Goal: Information Seeking & Learning: Learn about a topic

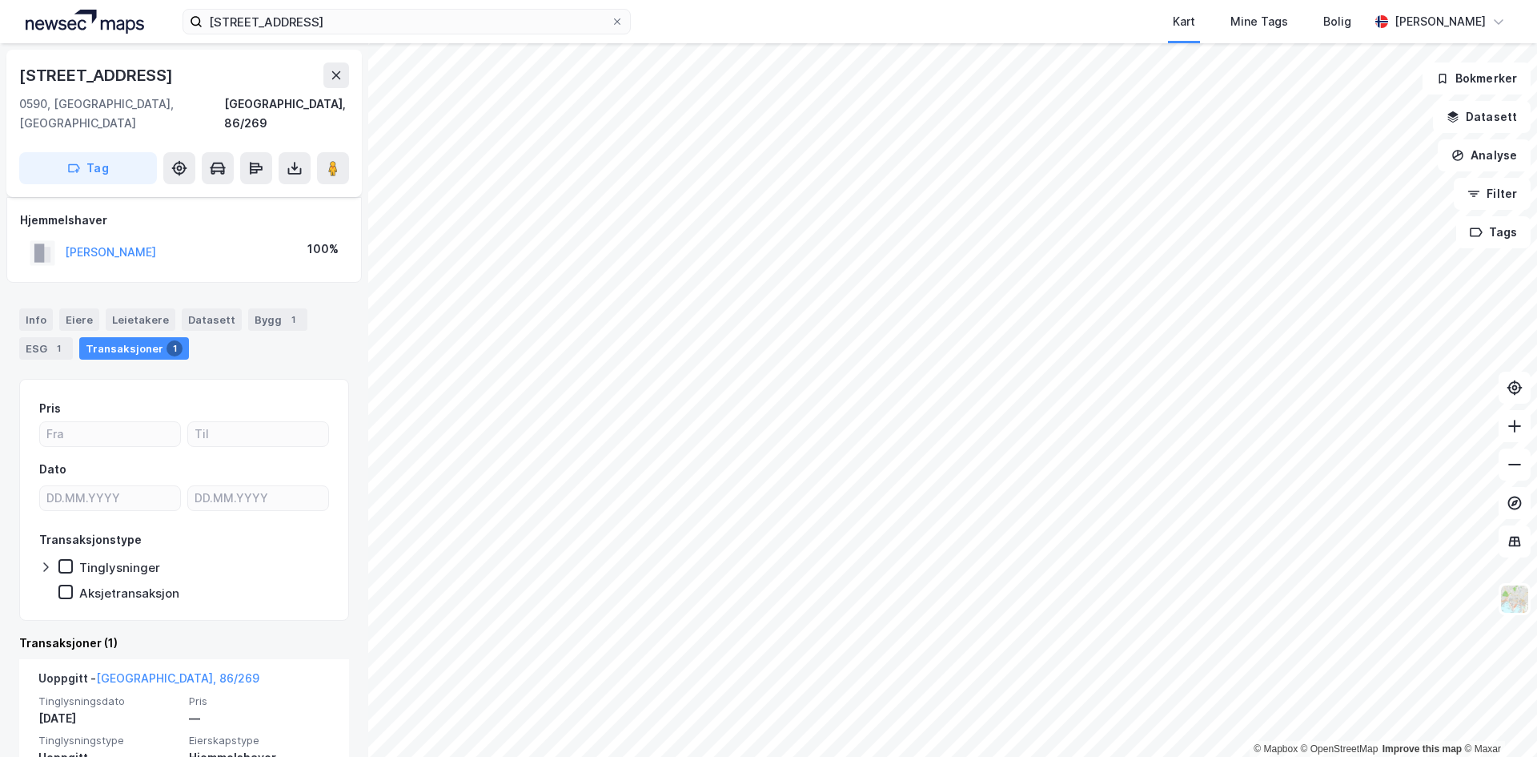
scroll to position [59, 0]
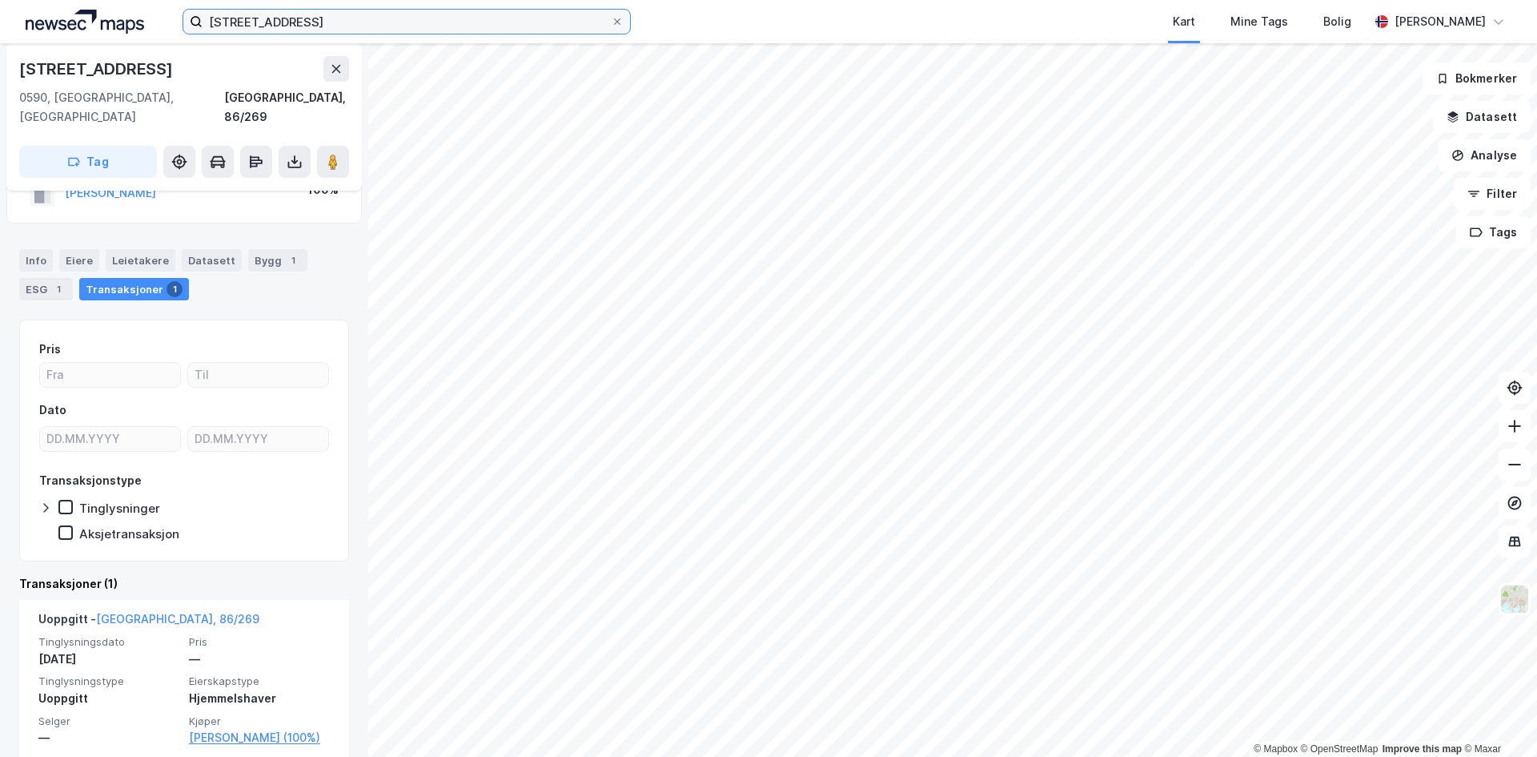
click at [283, 21] on input "[STREET_ADDRESS]" at bounding box center [407, 22] width 408 height 24
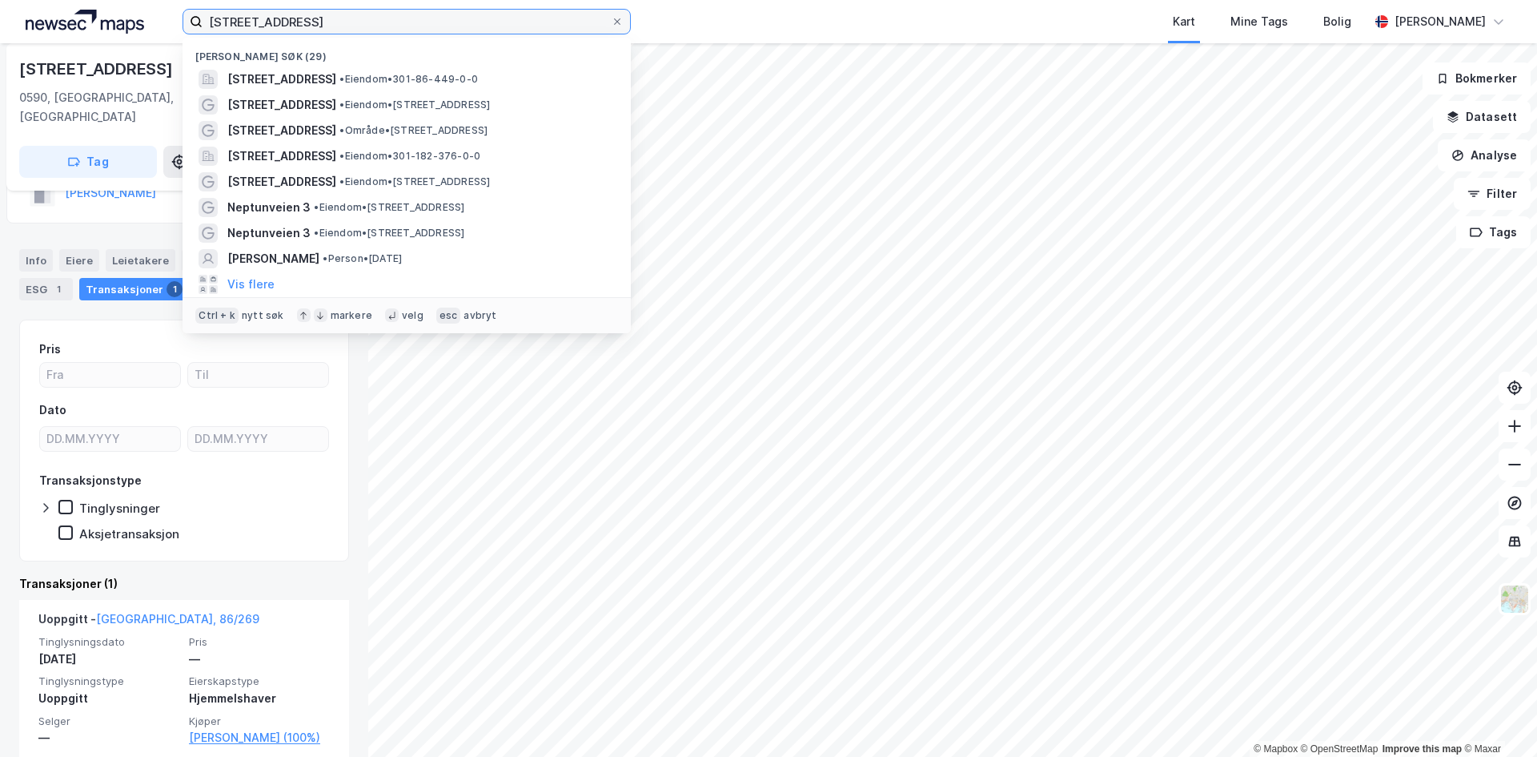
click at [283, 21] on input "[STREET_ADDRESS]" at bounding box center [407, 22] width 408 height 24
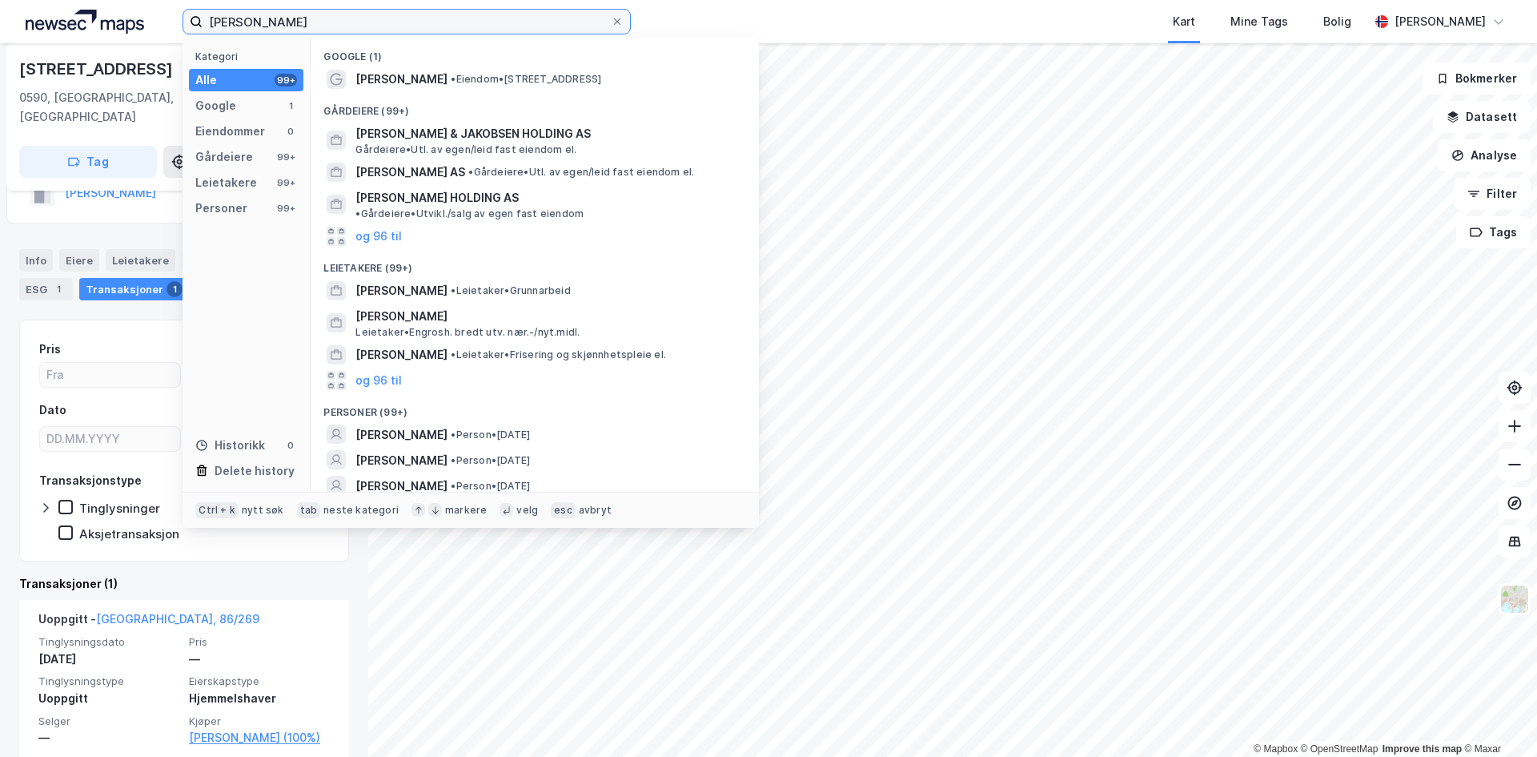
click at [245, 18] on input "[PERSON_NAME]" at bounding box center [407, 22] width 408 height 24
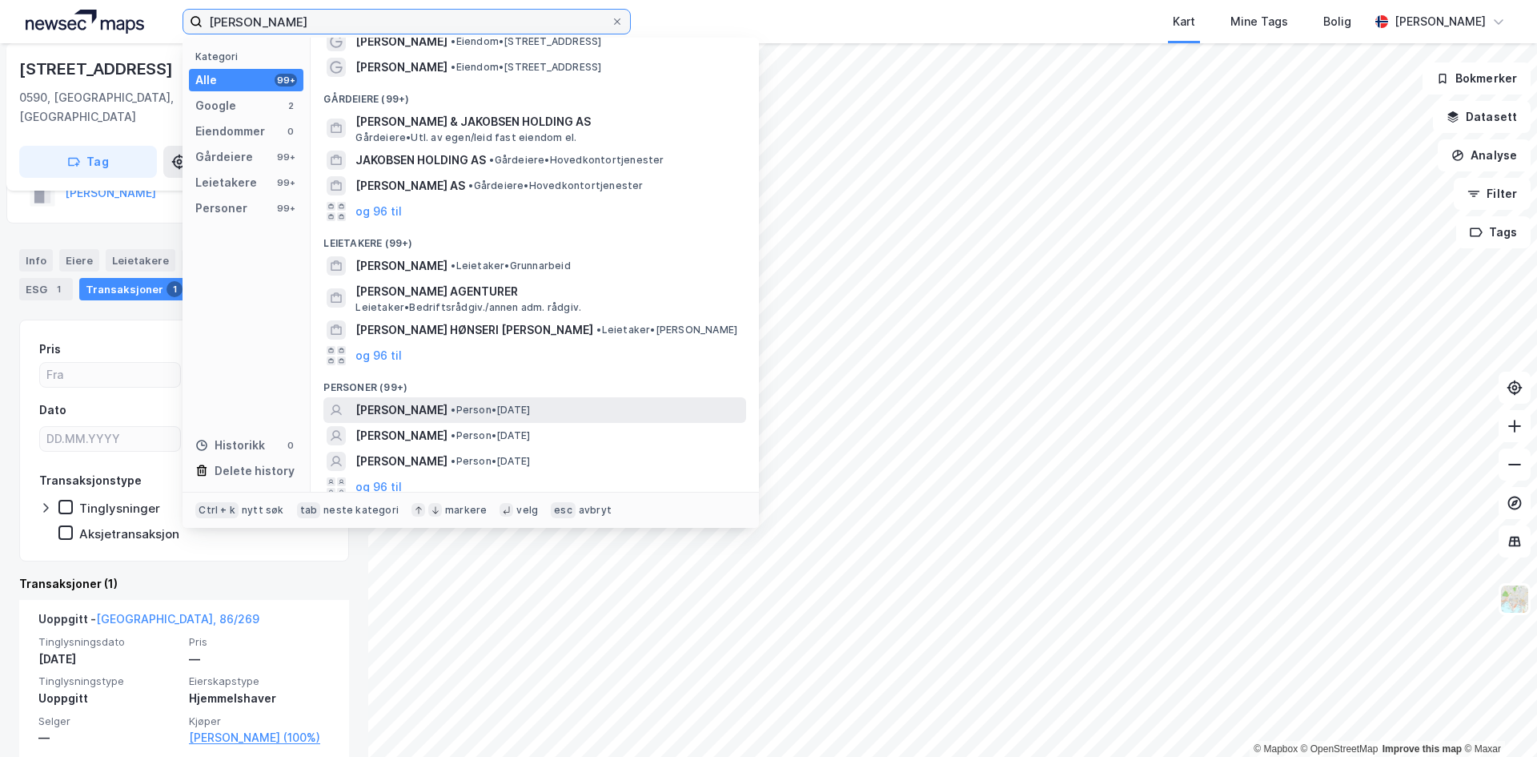
scroll to position [46, 0]
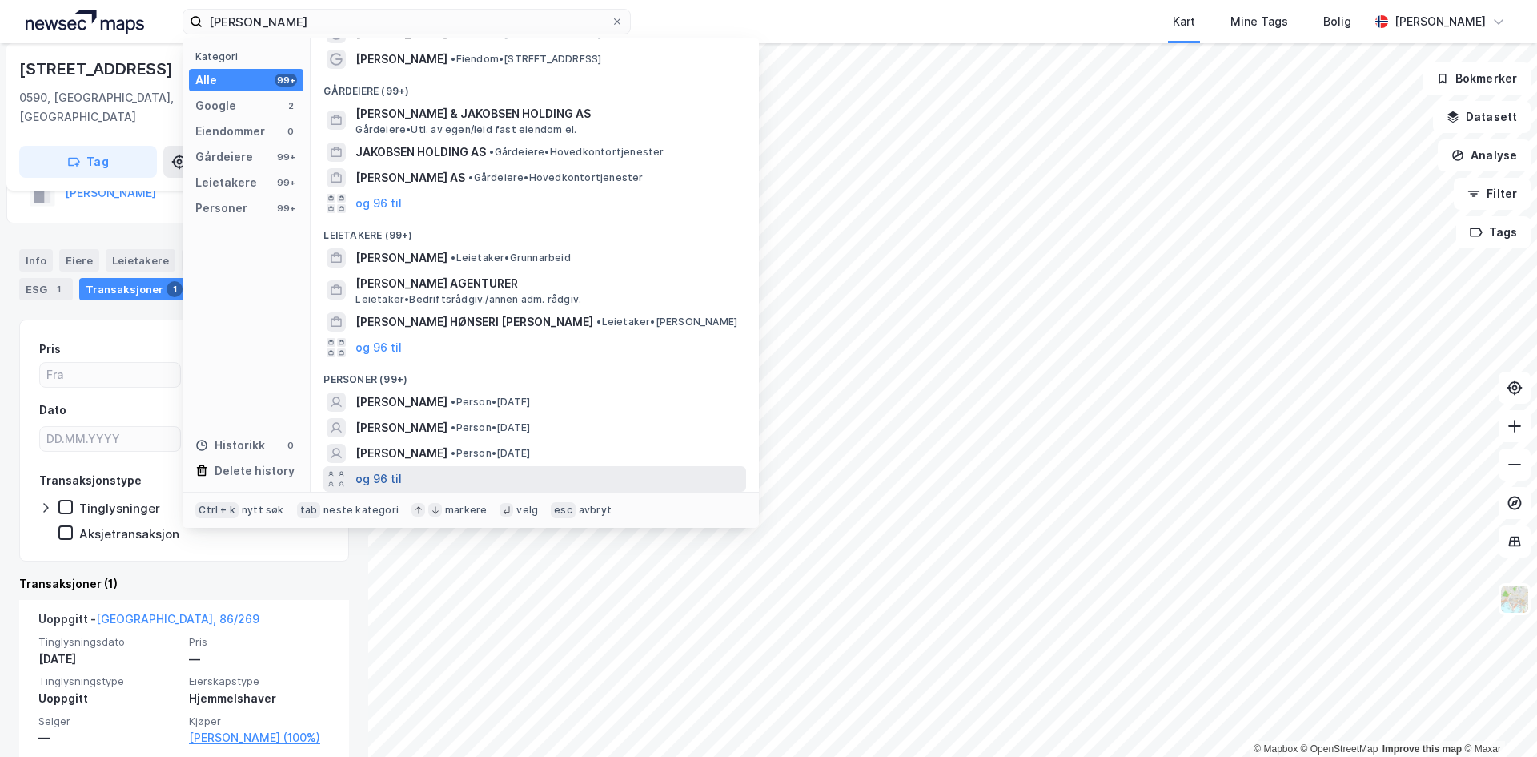
click at [389, 476] on button "og 96 til" at bounding box center [378, 478] width 46 height 19
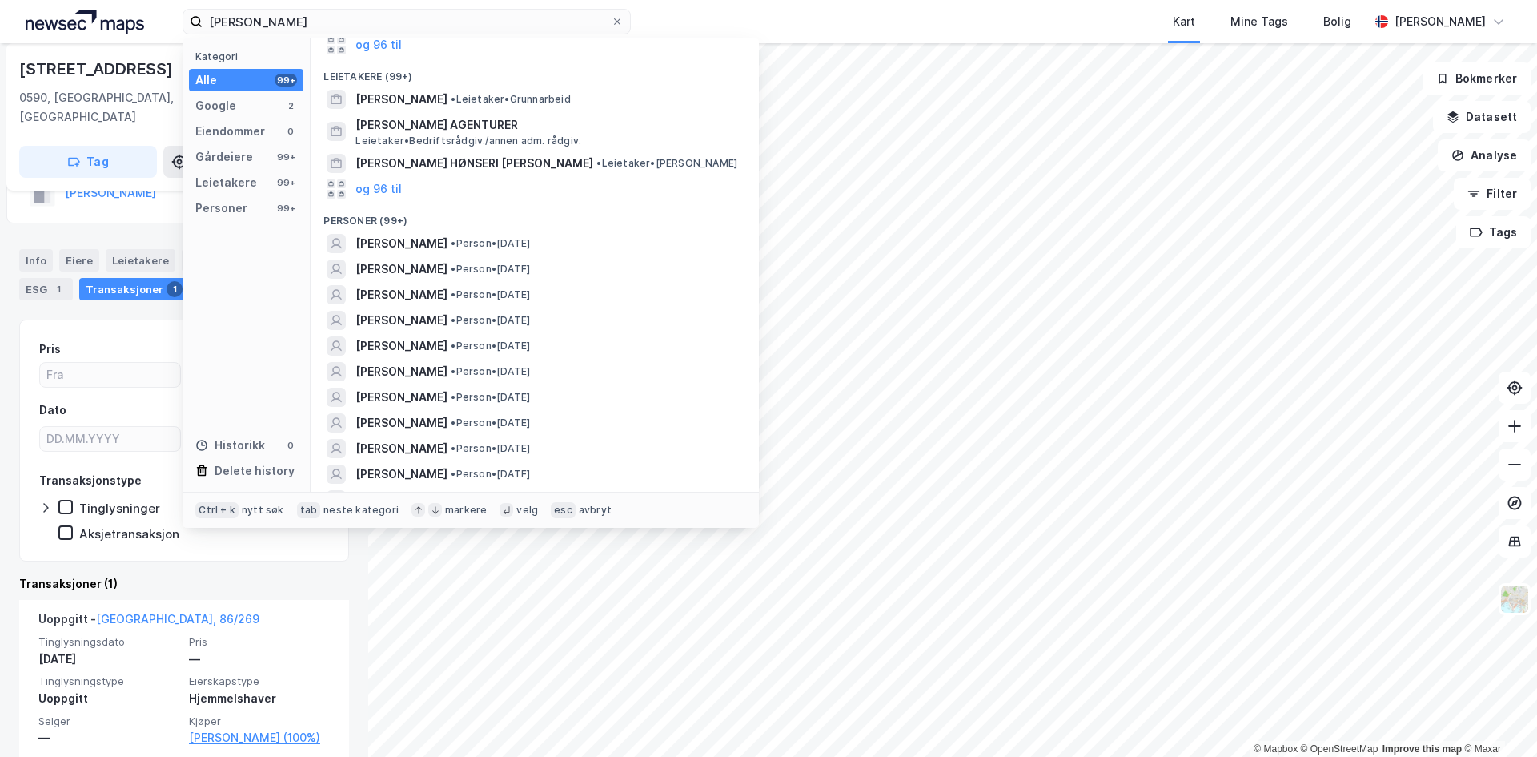
scroll to position [206, 0]
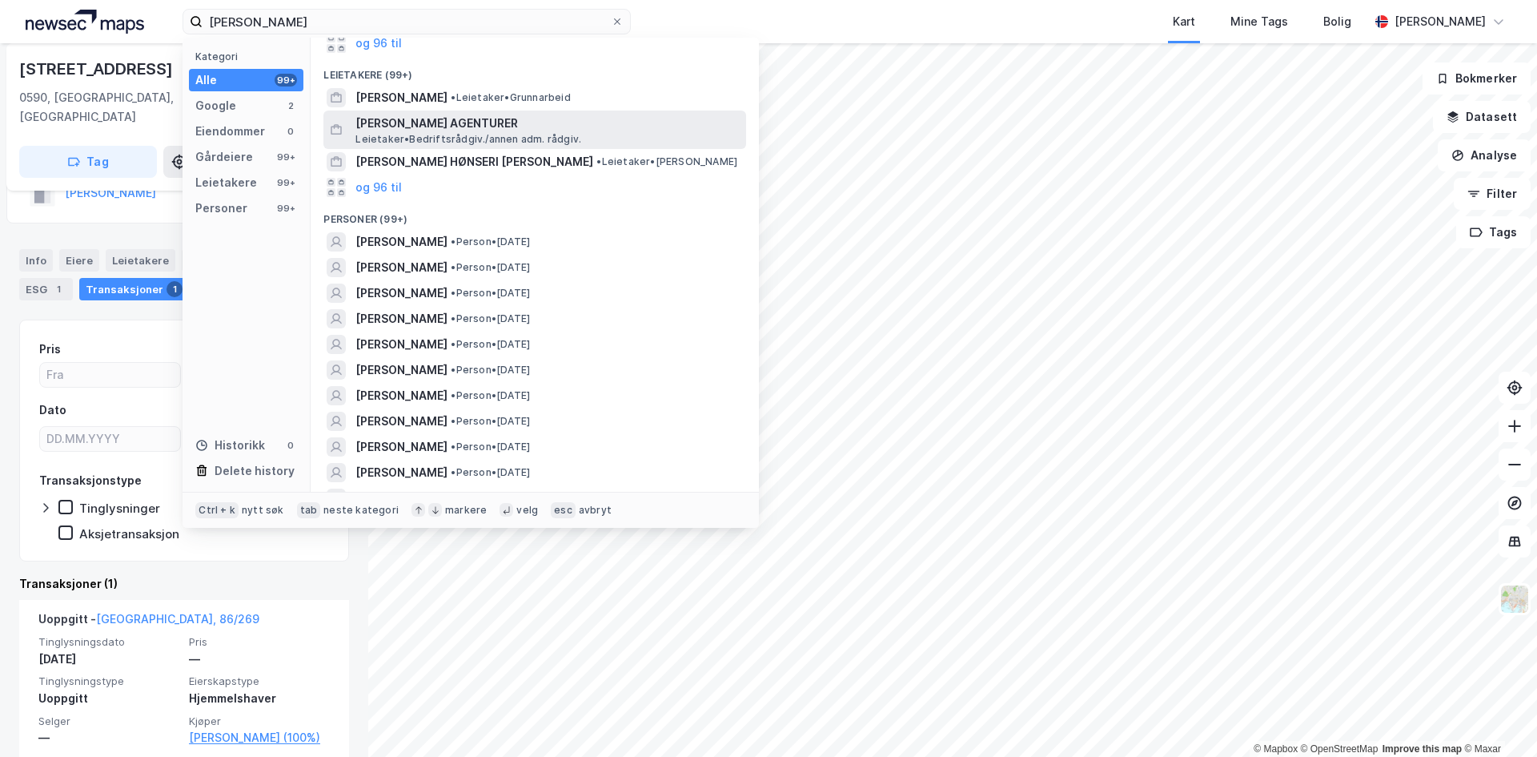
click at [468, 130] on span "[PERSON_NAME] AGENTURER" at bounding box center [547, 123] width 384 height 19
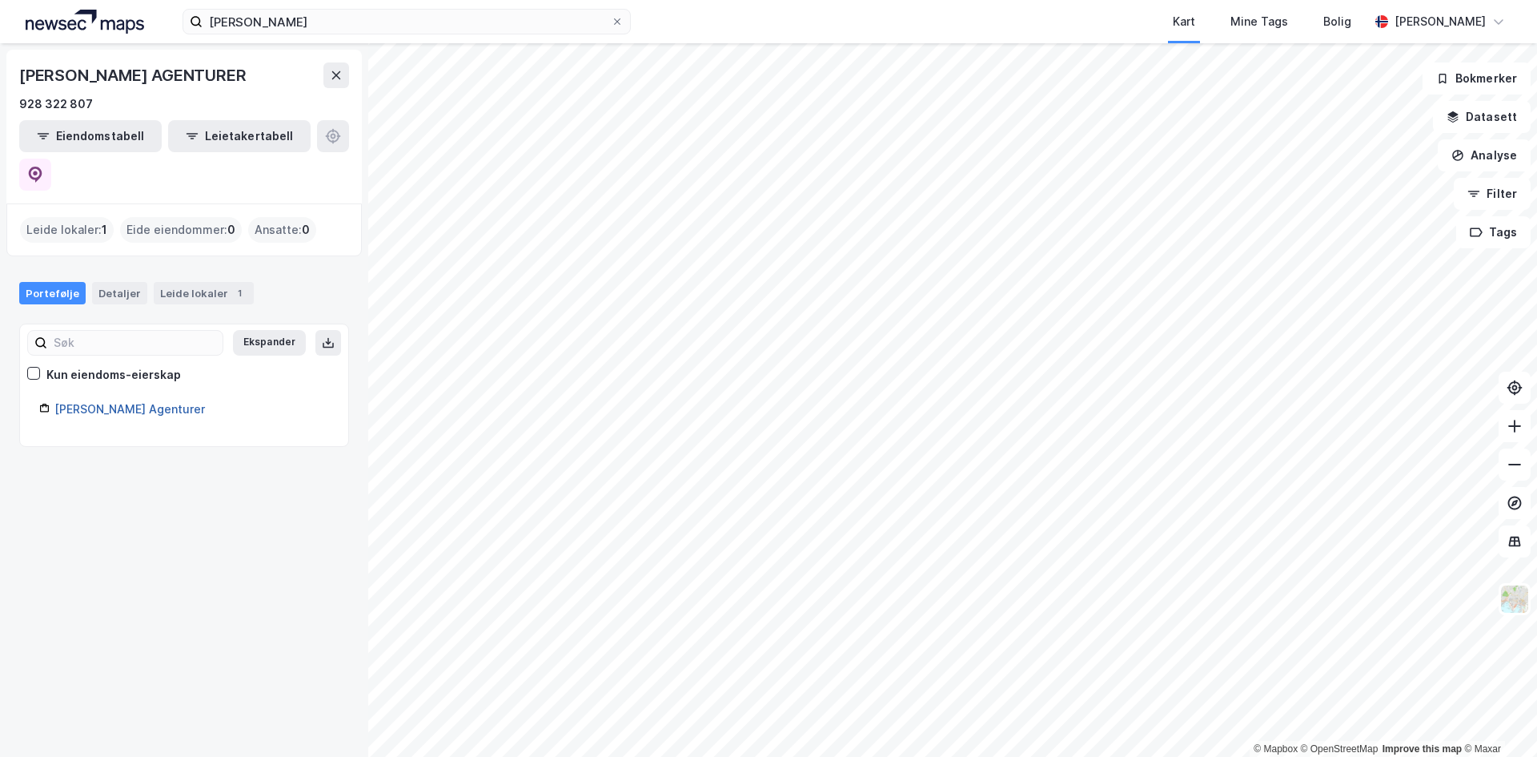
click at [140, 402] on link "[PERSON_NAME] Agenturer" at bounding box center [129, 409] width 151 height 14
click at [151, 402] on link "[PERSON_NAME] Agenturer" at bounding box center [129, 409] width 151 height 14
click at [100, 402] on link "[PERSON_NAME] Agenturer" at bounding box center [129, 409] width 151 height 14
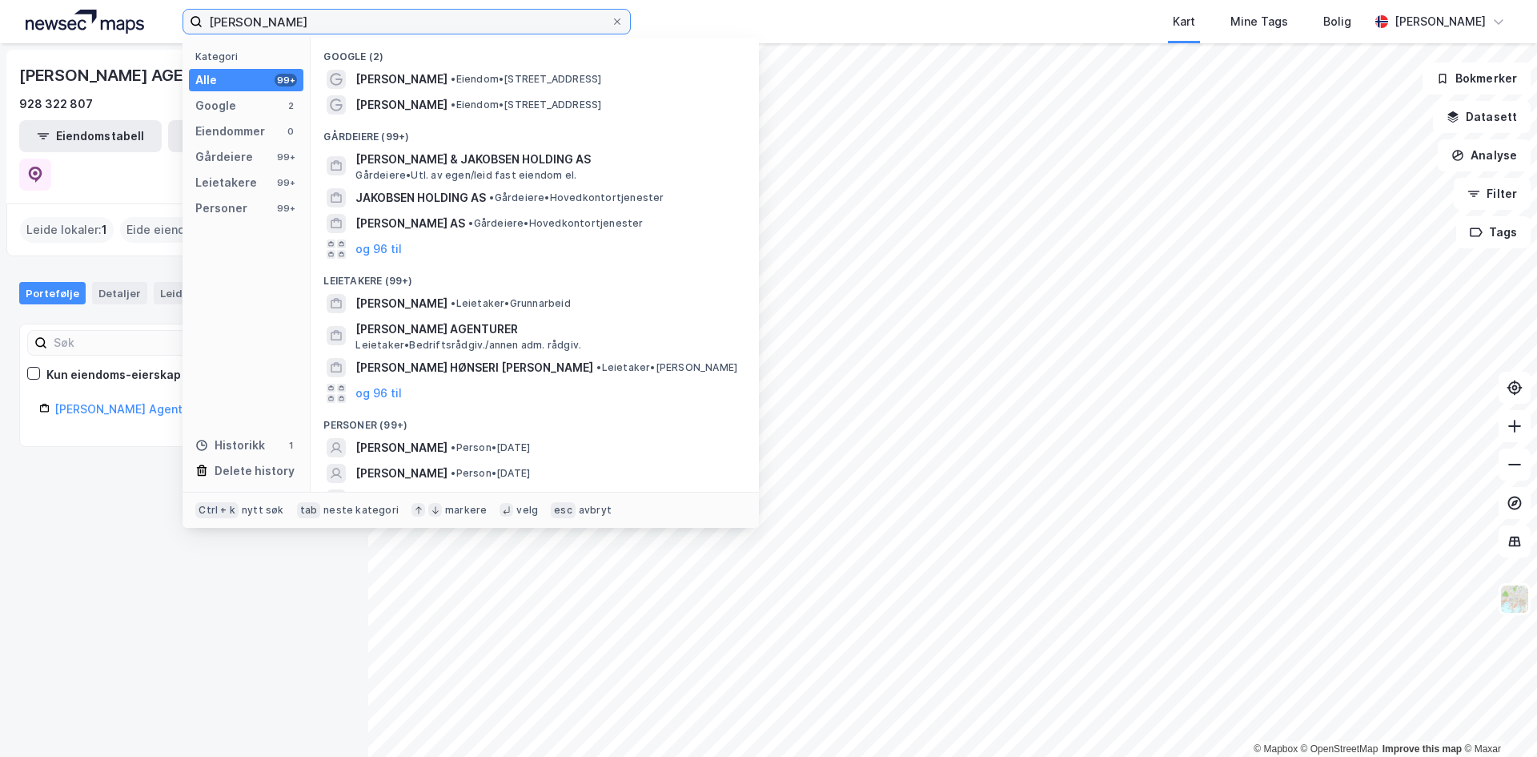
click at [300, 30] on input "[PERSON_NAME]" at bounding box center [407, 22] width 408 height 24
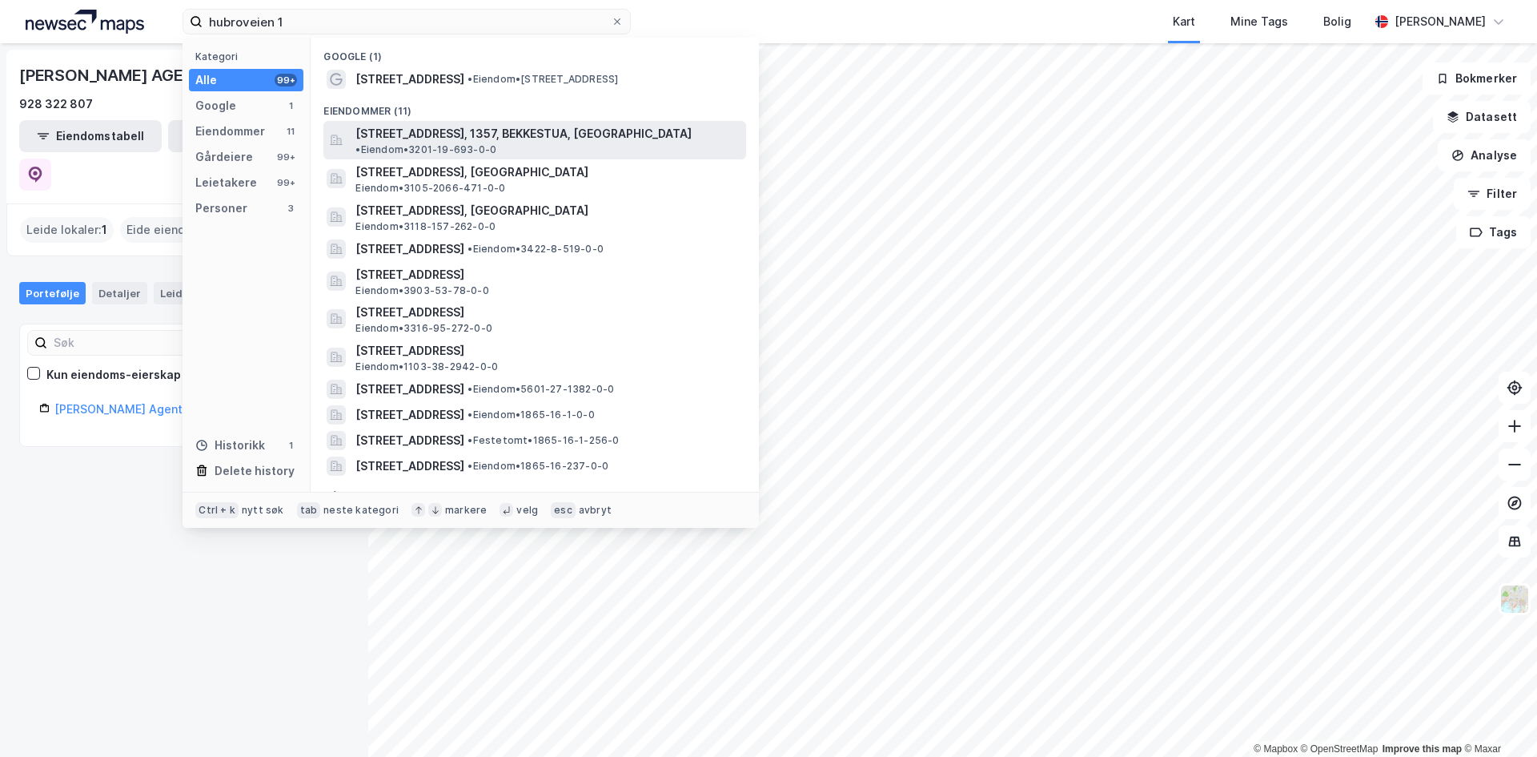
click at [432, 122] on div "[STREET_ADDRESS], 1357, BEKKESTUA, [GEOGRAPHIC_DATA] • Eiendom • 3201-19-693-0-0" at bounding box center [534, 140] width 423 height 38
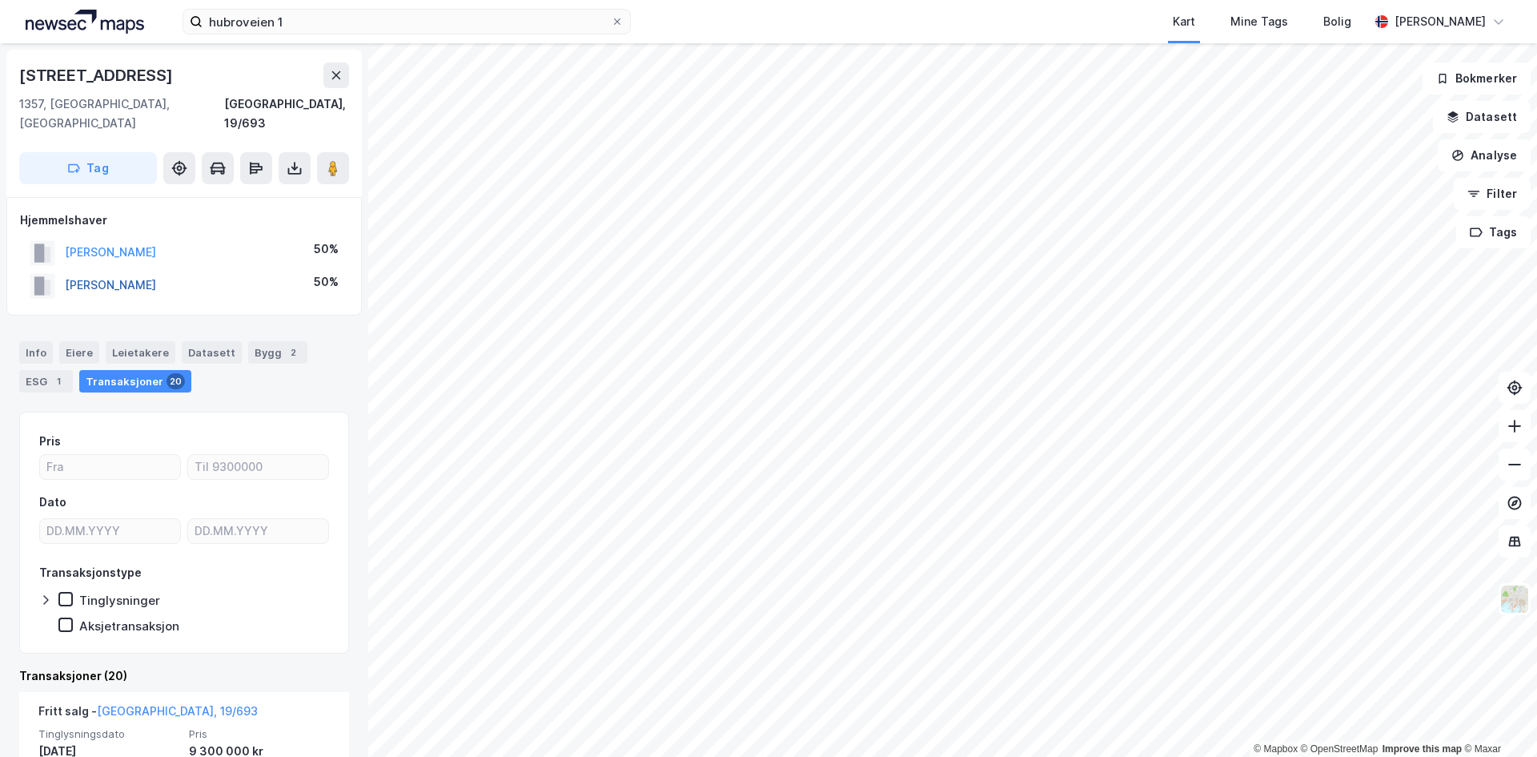
click at [0, 0] on button "[PERSON_NAME]" at bounding box center [0, 0] width 0 height 0
click at [32, 341] on div "Info" at bounding box center [36, 352] width 34 height 22
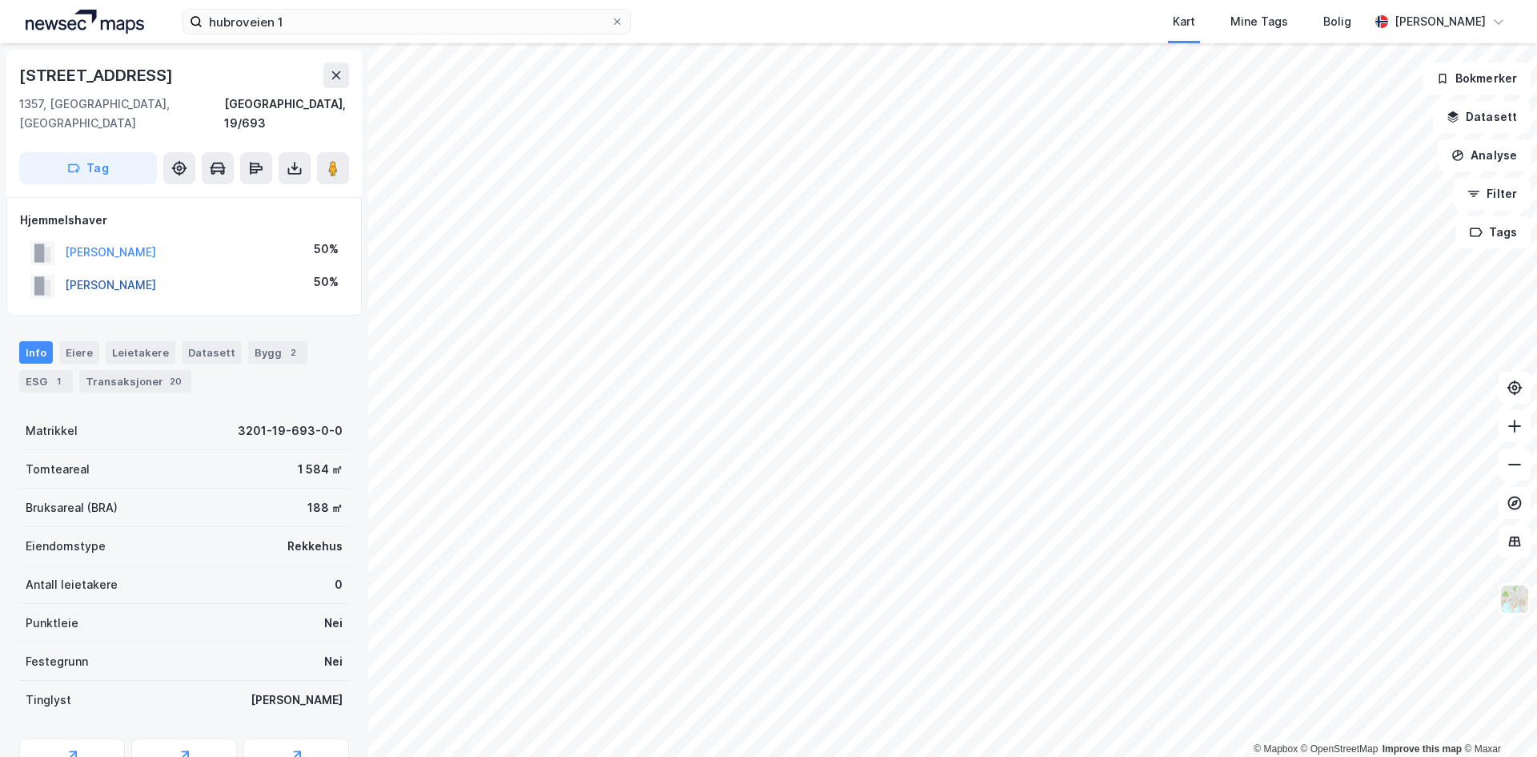
click at [0, 0] on button "[PERSON_NAME]" at bounding box center [0, 0] width 0 height 0
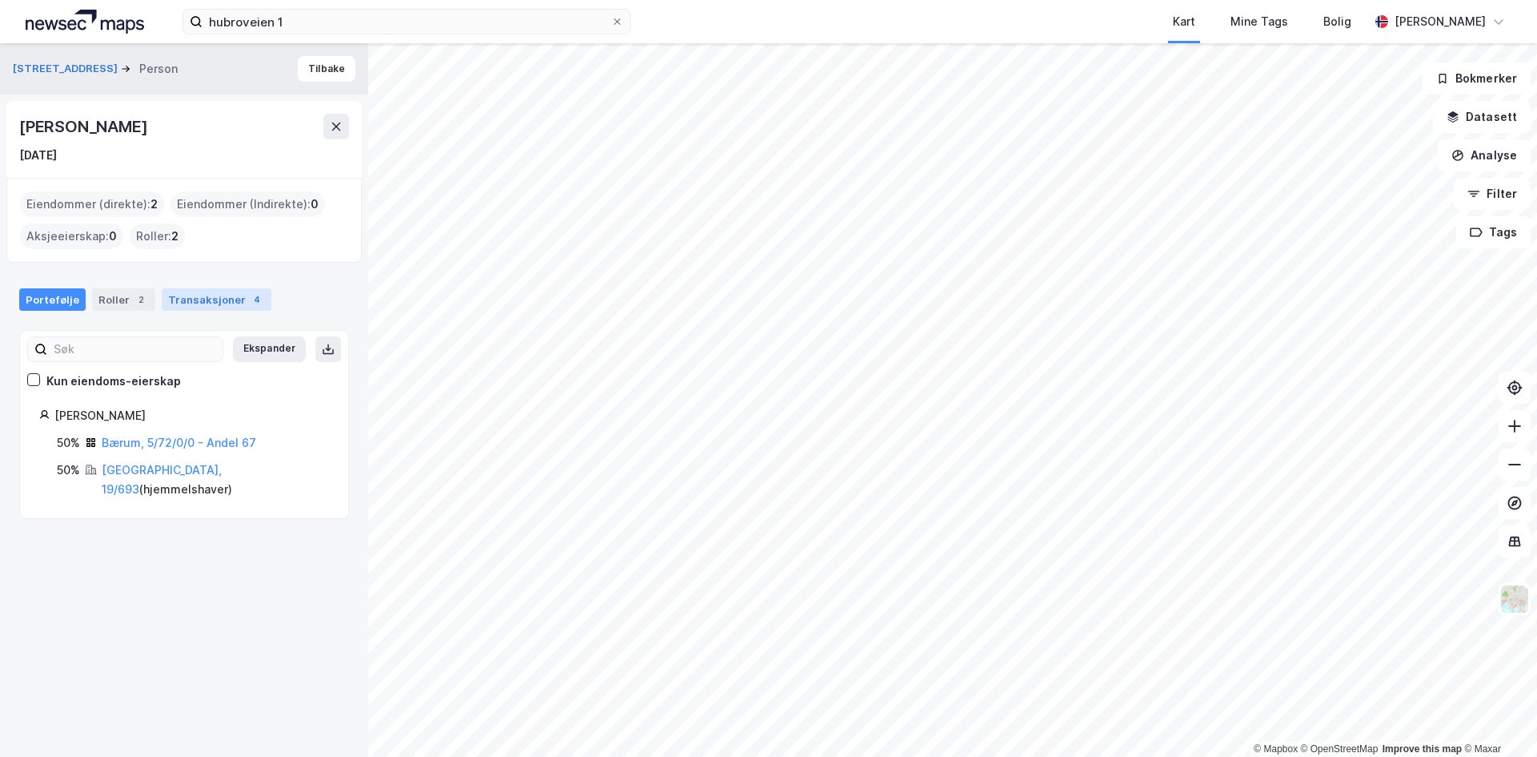
click at [193, 299] on div "Transaksjoner 4" at bounding box center [217, 299] width 110 height 22
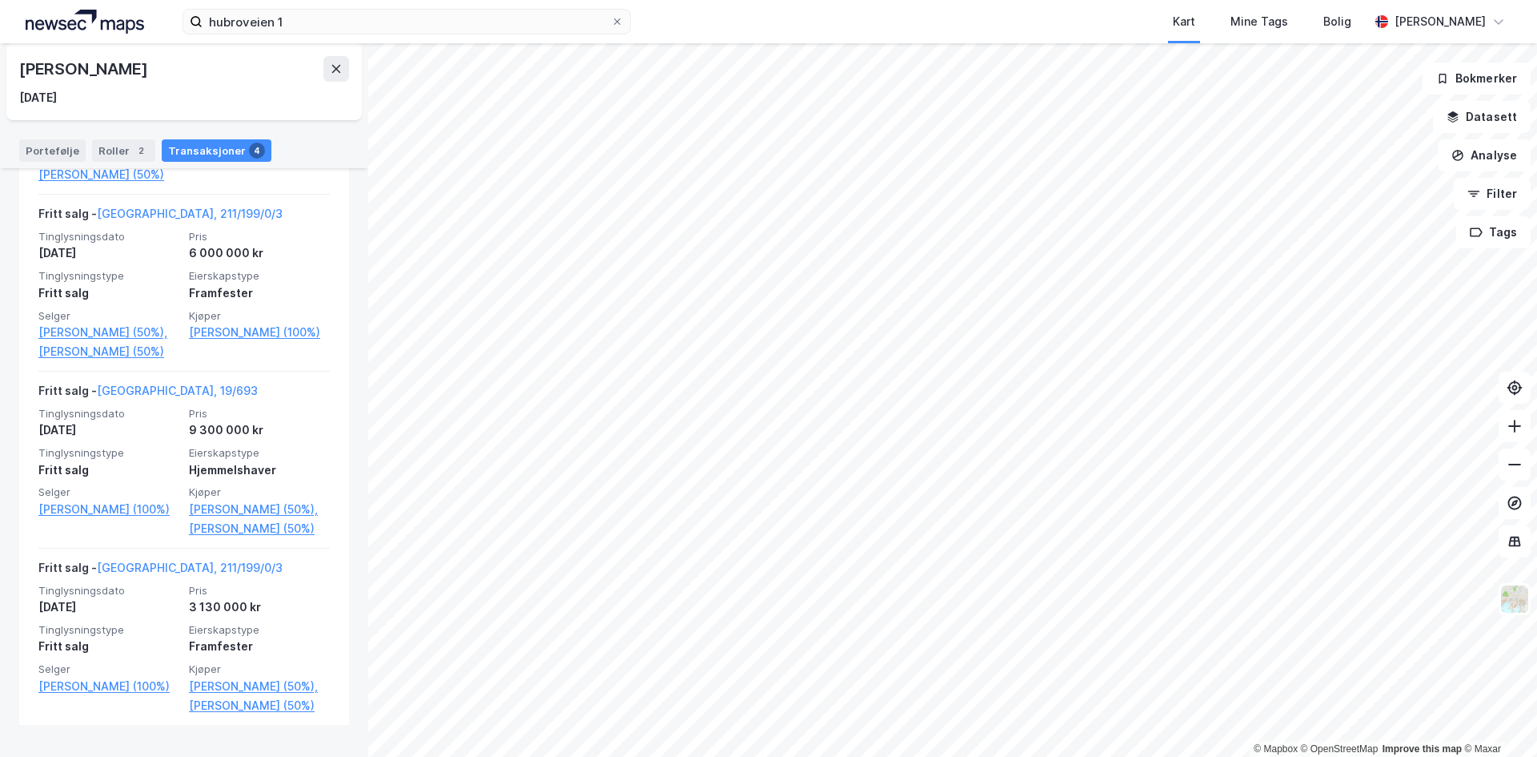
scroll to position [631, 0]
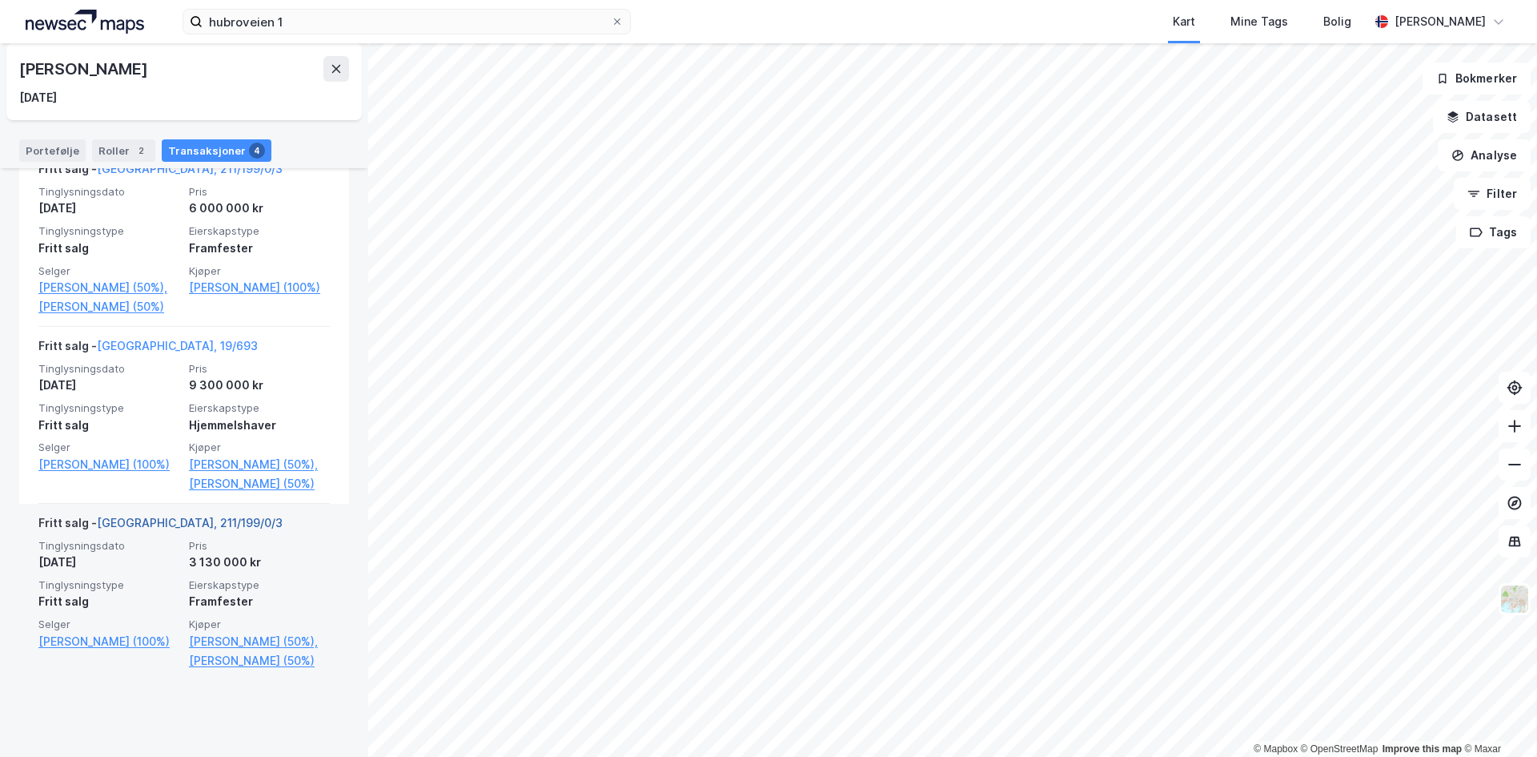
click at [142, 529] on link "[GEOGRAPHIC_DATA], 211/199/0/3" at bounding box center [190, 523] width 186 height 14
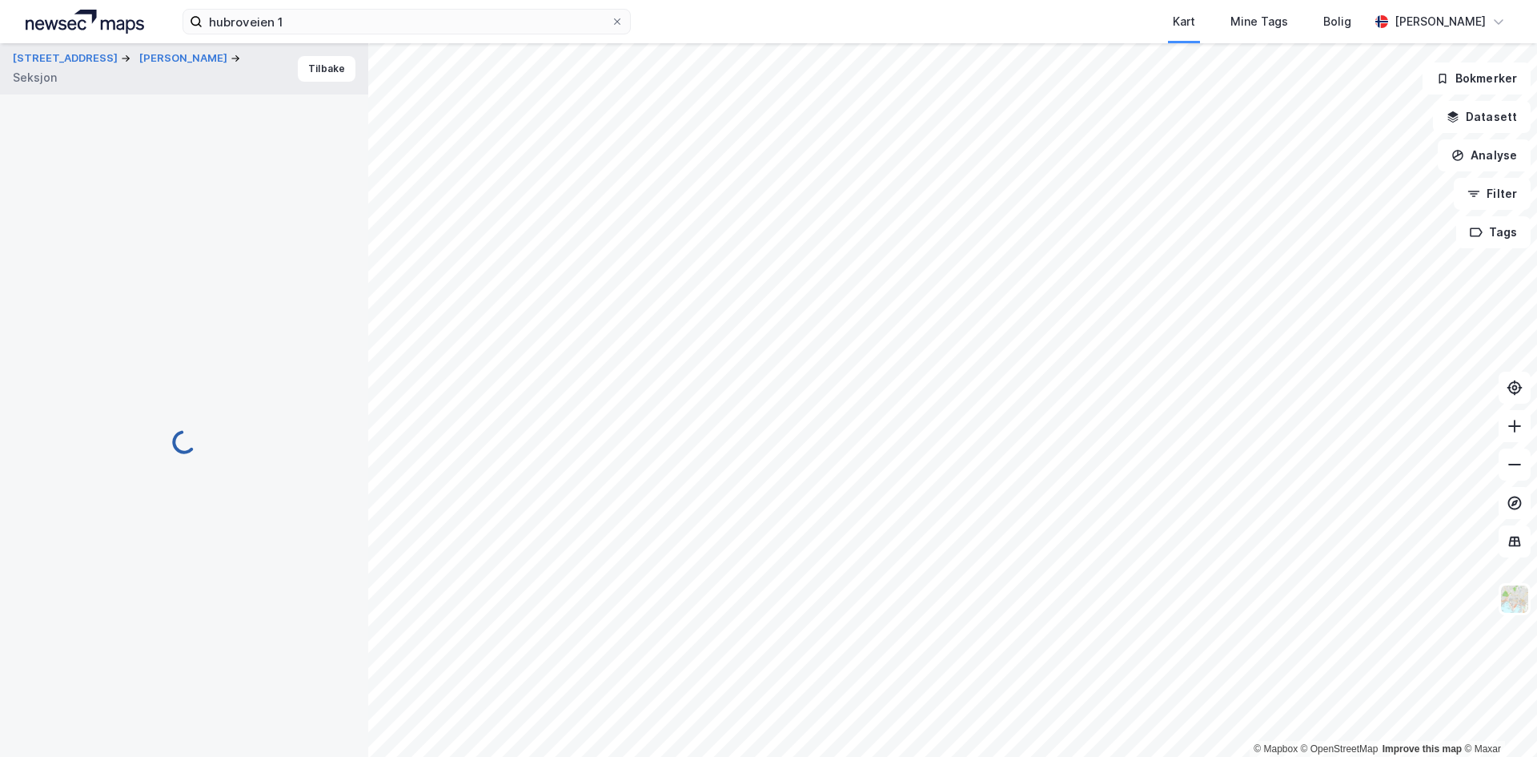
scroll to position [59, 0]
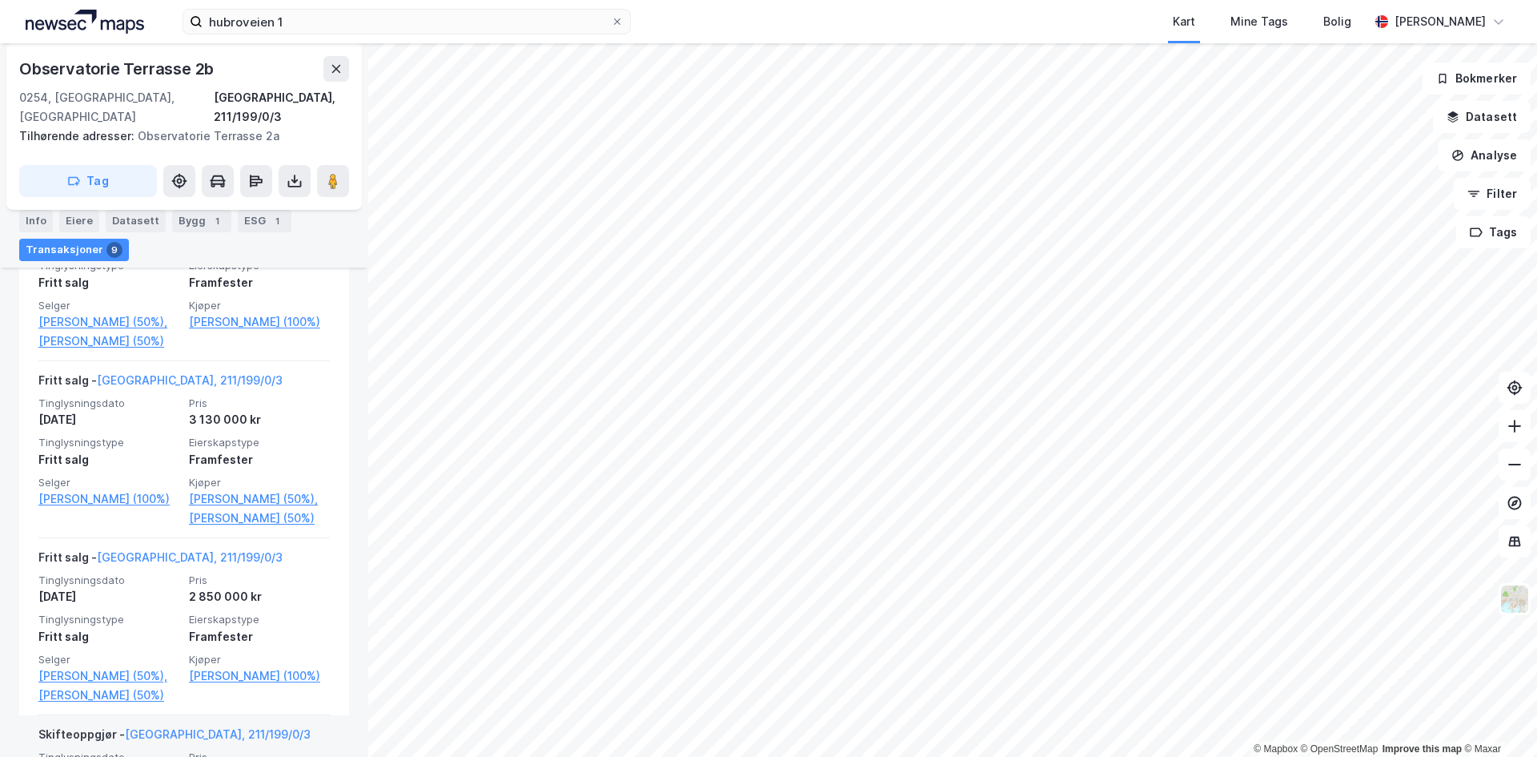
scroll to position [780, 0]
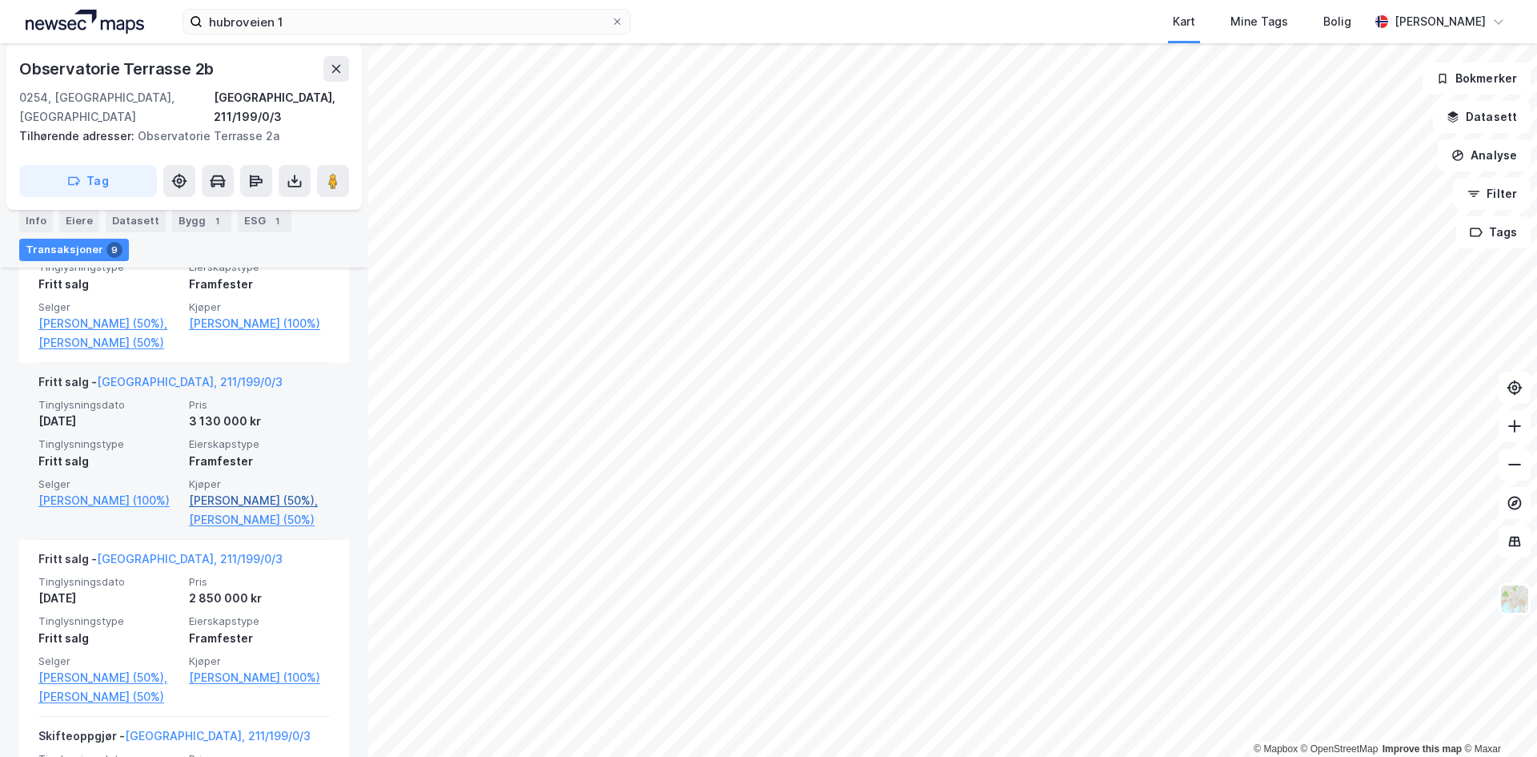
click at [212, 510] on link "[PERSON_NAME] (50%)," at bounding box center [259, 500] width 141 height 19
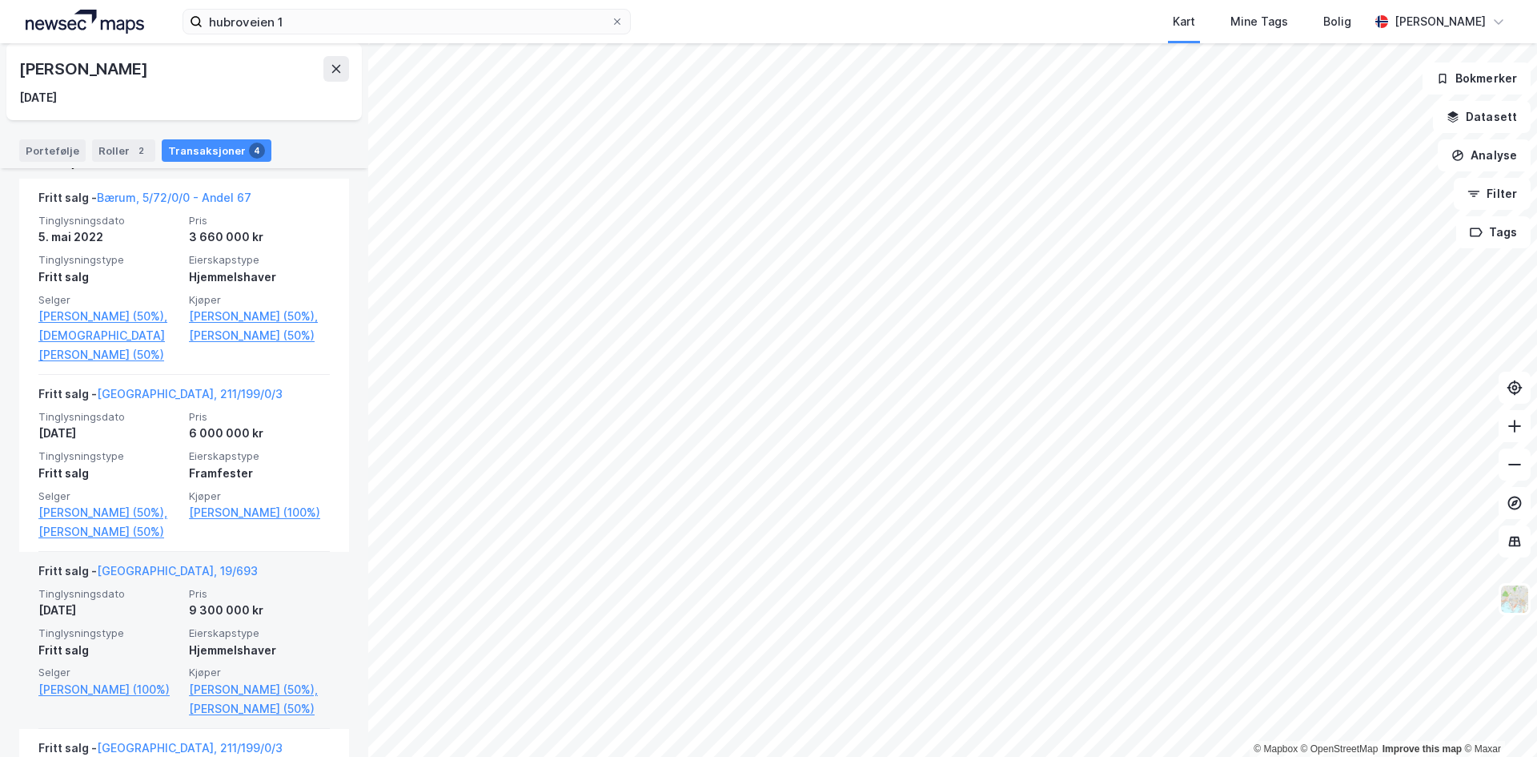
scroll to position [391, 0]
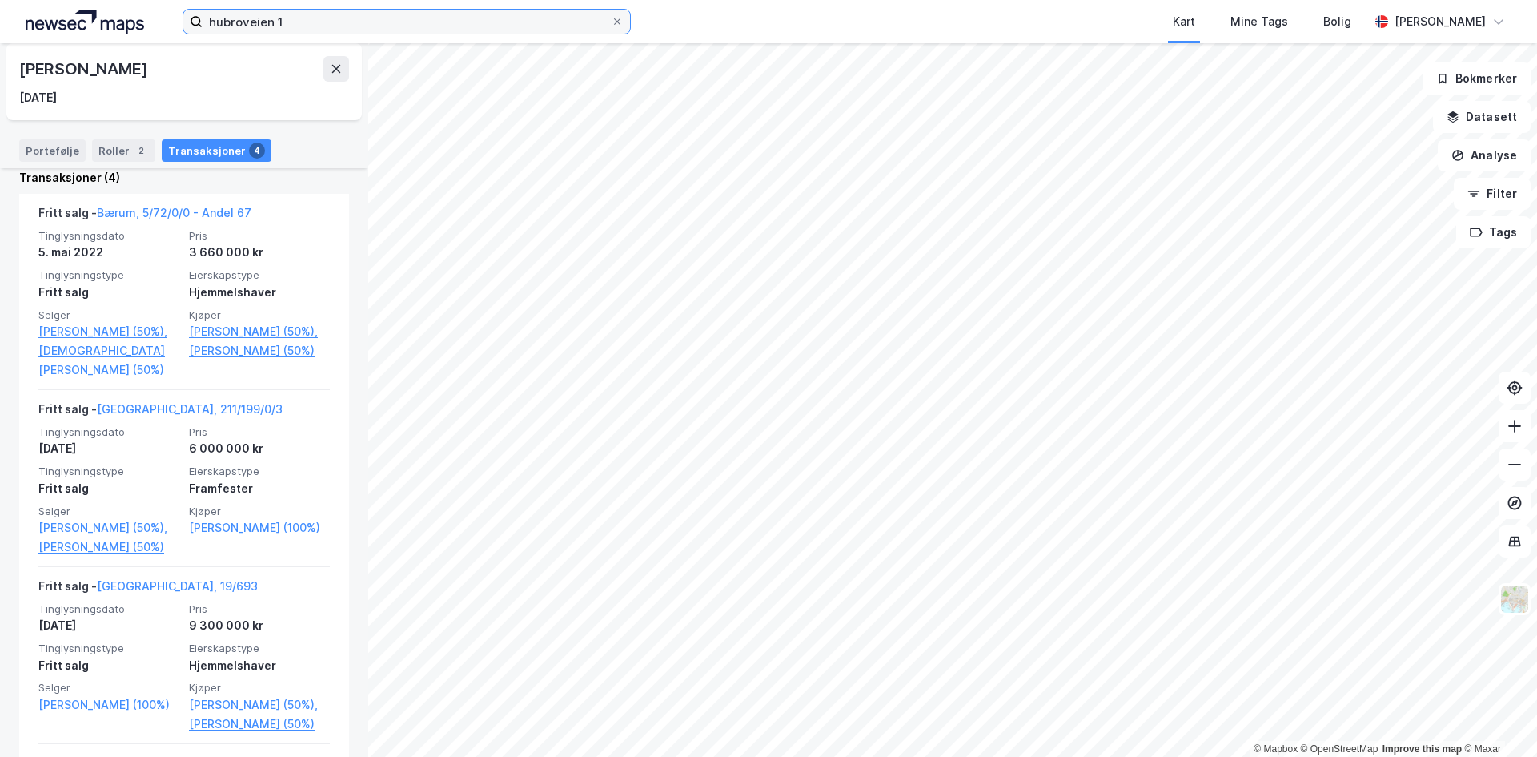
click at [283, 19] on input "hubroveien 1" at bounding box center [407, 22] width 408 height 24
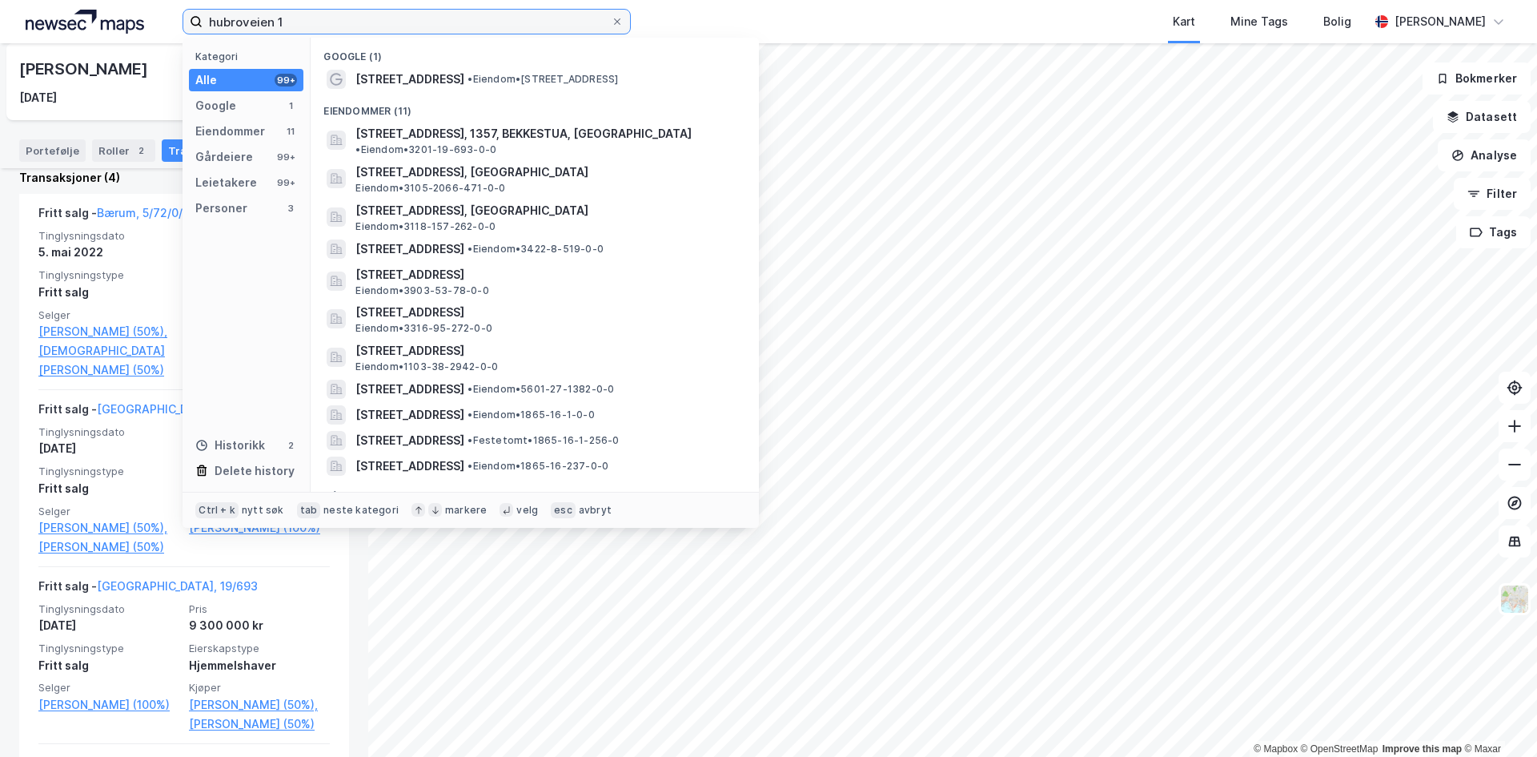
click at [283, 19] on input "hubroveien 1" at bounding box center [407, 22] width 408 height 24
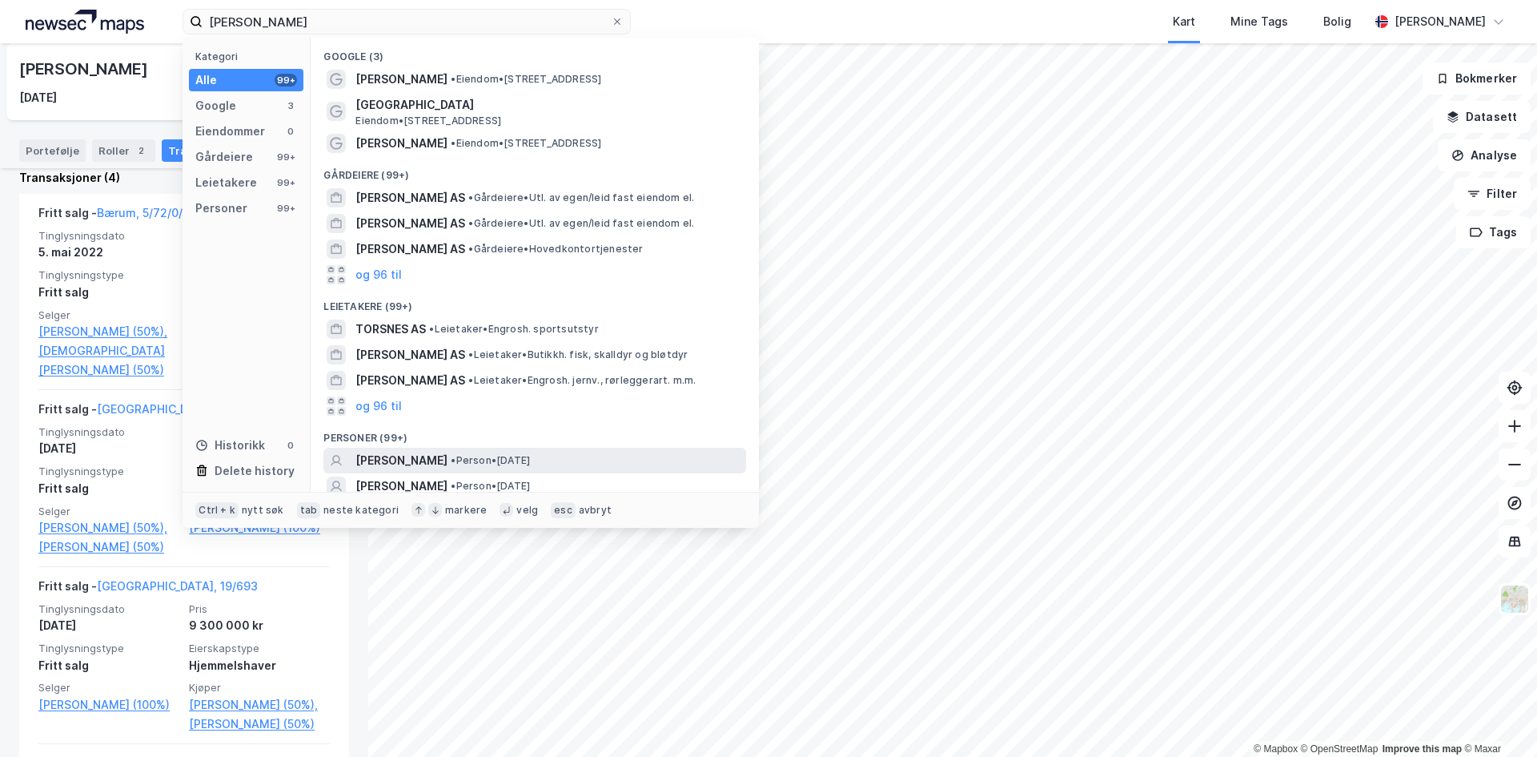
click at [404, 454] on span "[PERSON_NAME]" at bounding box center [401, 460] width 92 height 19
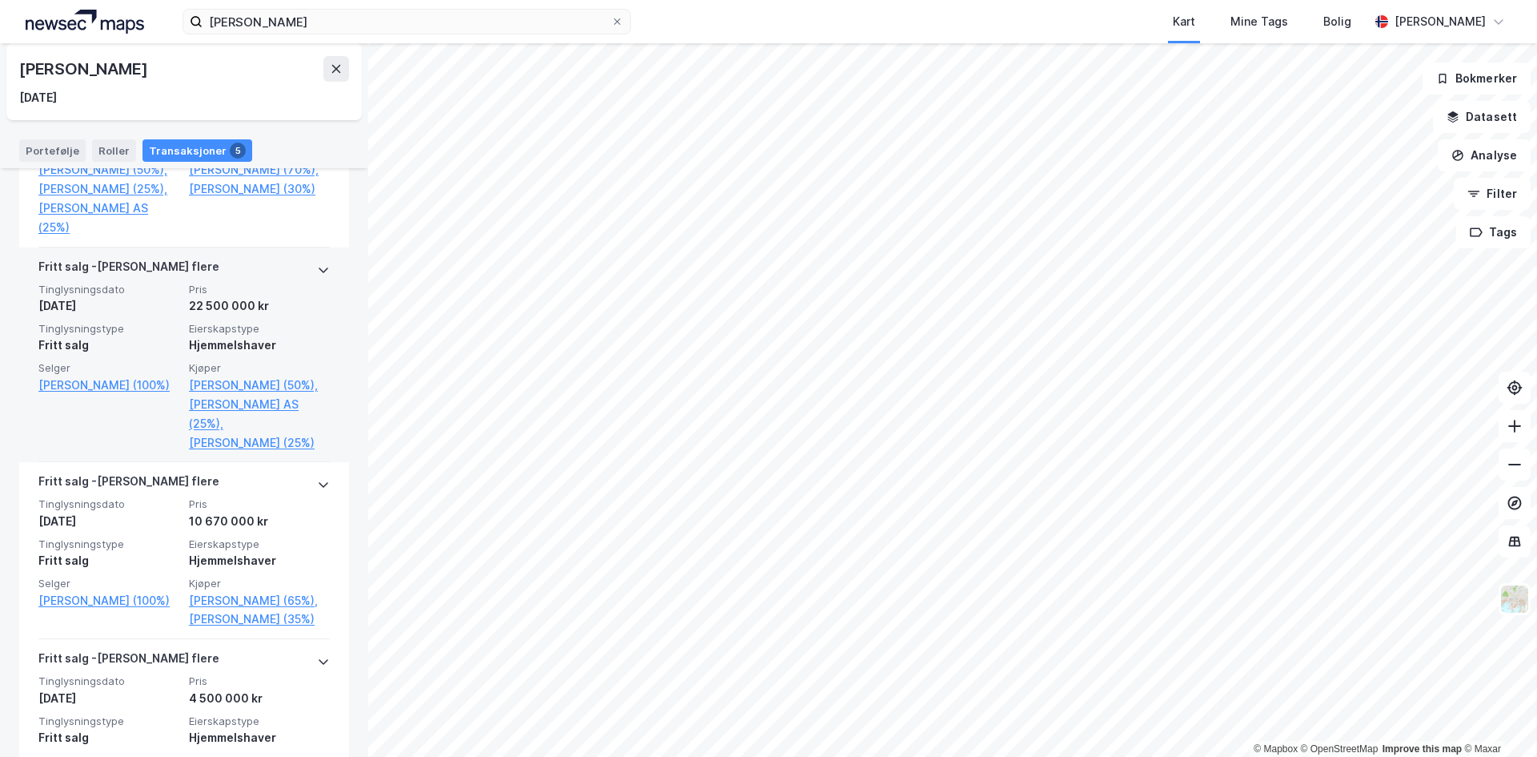
scroll to position [776, 0]
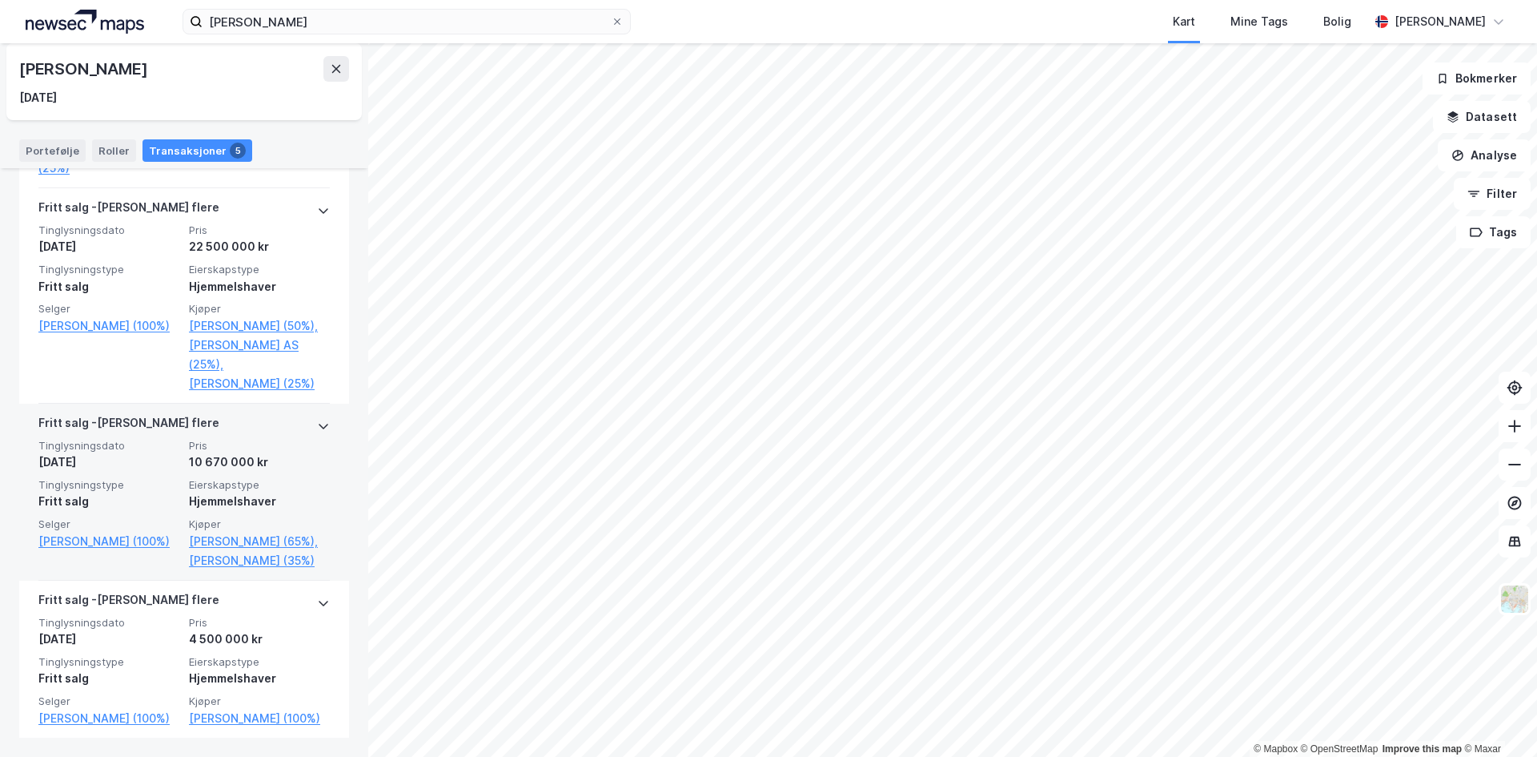
click at [127, 413] on div "[PERSON_NAME] flere" at bounding box center [128, 426] width 181 height 26
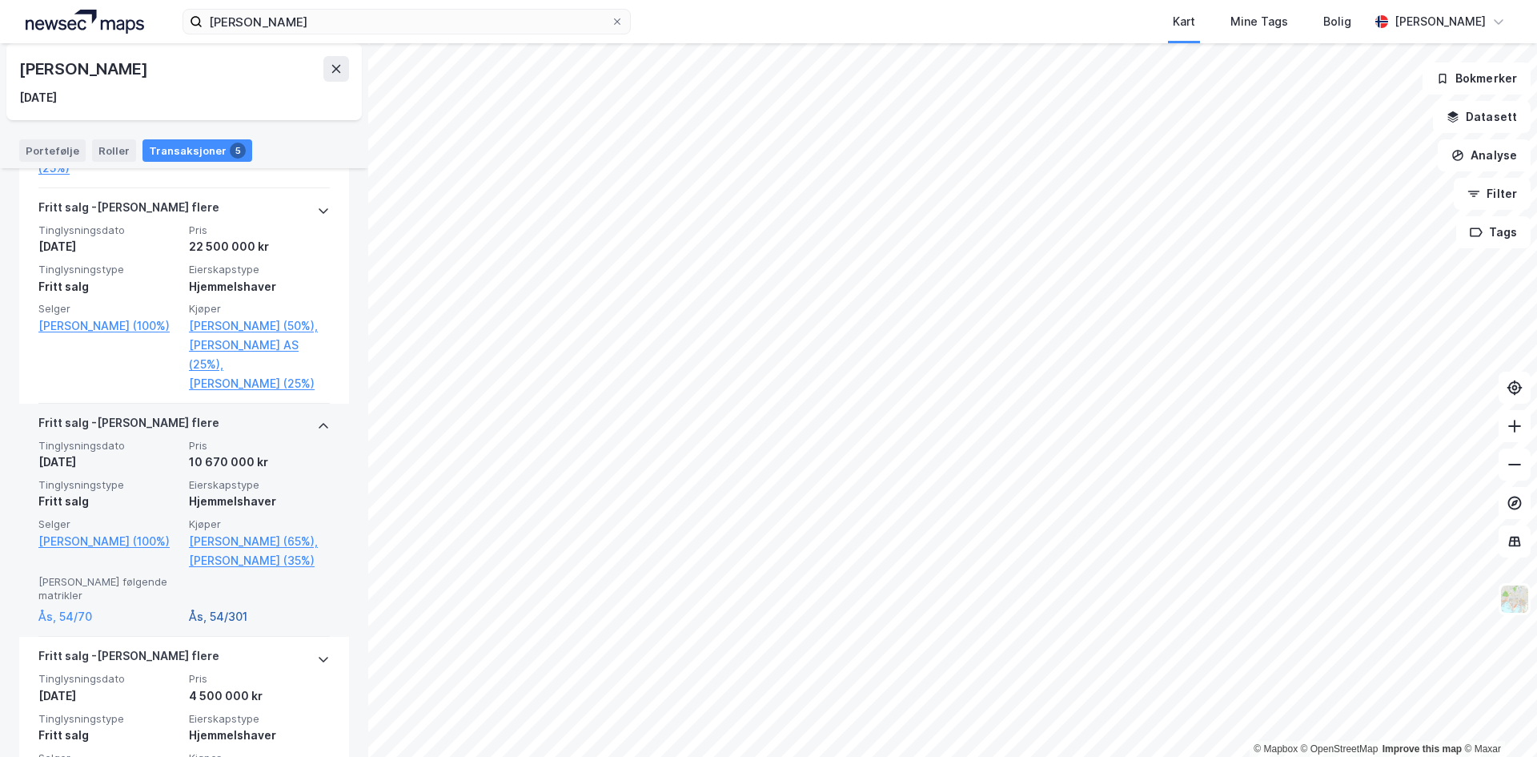
click at [217, 607] on link "Ås, 54/301" at bounding box center [259, 616] width 141 height 19
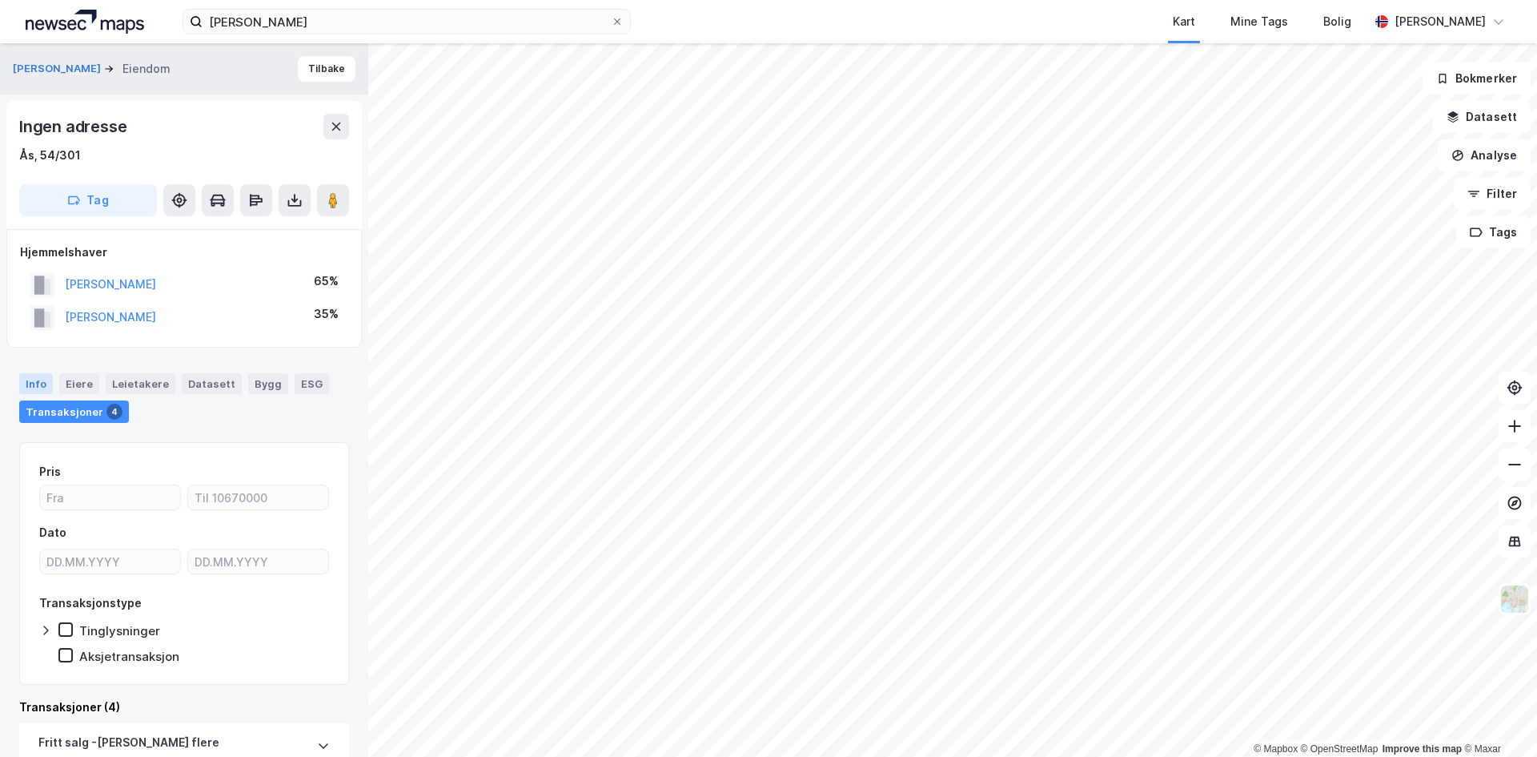
click at [43, 384] on div "Info" at bounding box center [36, 383] width 34 height 21
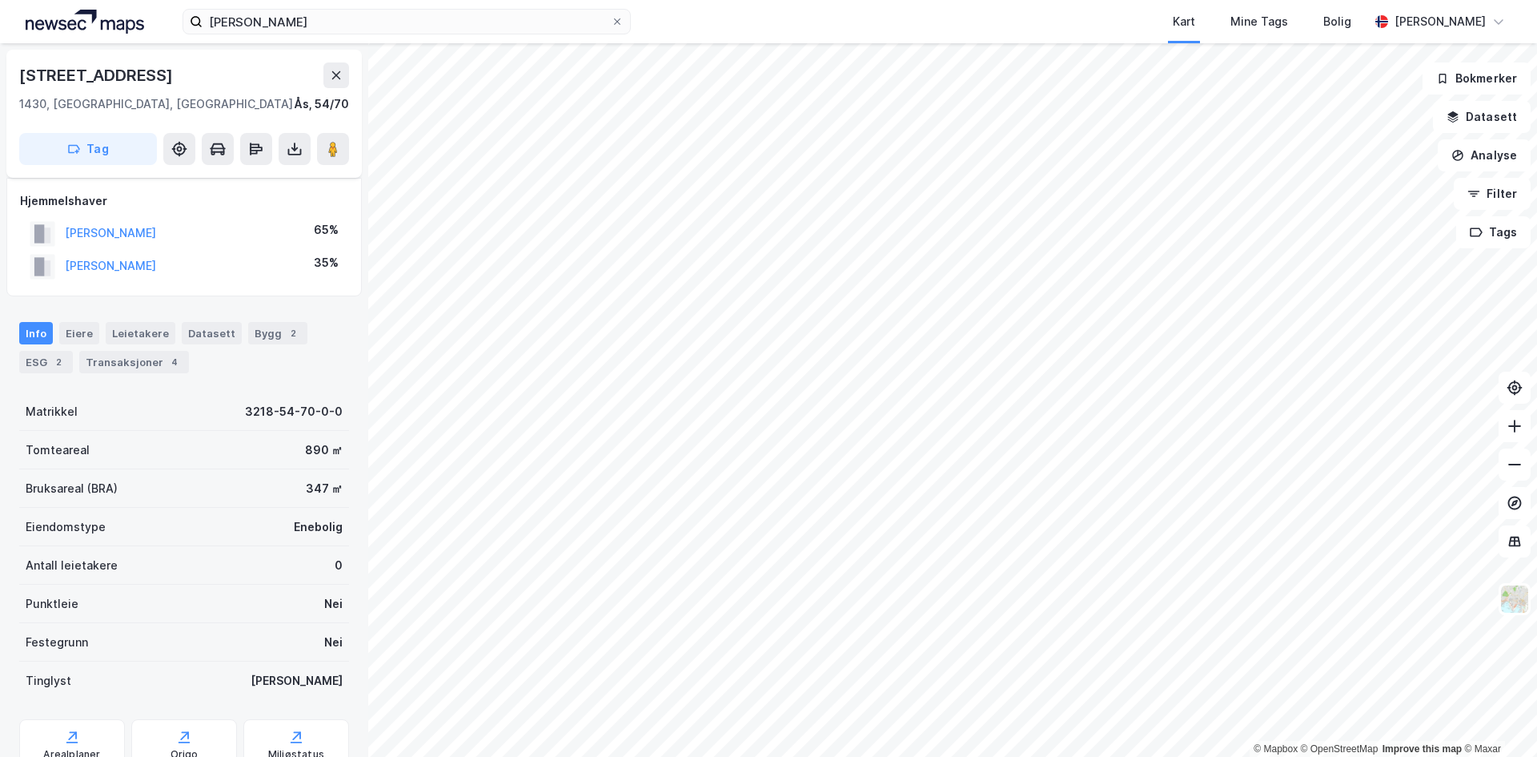
scroll to position [130, 0]
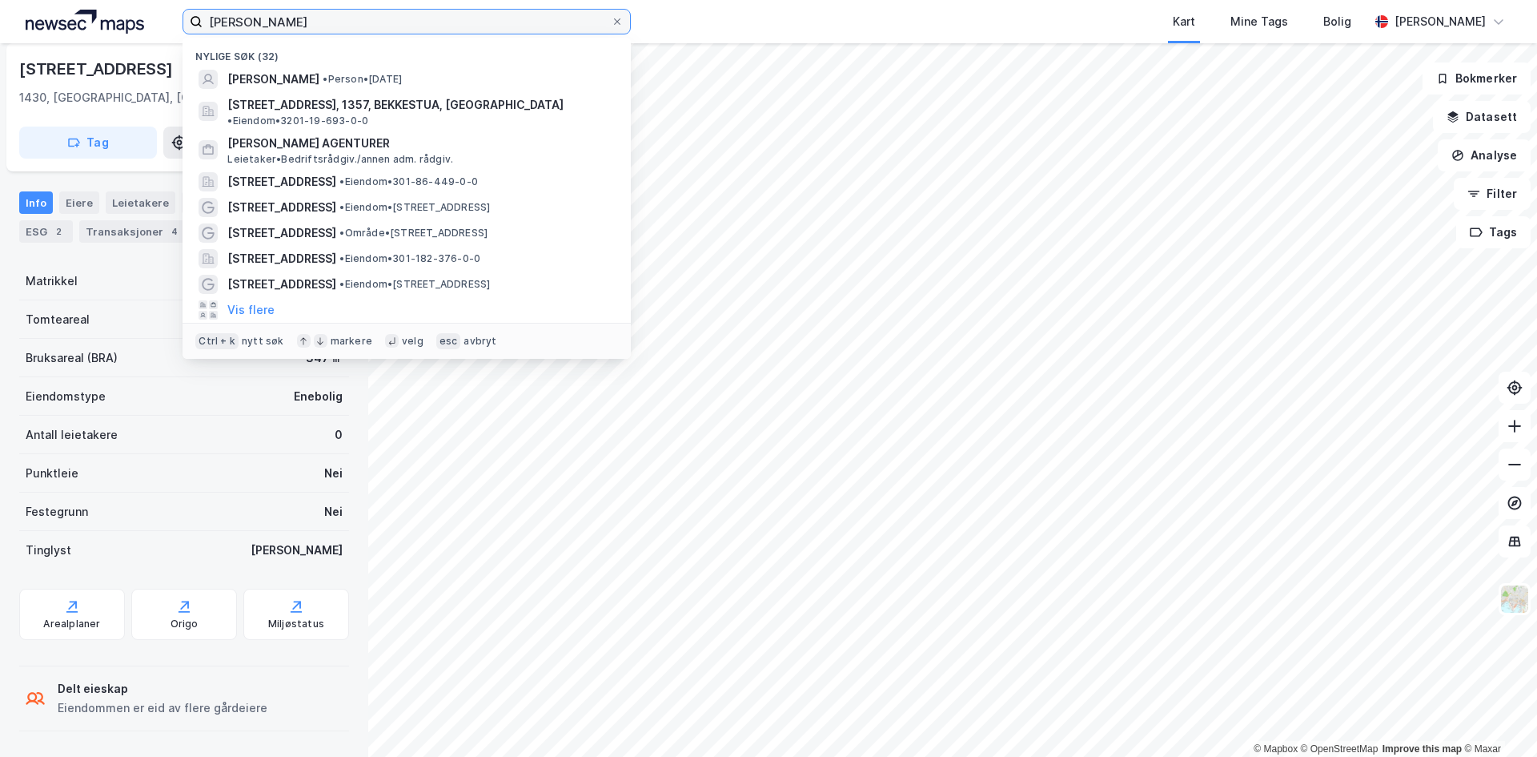
click at [295, 22] on input "[PERSON_NAME]" at bounding box center [407, 22] width 408 height 24
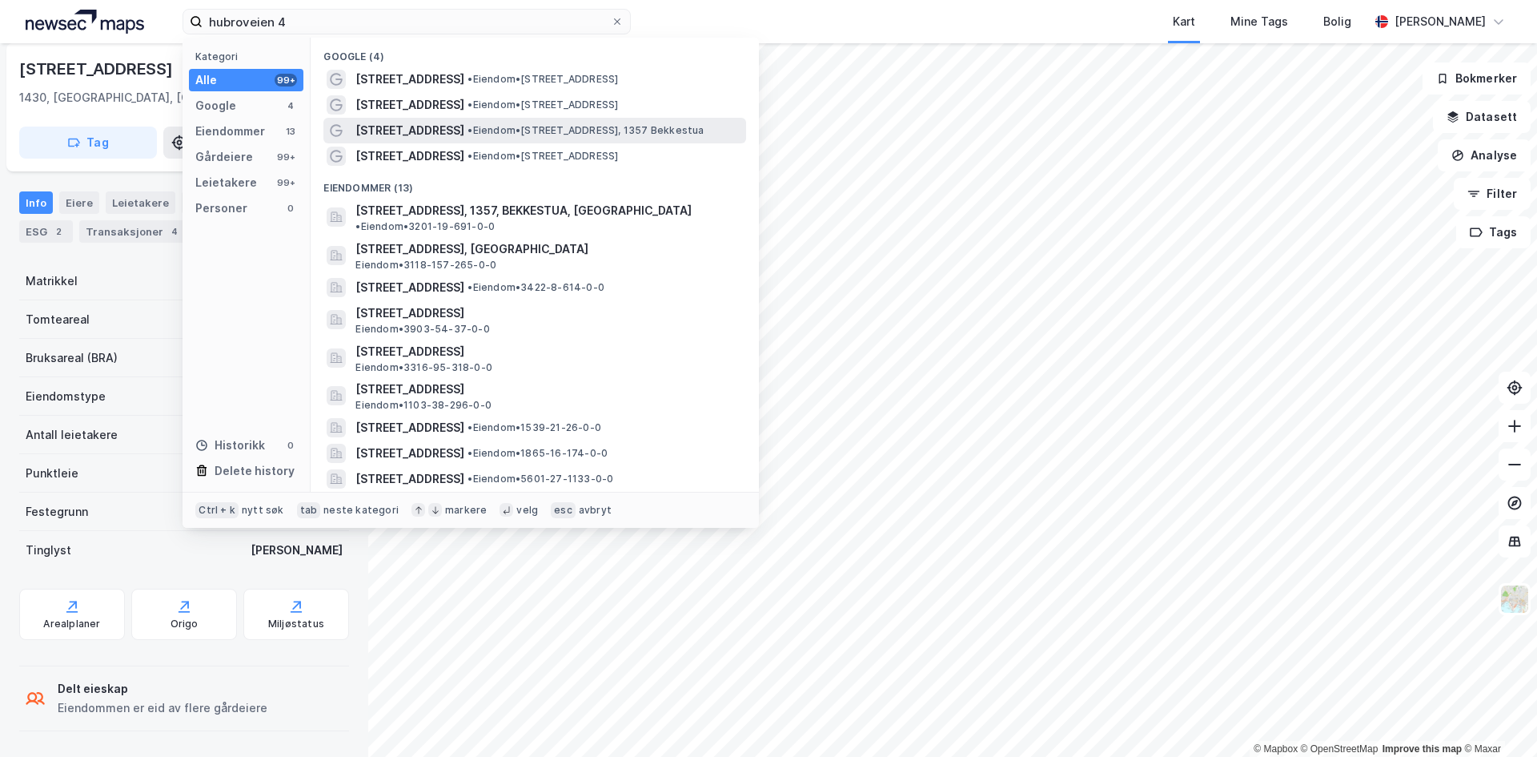
click at [506, 121] on div "[STREET_ADDRESS] • Eiendom • [STREET_ADDRESS], 1357 Bekkestua" at bounding box center [548, 130] width 387 height 19
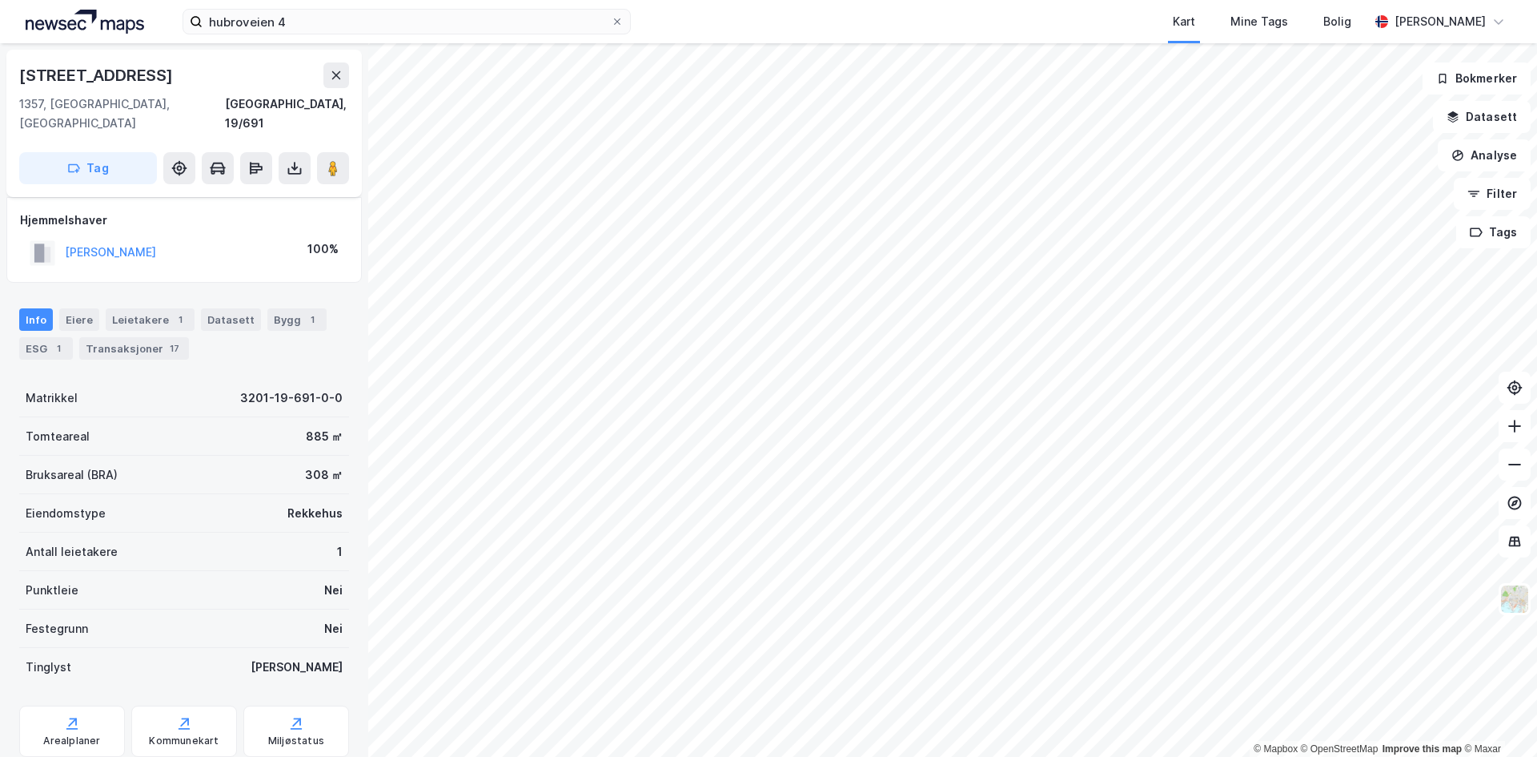
scroll to position [33, 0]
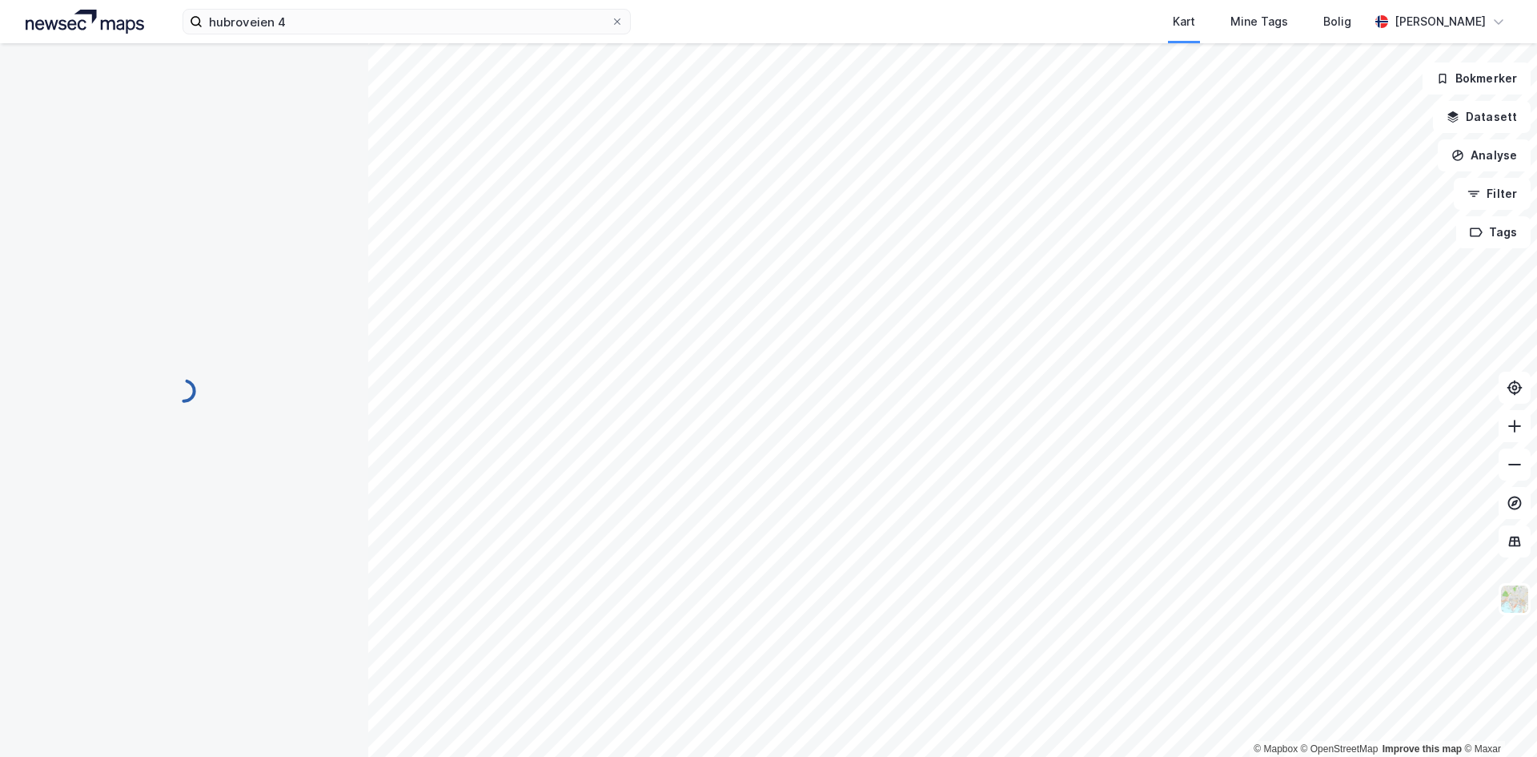
scroll to position [33, 0]
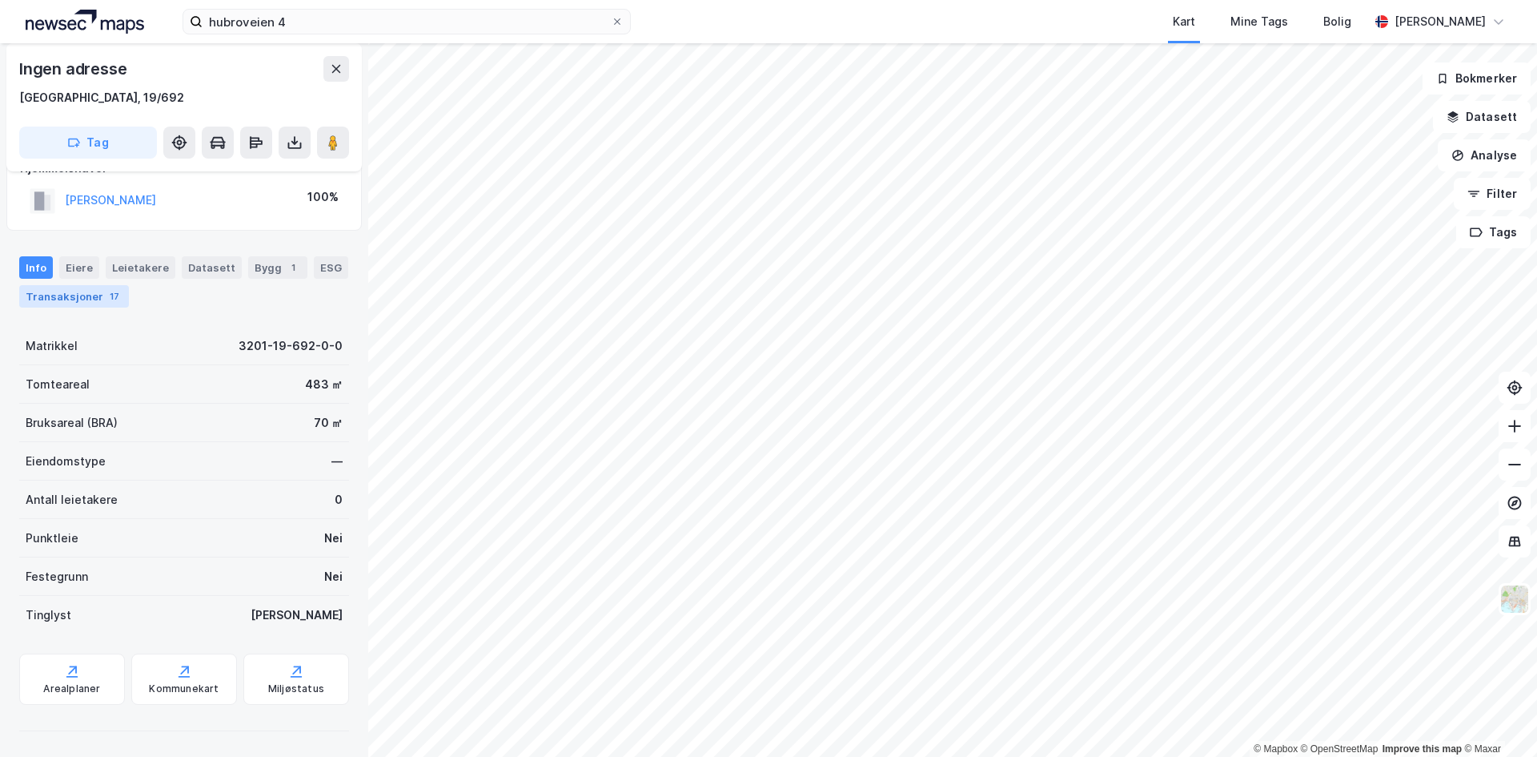
click at [106, 290] on div "17" at bounding box center [114, 296] width 16 height 16
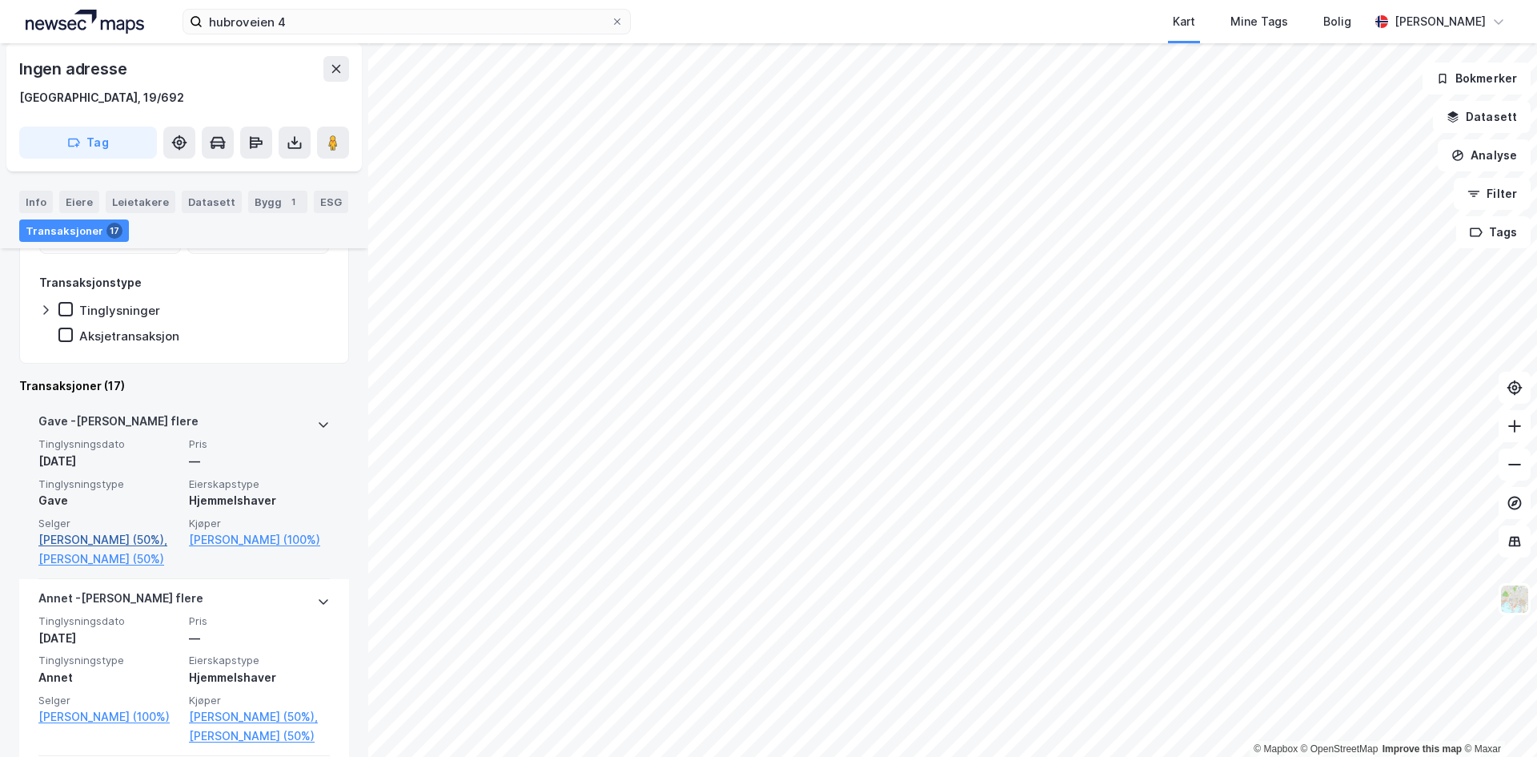
scroll to position [240, 0]
click at [102, 566] on link "[PERSON_NAME] (50%)" at bounding box center [108, 556] width 141 height 19
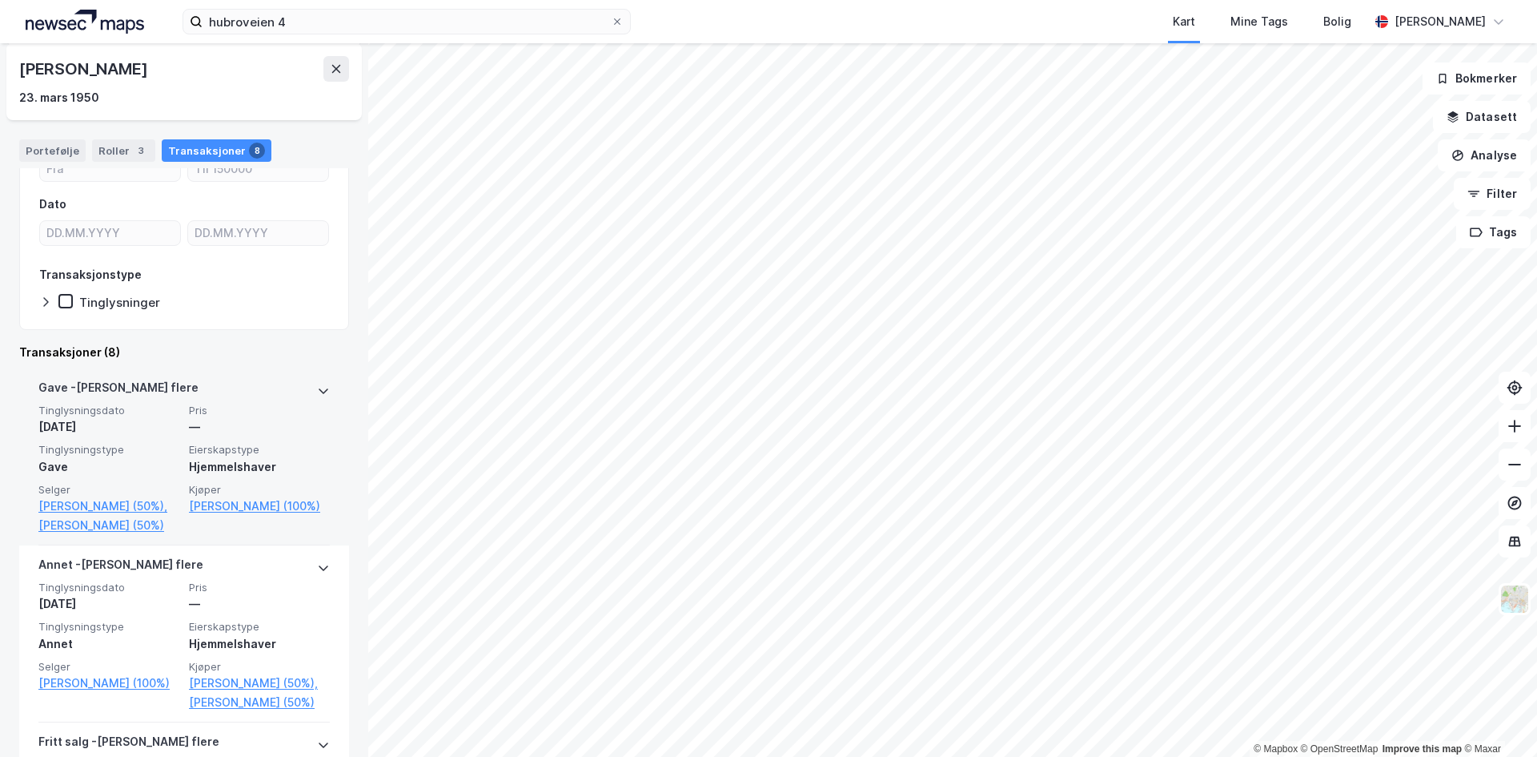
scroll to position [80, 0]
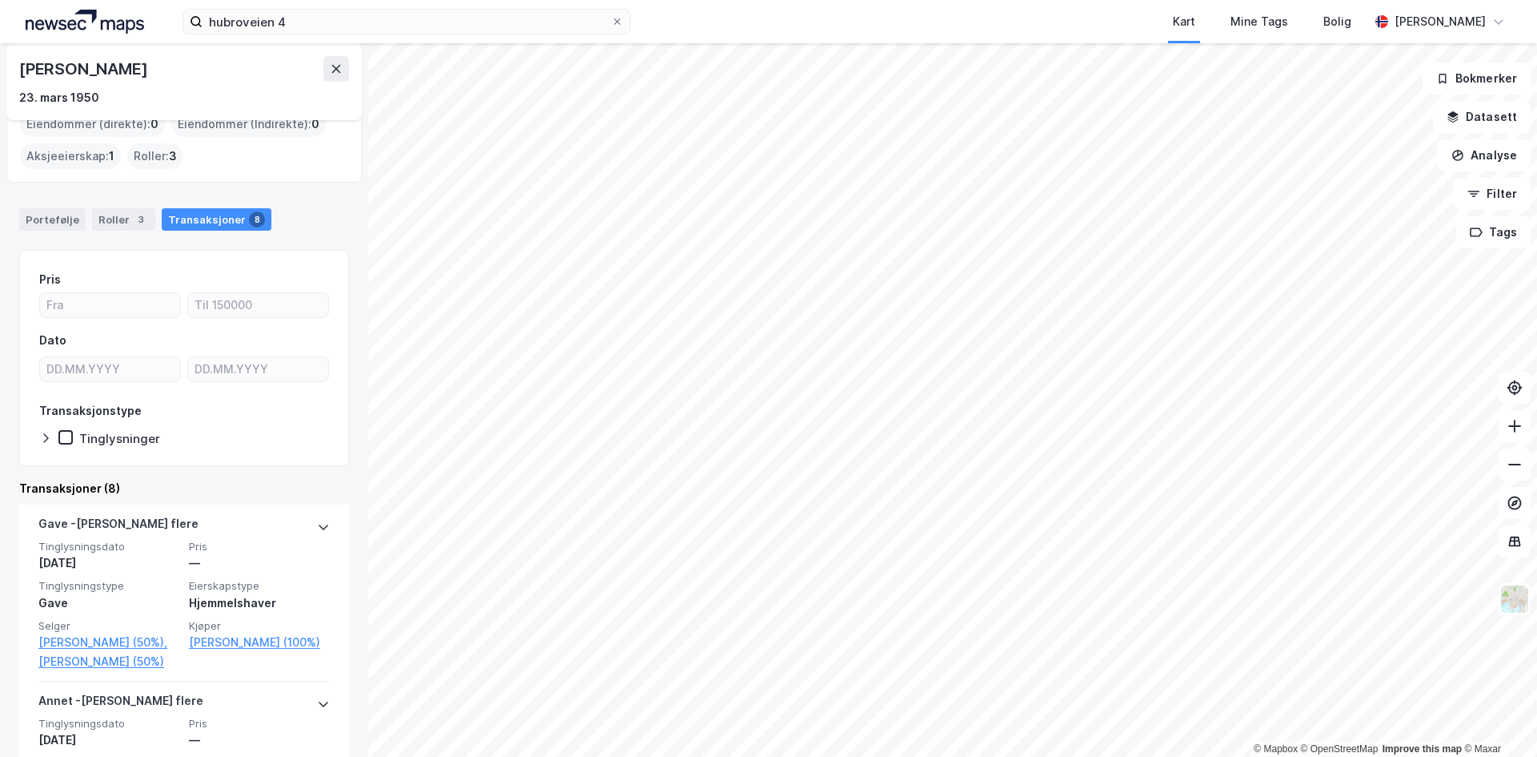
click at [59, 224] on div "Portefølje" at bounding box center [52, 219] width 66 height 22
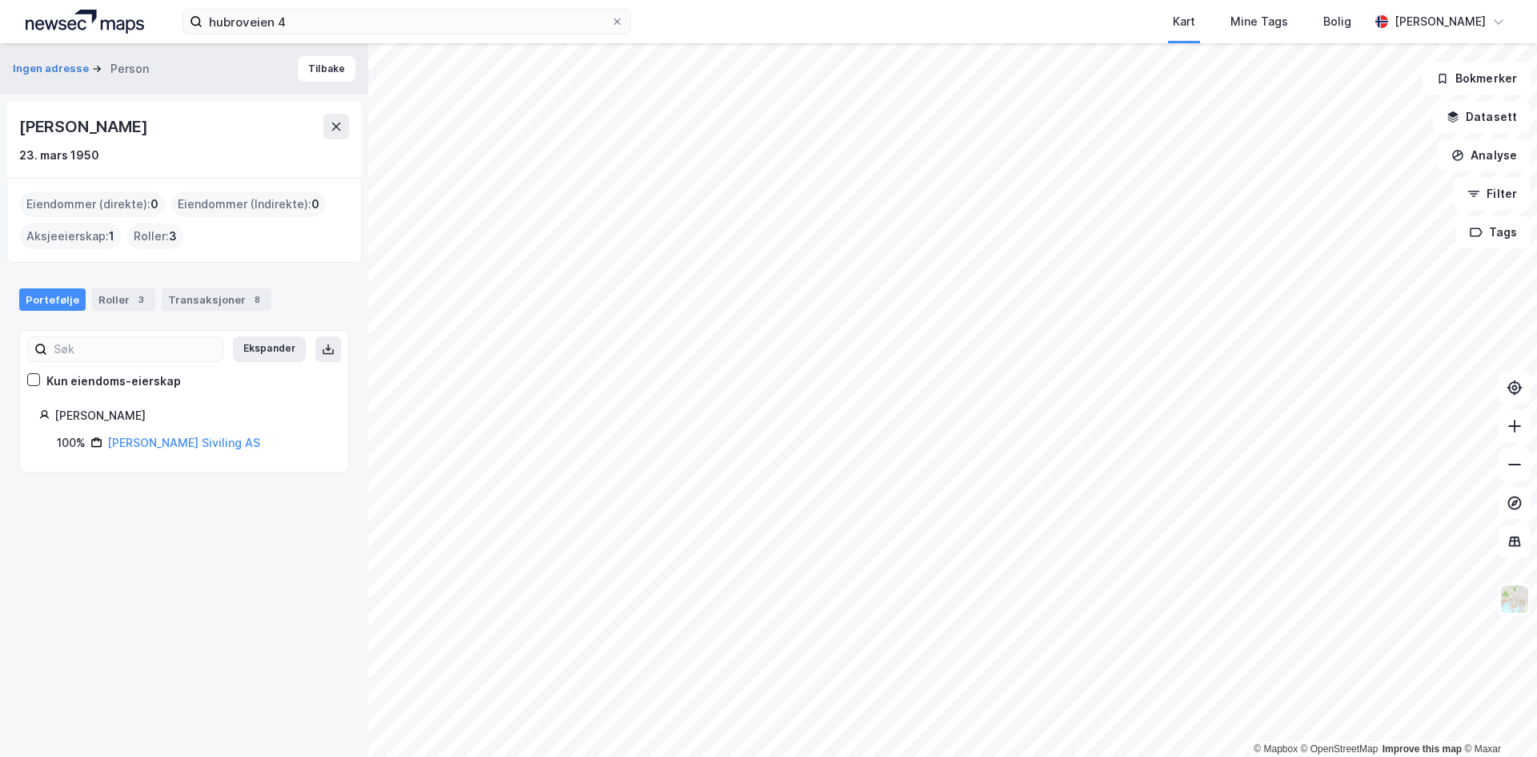
click at [272, 35] on div "hubroveien 4 Kart Mine Tags Bolig [PERSON_NAME]" at bounding box center [768, 21] width 1537 height 43
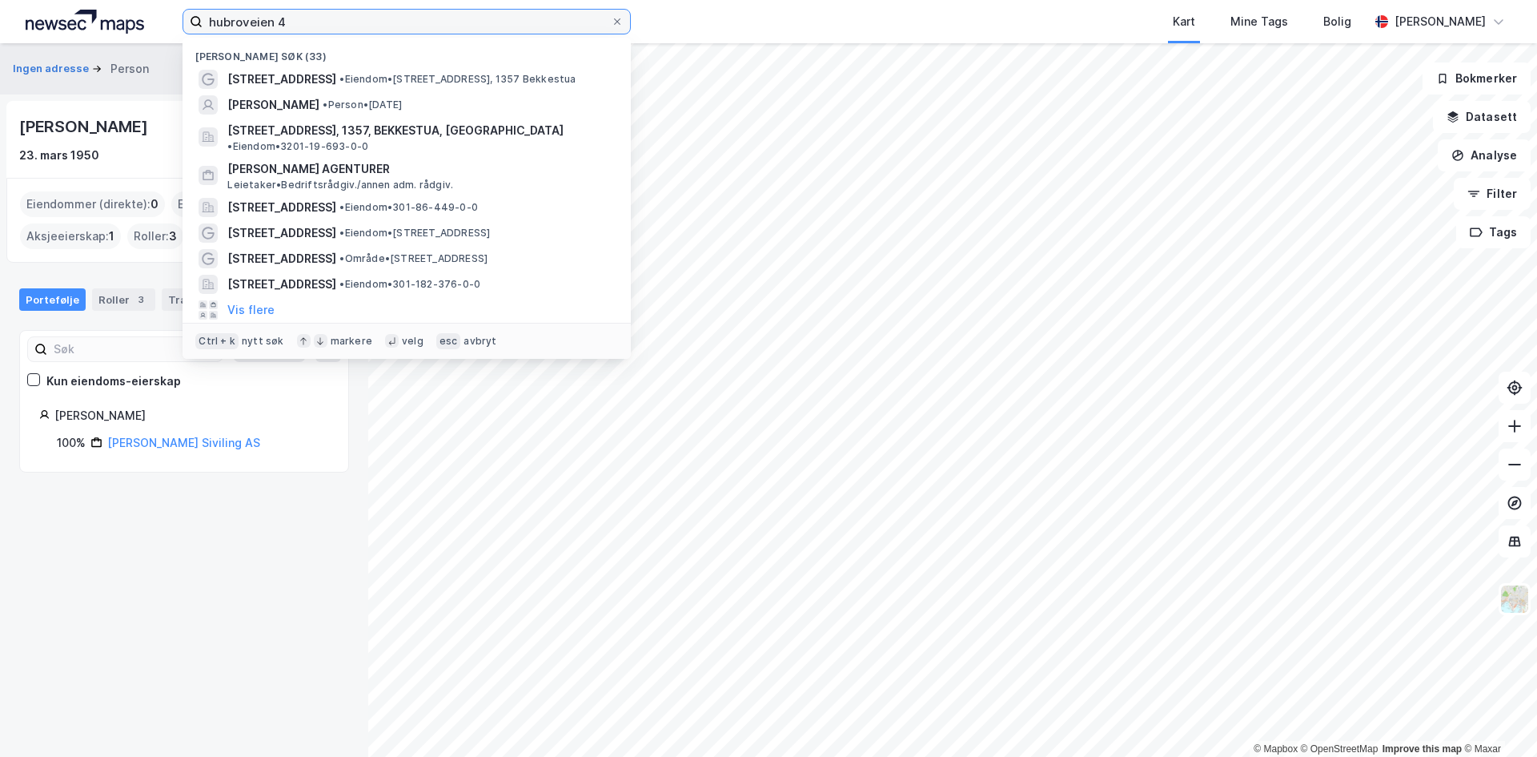
click at [275, 29] on input "hubroveien 4" at bounding box center [407, 22] width 408 height 24
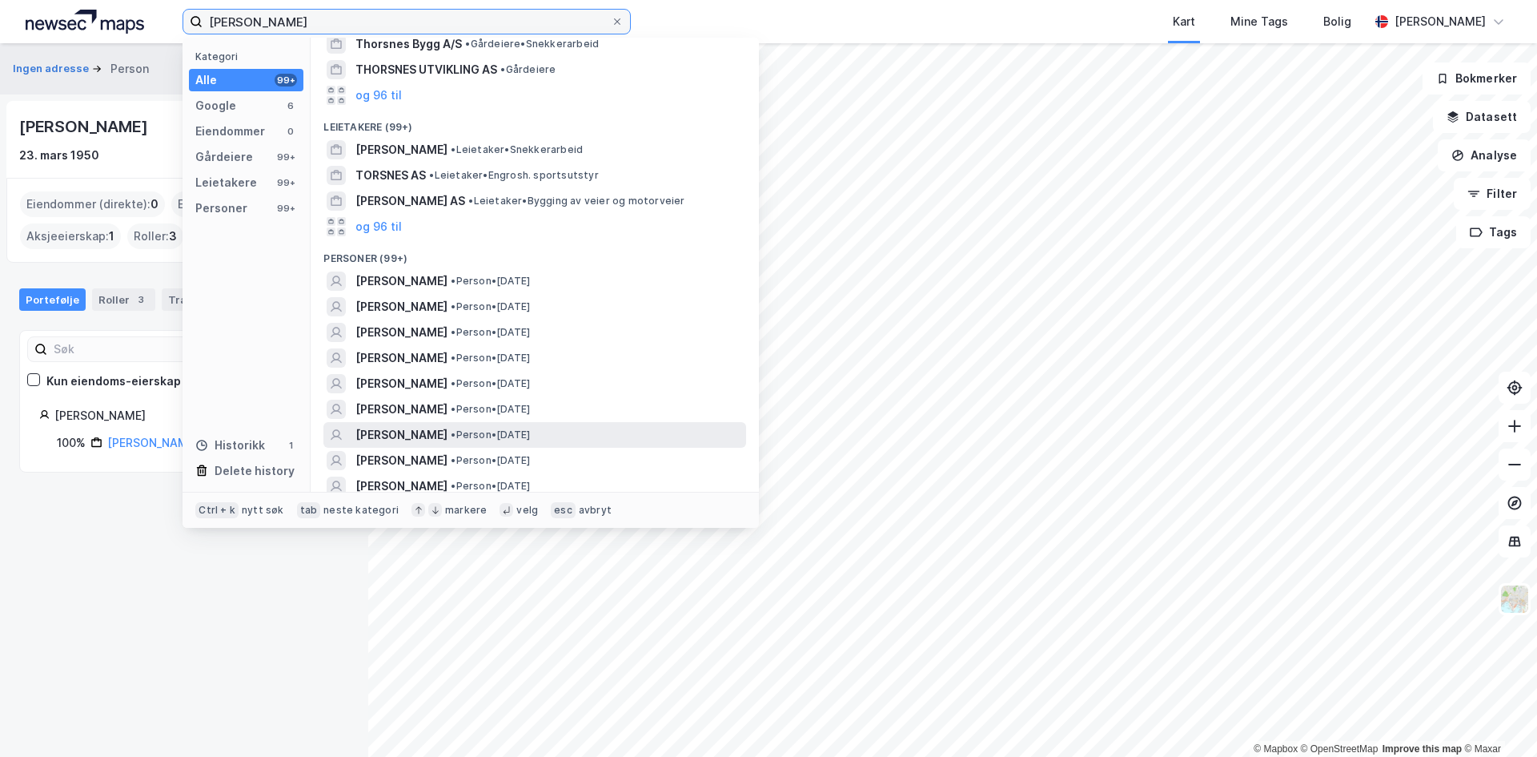
scroll to position [240, 0]
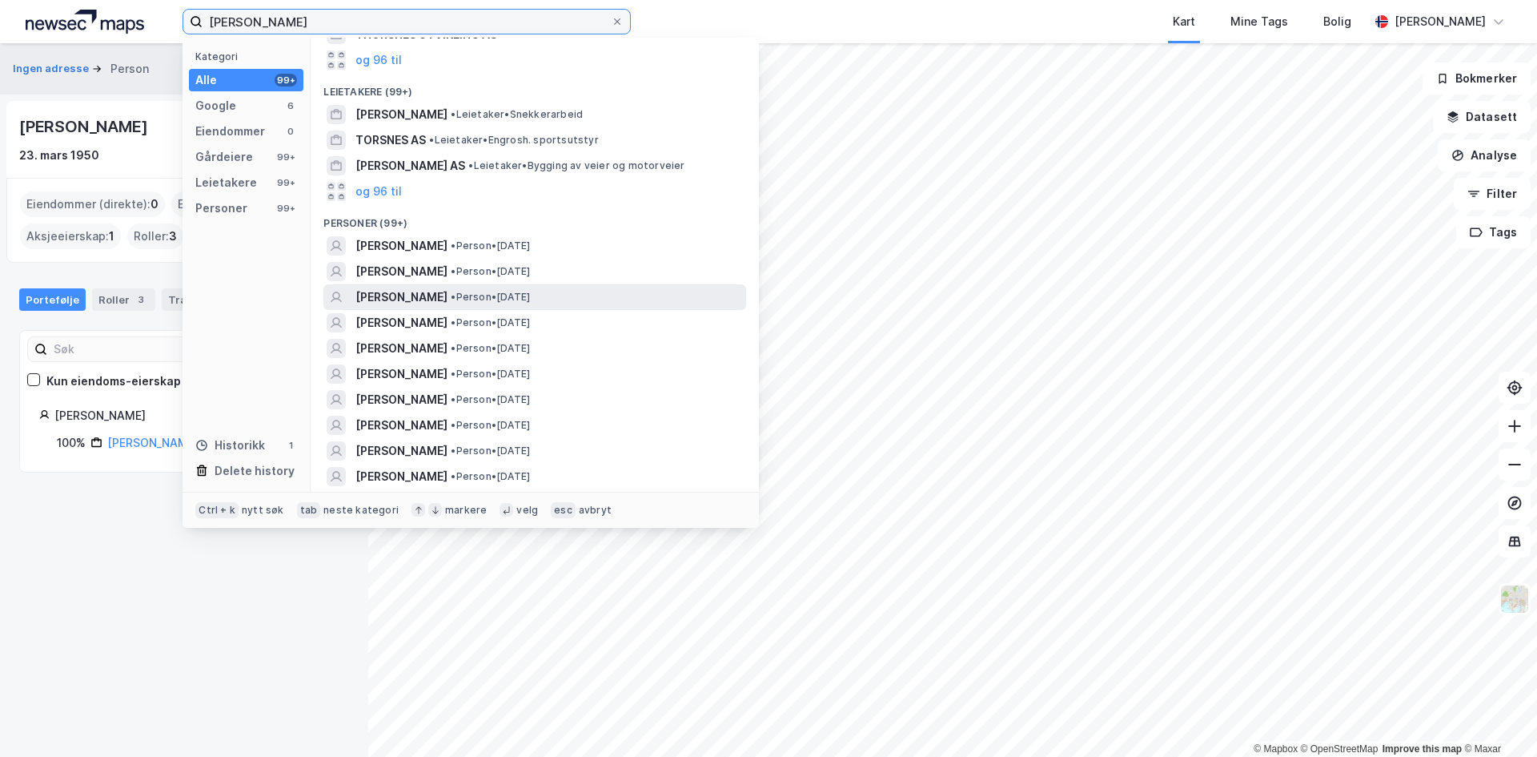
type input "[PERSON_NAME]"
click at [500, 298] on span "• Person • [DATE]" at bounding box center [490, 297] width 79 height 13
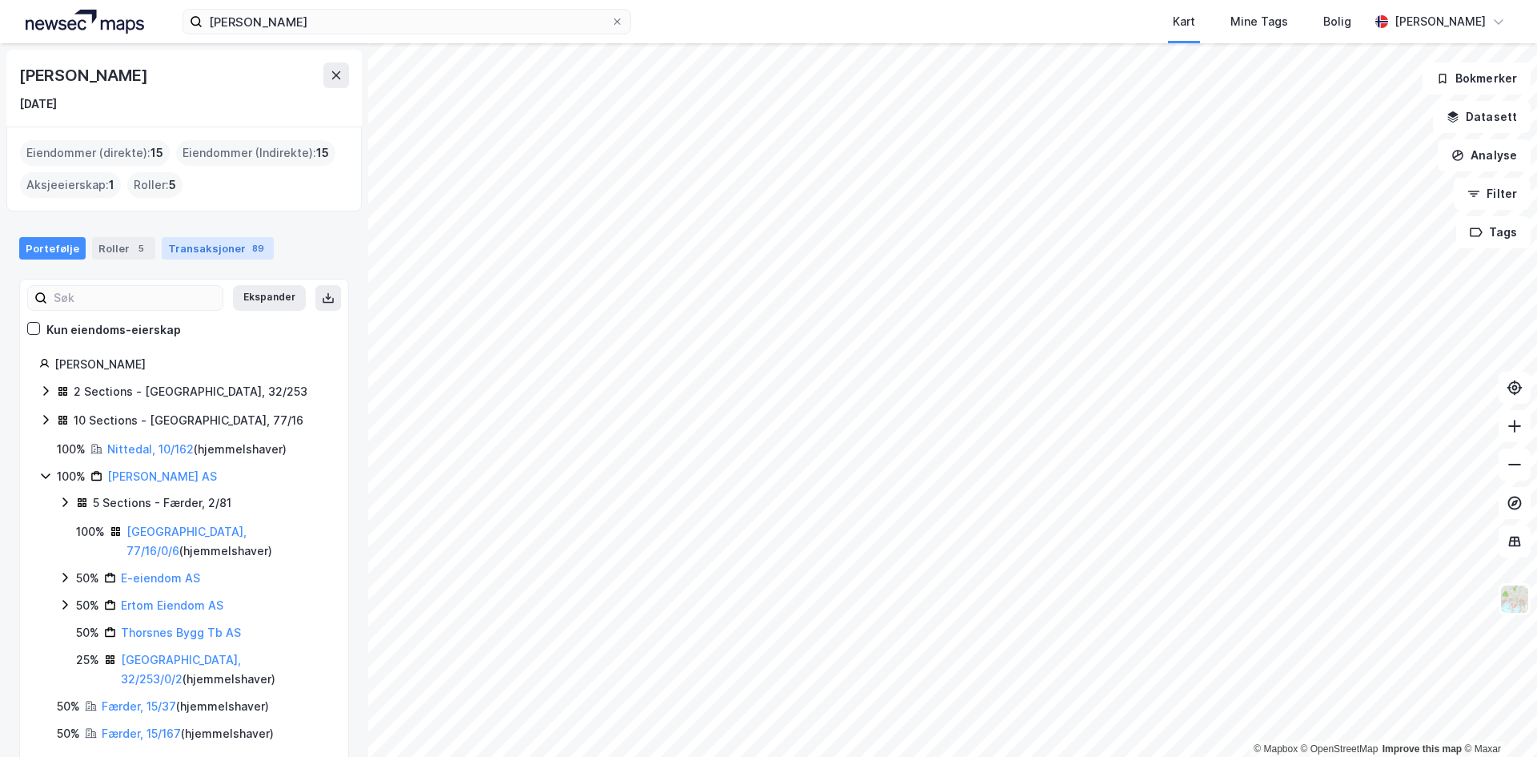
click at [214, 248] on div "Transaksjoner 89" at bounding box center [218, 248] width 112 height 22
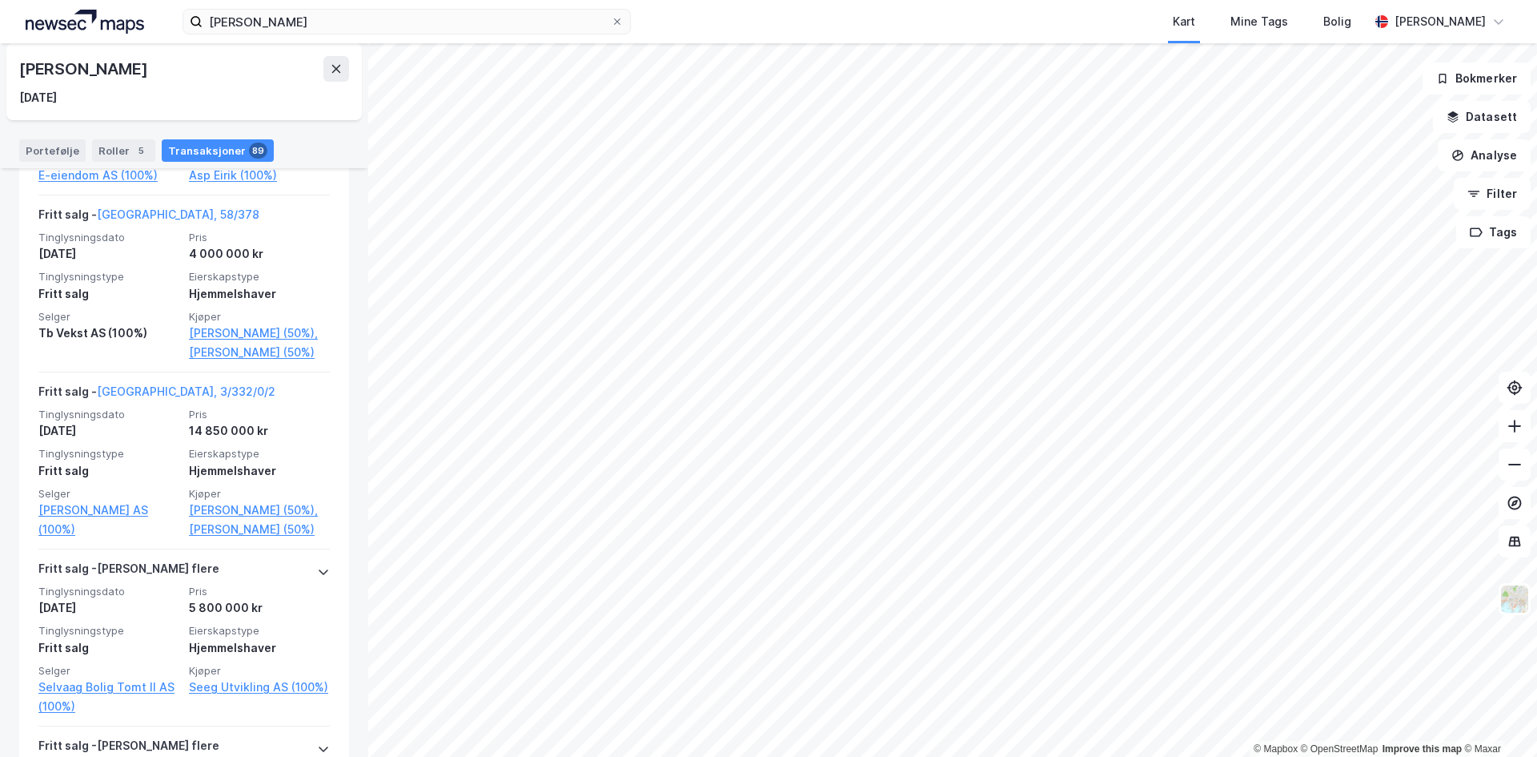
scroll to position [7627, 0]
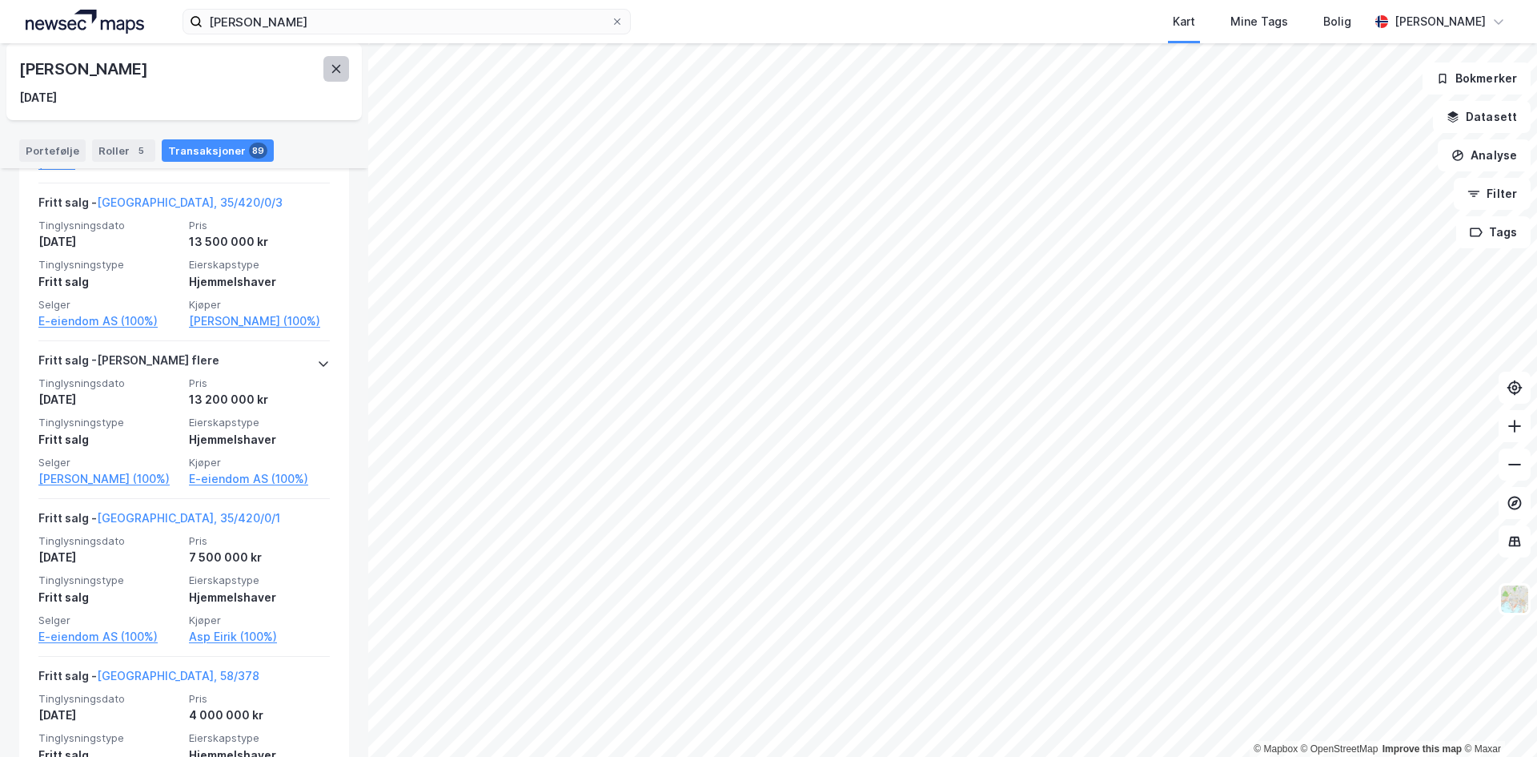
click at [338, 63] on icon at bounding box center [336, 68] width 13 height 13
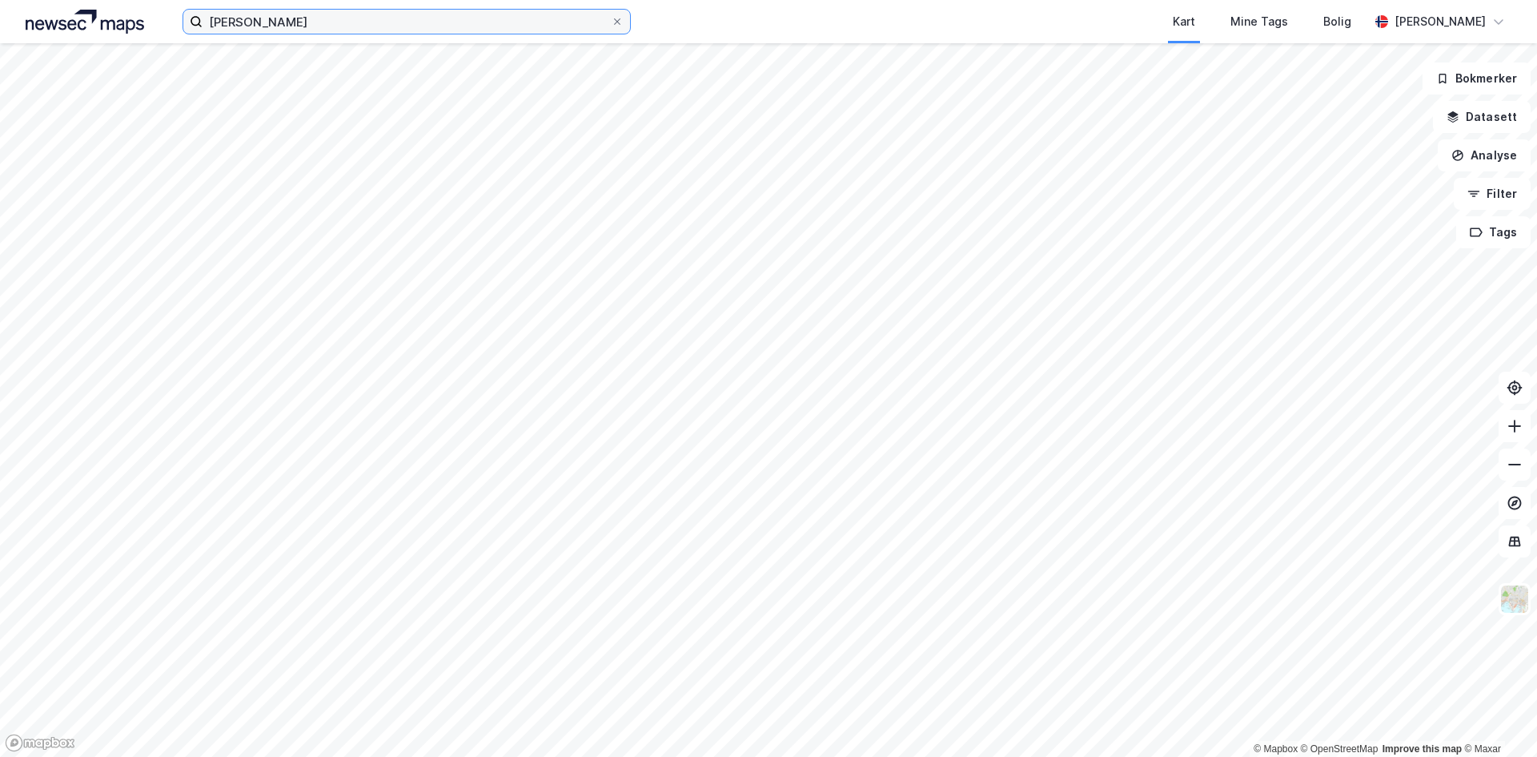
click at [313, 15] on input "[PERSON_NAME]" at bounding box center [407, 22] width 408 height 24
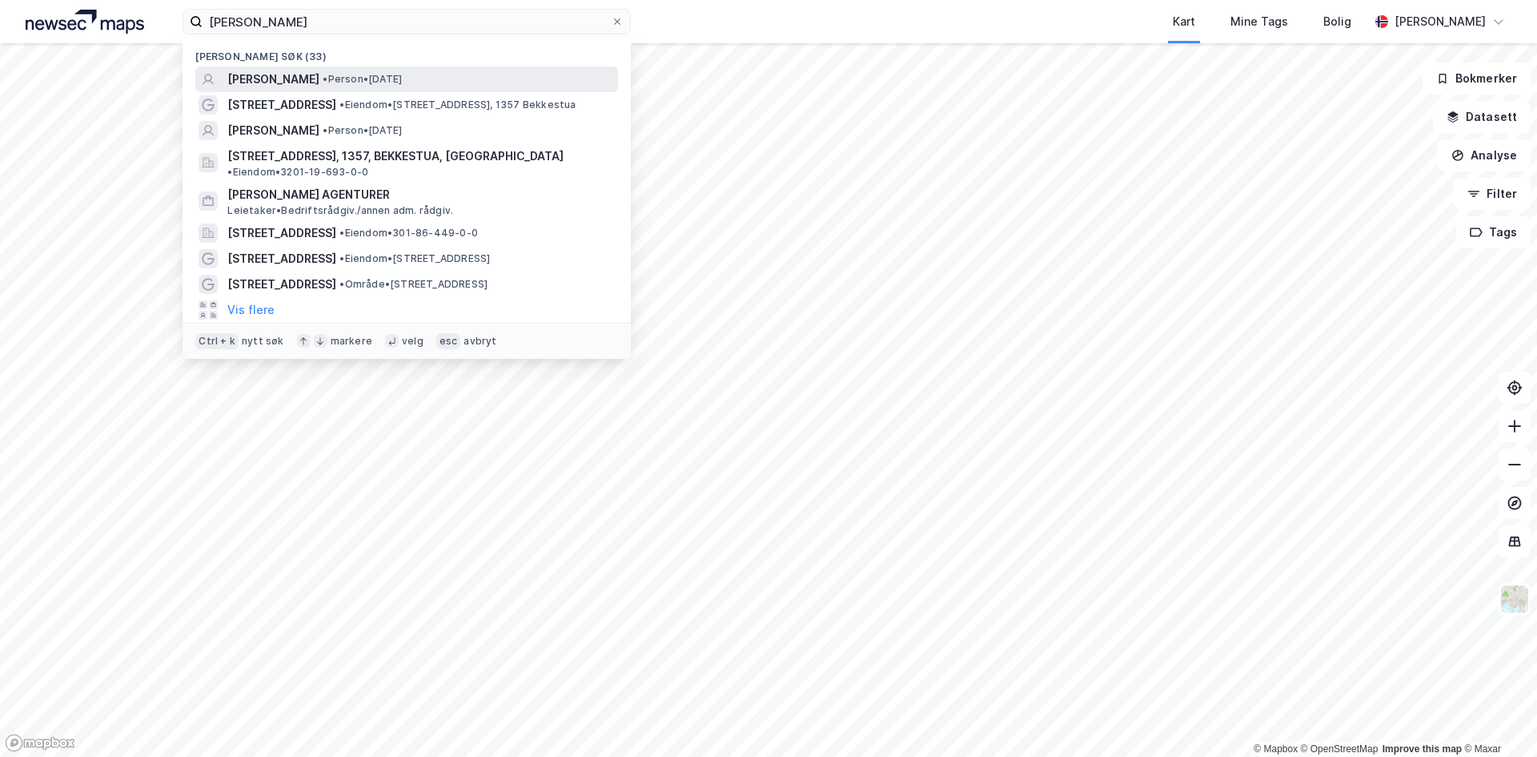
click at [333, 78] on div "[PERSON_NAME] • Person • [DATE]" at bounding box center [420, 79] width 387 height 19
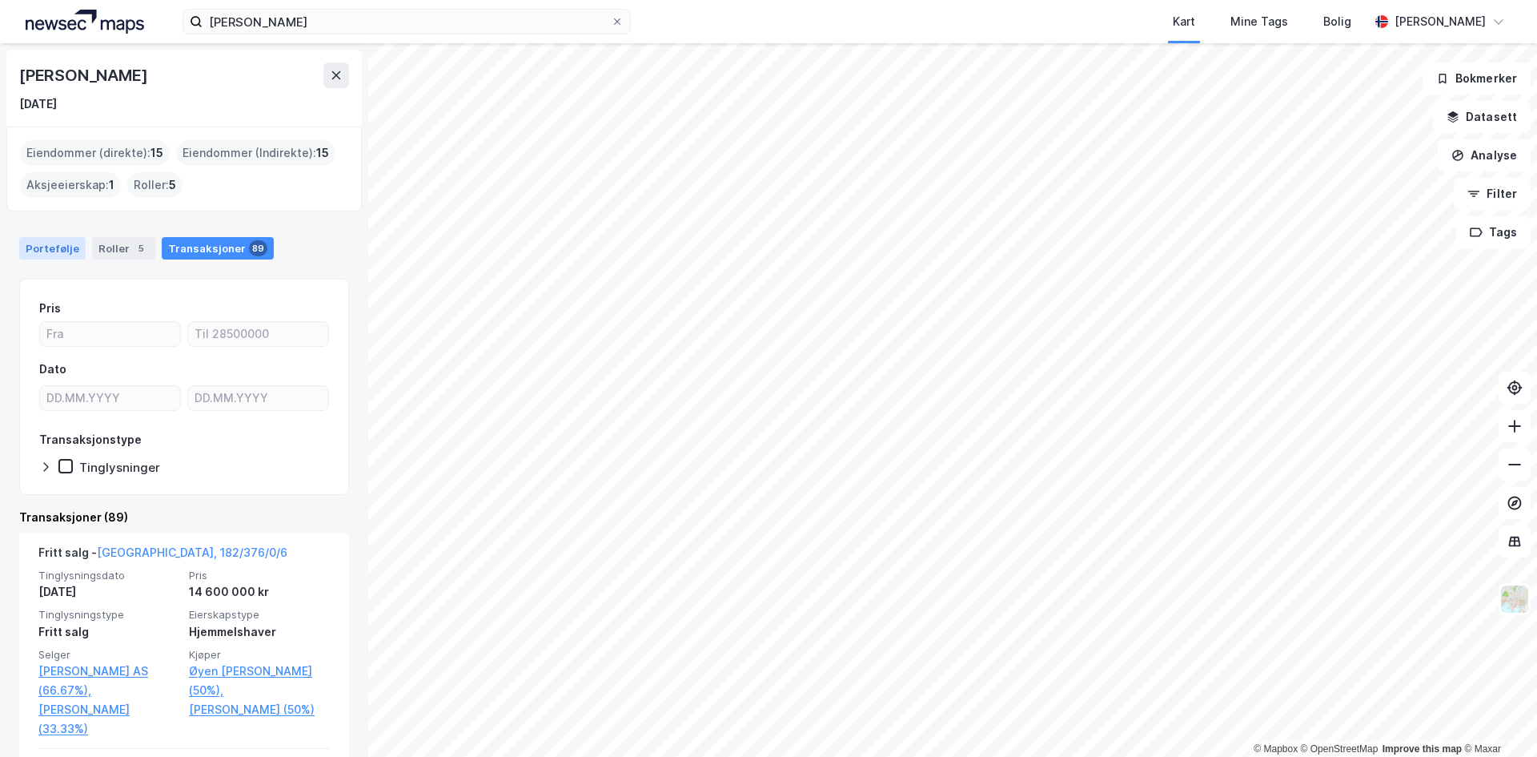
click at [67, 251] on div "Portefølje" at bounding box center [52, 248] width 66 height 22
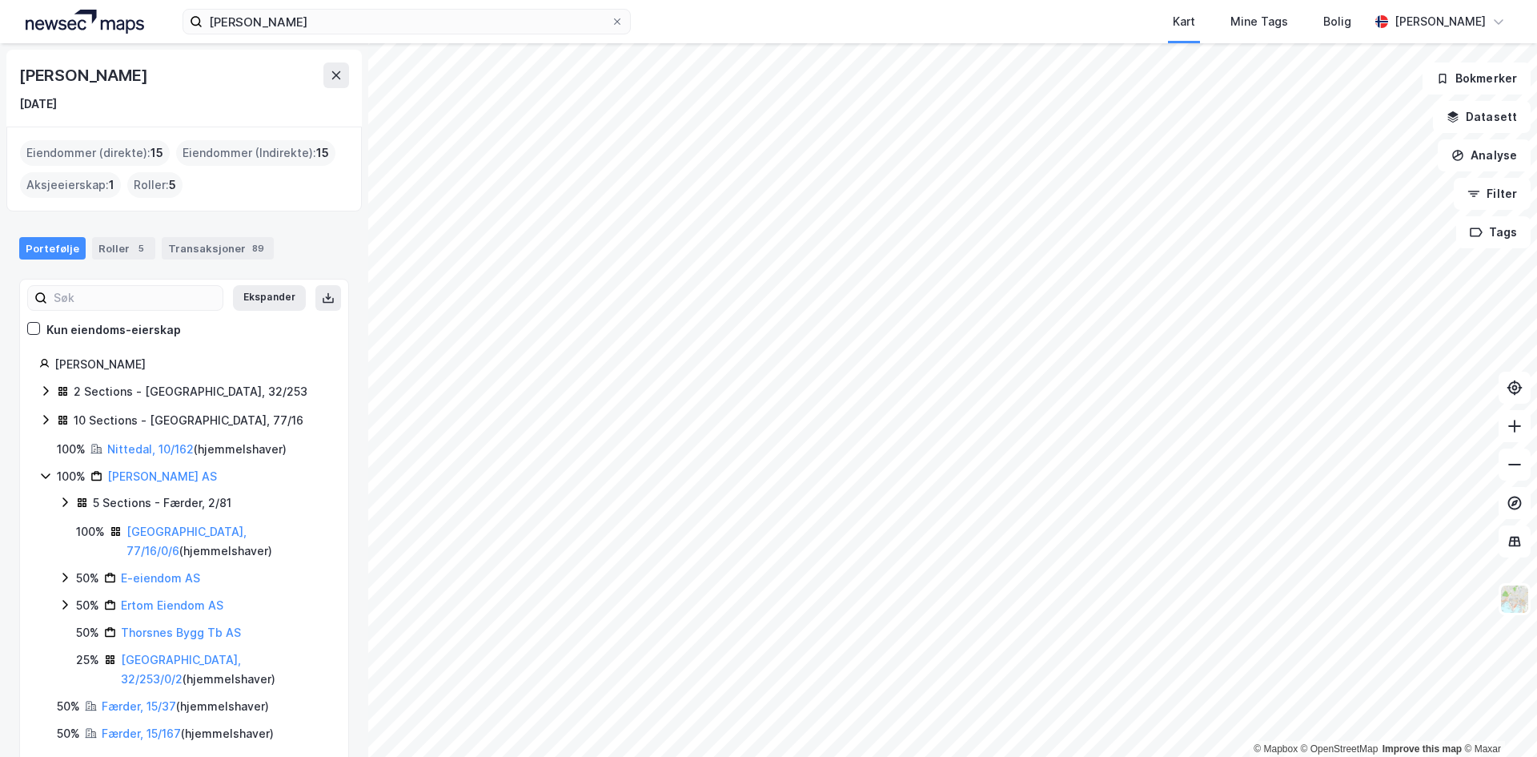
click at [135, 150] on div "Eiendommer (direkte) : 15" at bounding box center [95, 153] width 150 height 26
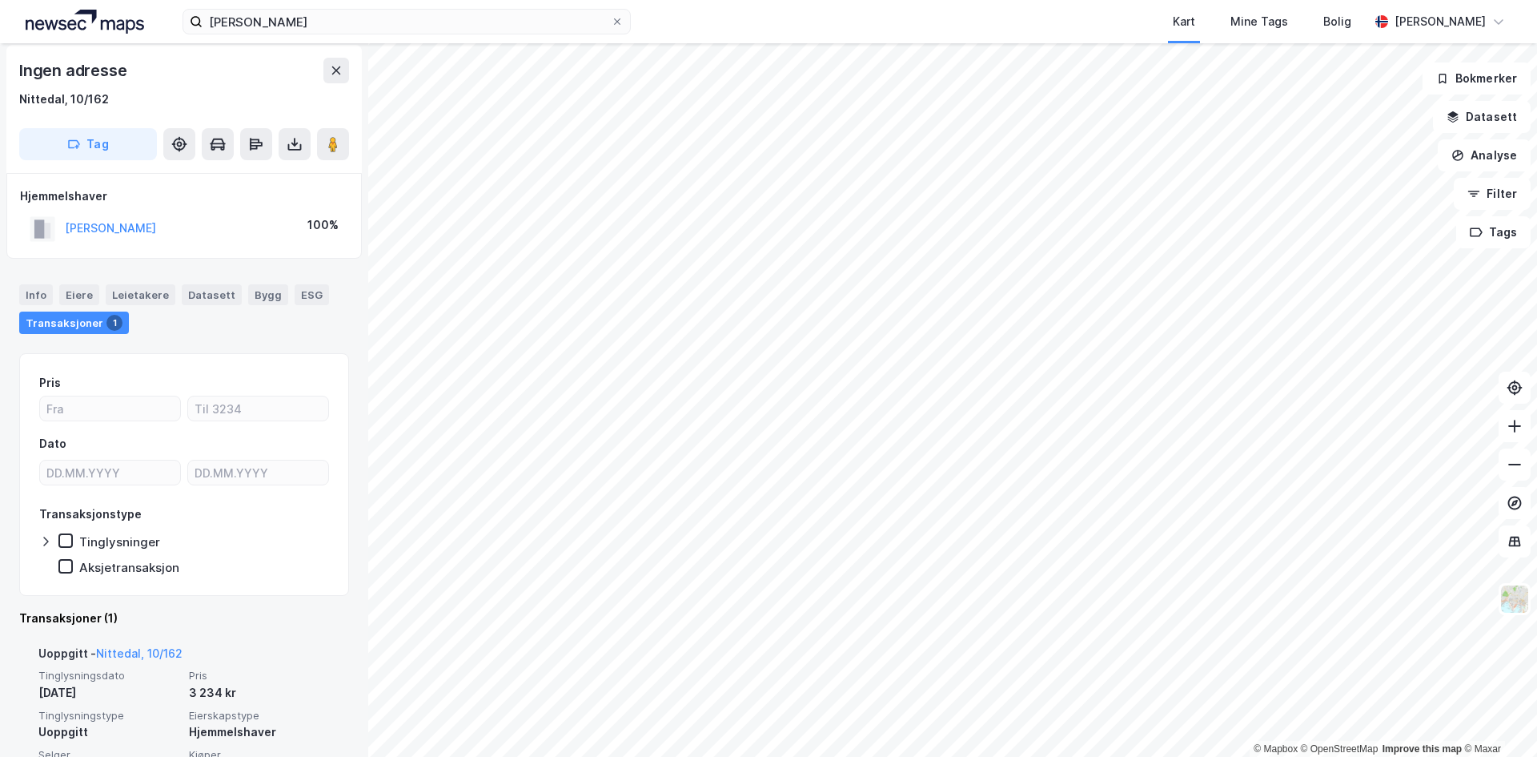
scroll to position [110, 0]
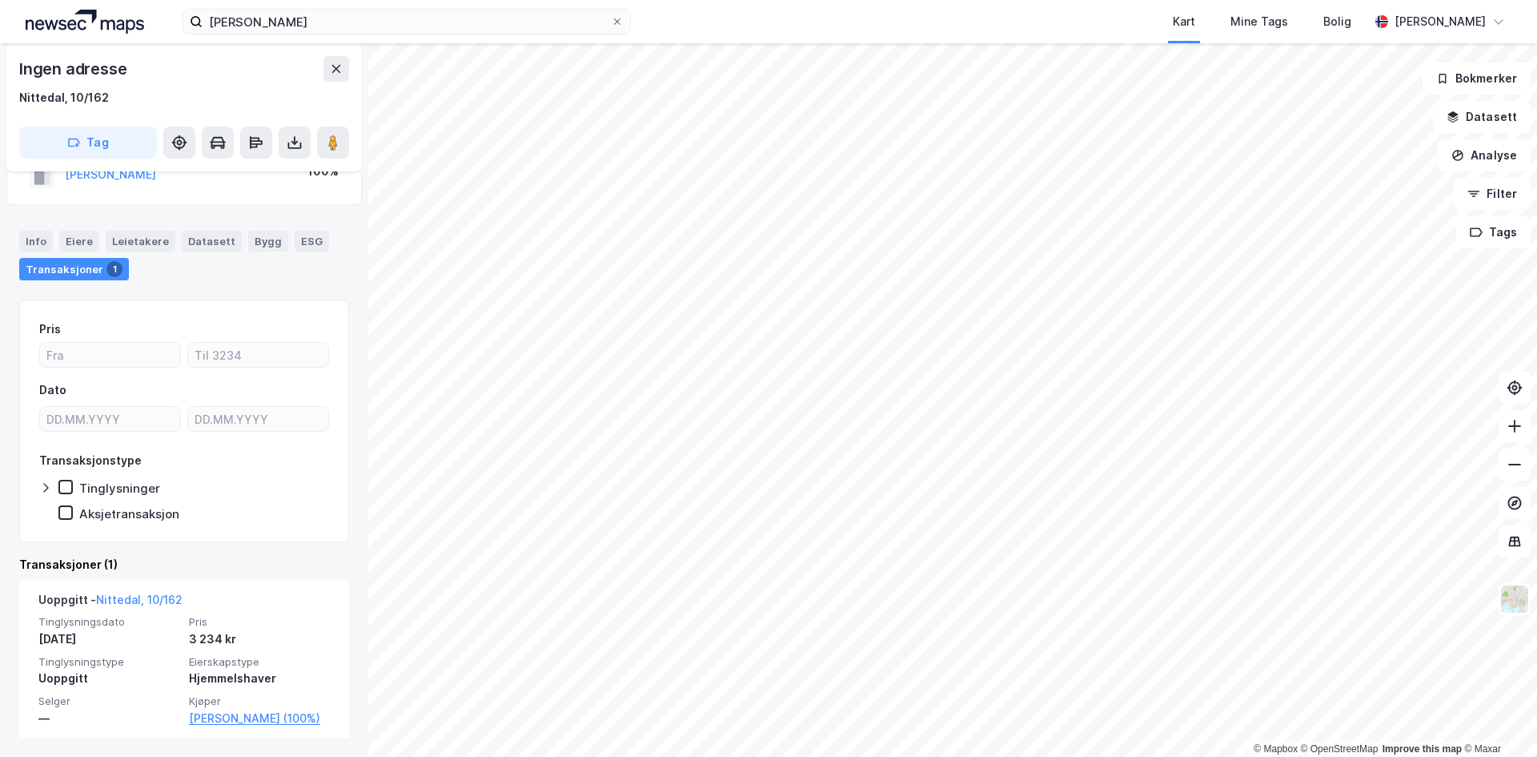
click at [34, 239] on div "Info" at bounding box center [36, 241] width 34 height 21
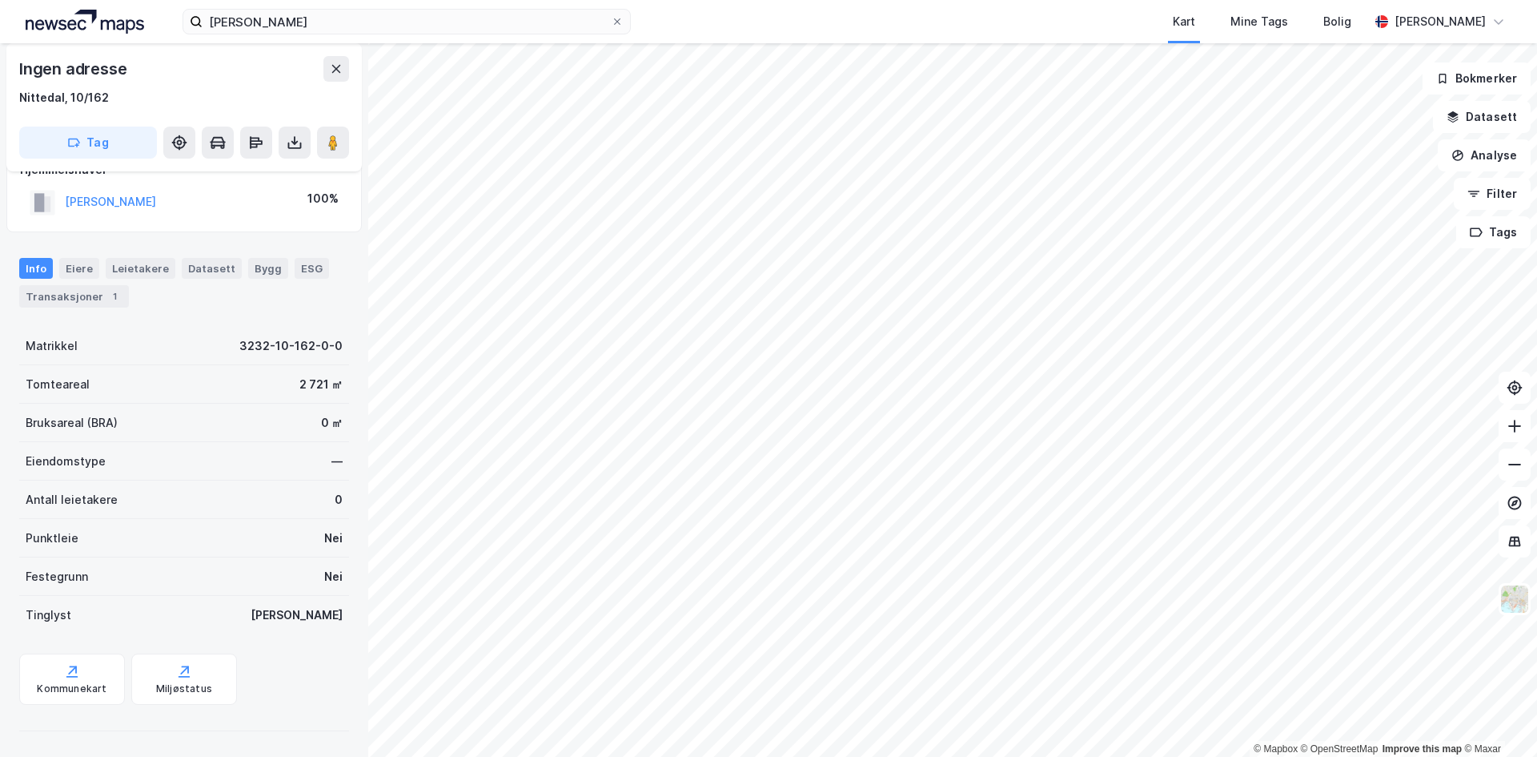
scroll to position [82, 0]
click at [1126, 756] on html "[PERSON_NAME] Kart Mine Tags Bolig [PERSON_NAME] © Mapbox © OpenStreetMap Impro…" at bounding box center [768, 378] width 1537 height 757
drag, startPoint x: 335, startPoint y: 65, endPoint x: 301, endPoint y: 40, distance: 41.8
click at [335, 65] on icon at bounding box center [336, 68] width 13 height 13
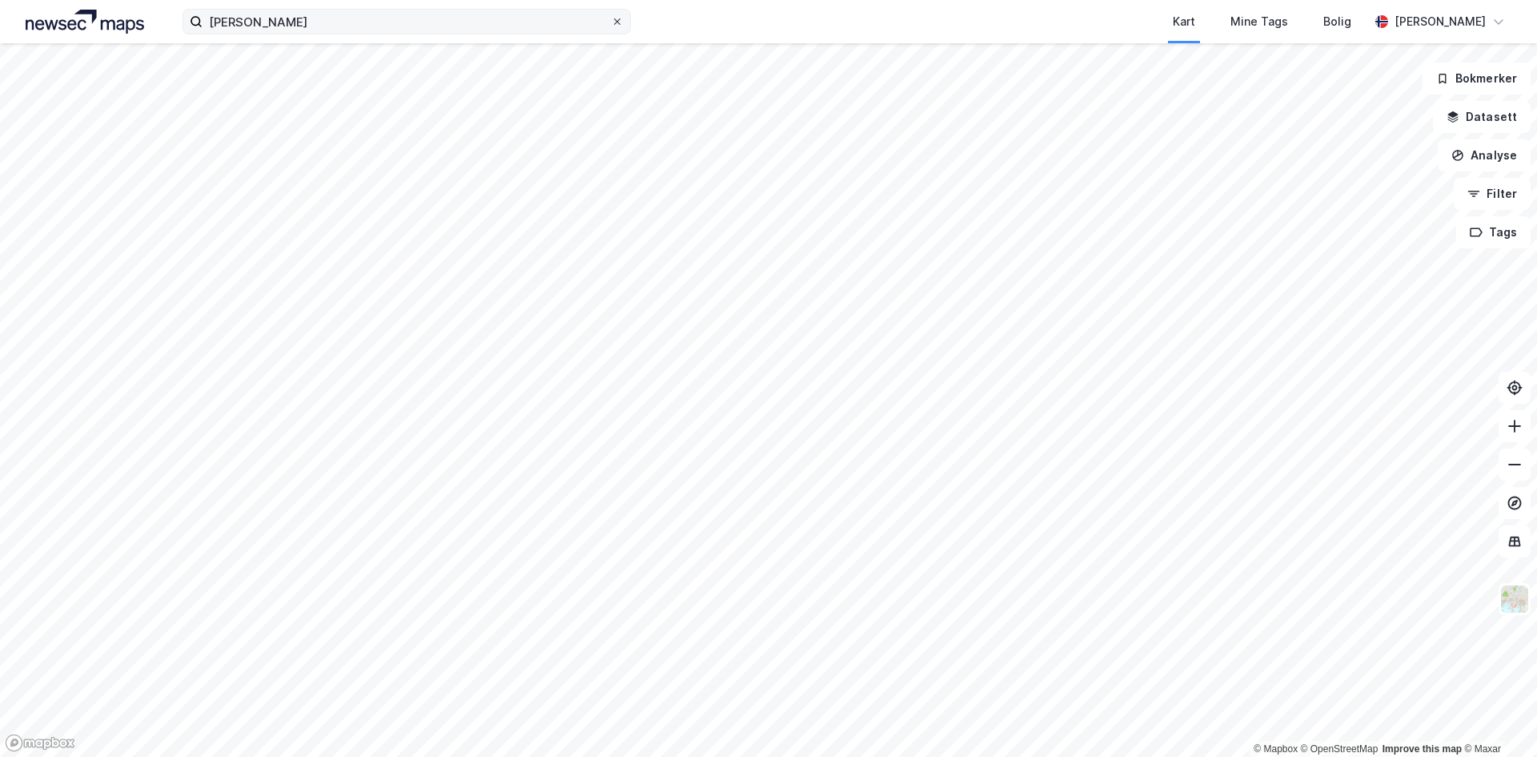
click at [614, 19] on icon at bounding box center [617, 22] width 10 height 10
click at [611, 19] on input "[PERSON_NAME]" at bounding box center [407, 22] width 408 height 24
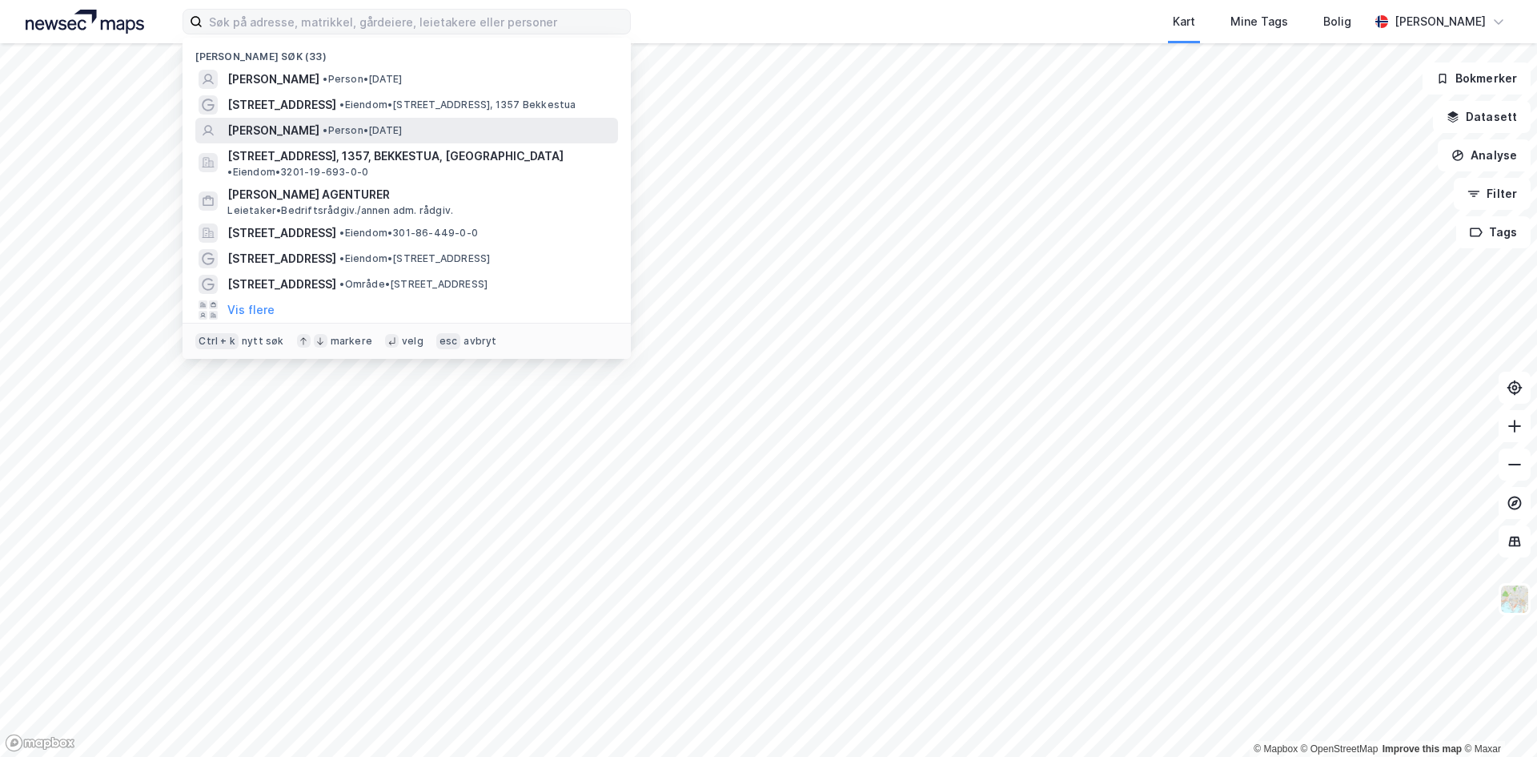
click at [291, 118] on div "[PERSON_NAME] • Person • [DATE]" at bounding box center [406, 131] width 423 height 26
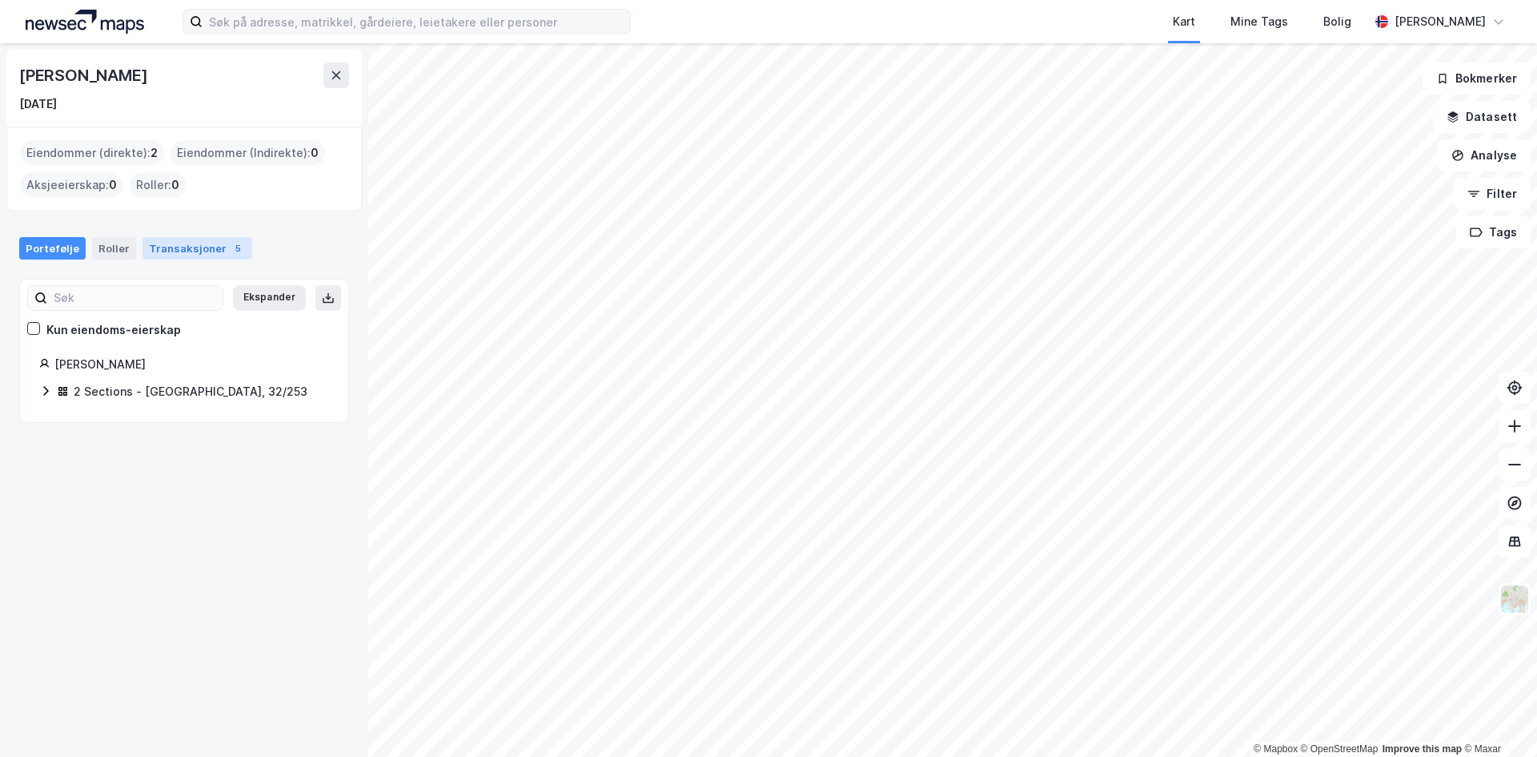
click at [149, 248] on div "Transaksjoner 5" at bounding box center [198, 248] width 110 height 22
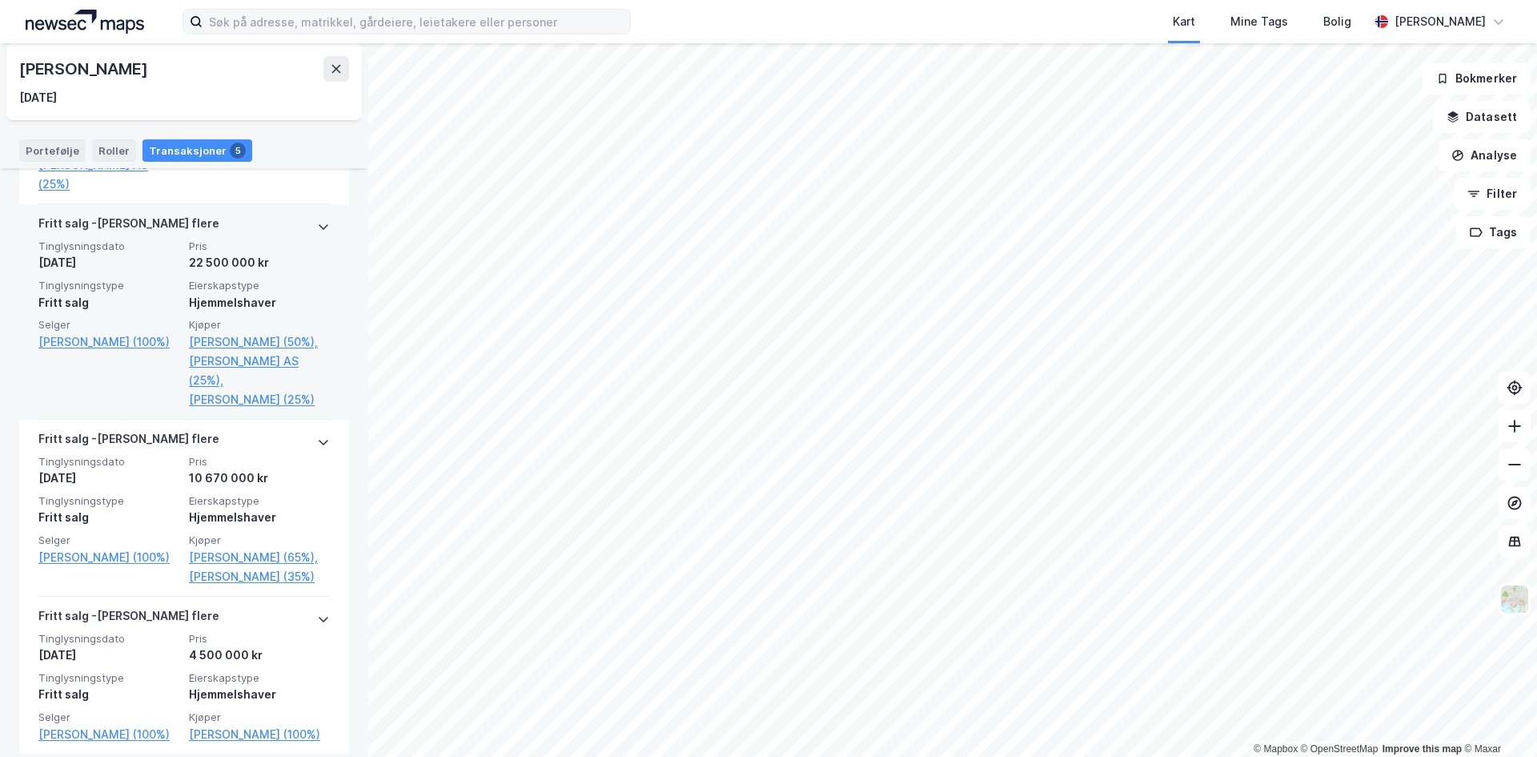
scroll to position [776, 0]
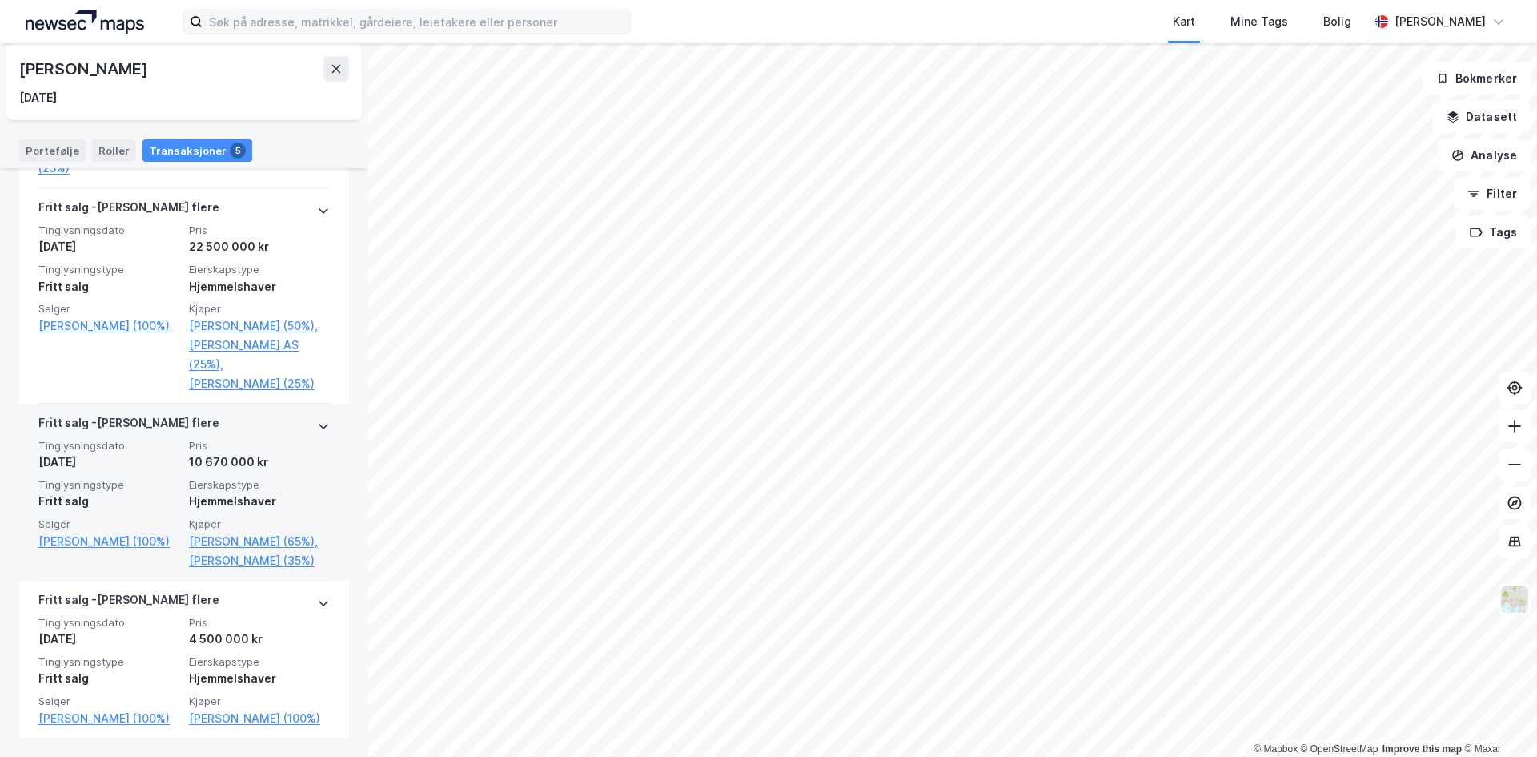
click at [151, 452] on div "[DATE]" at bounding box center [108, 461] width 141 height 19
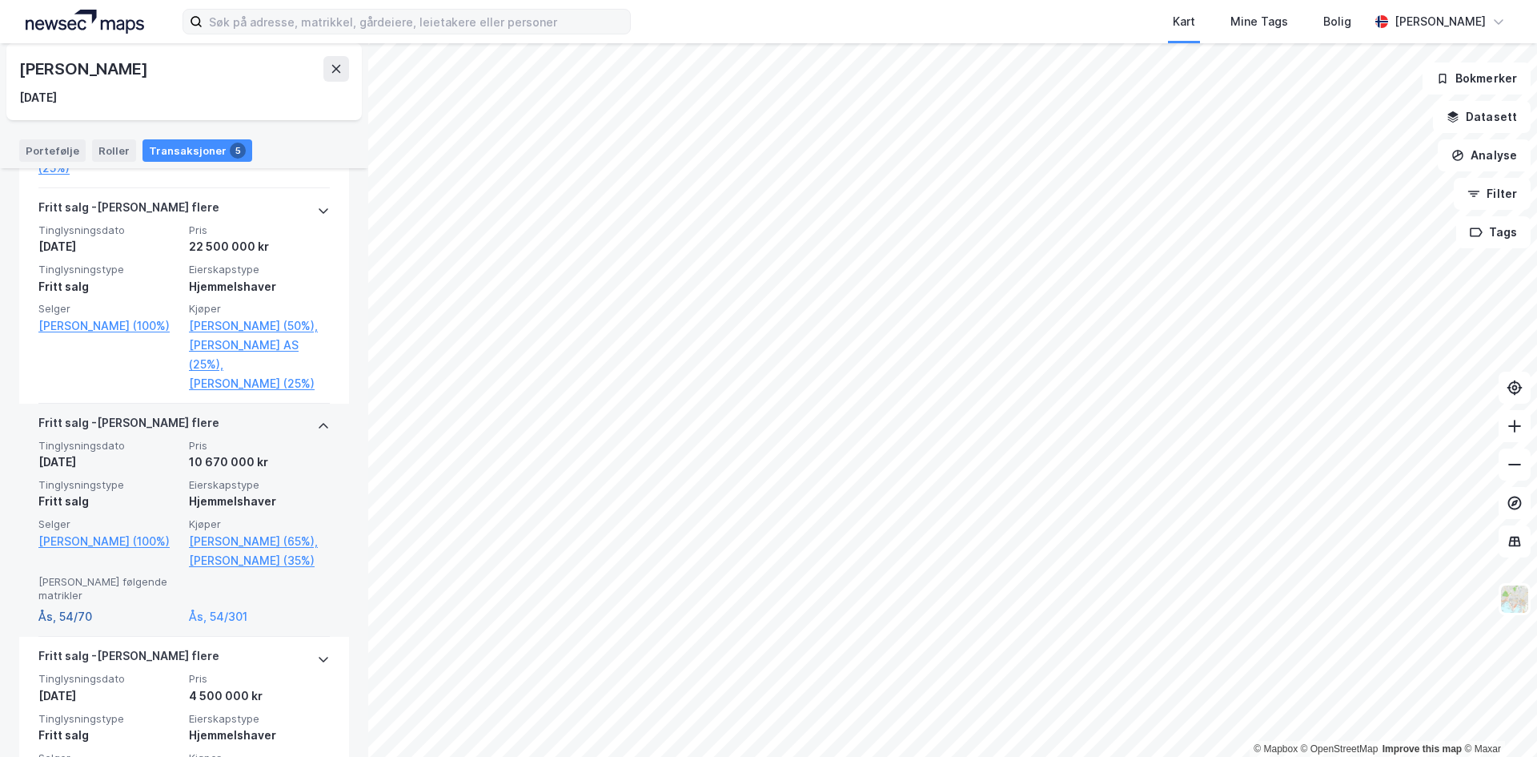
click at [76, 607] on link "Ås, 54/70" at bounding box center [108, 616] width 141 height 19
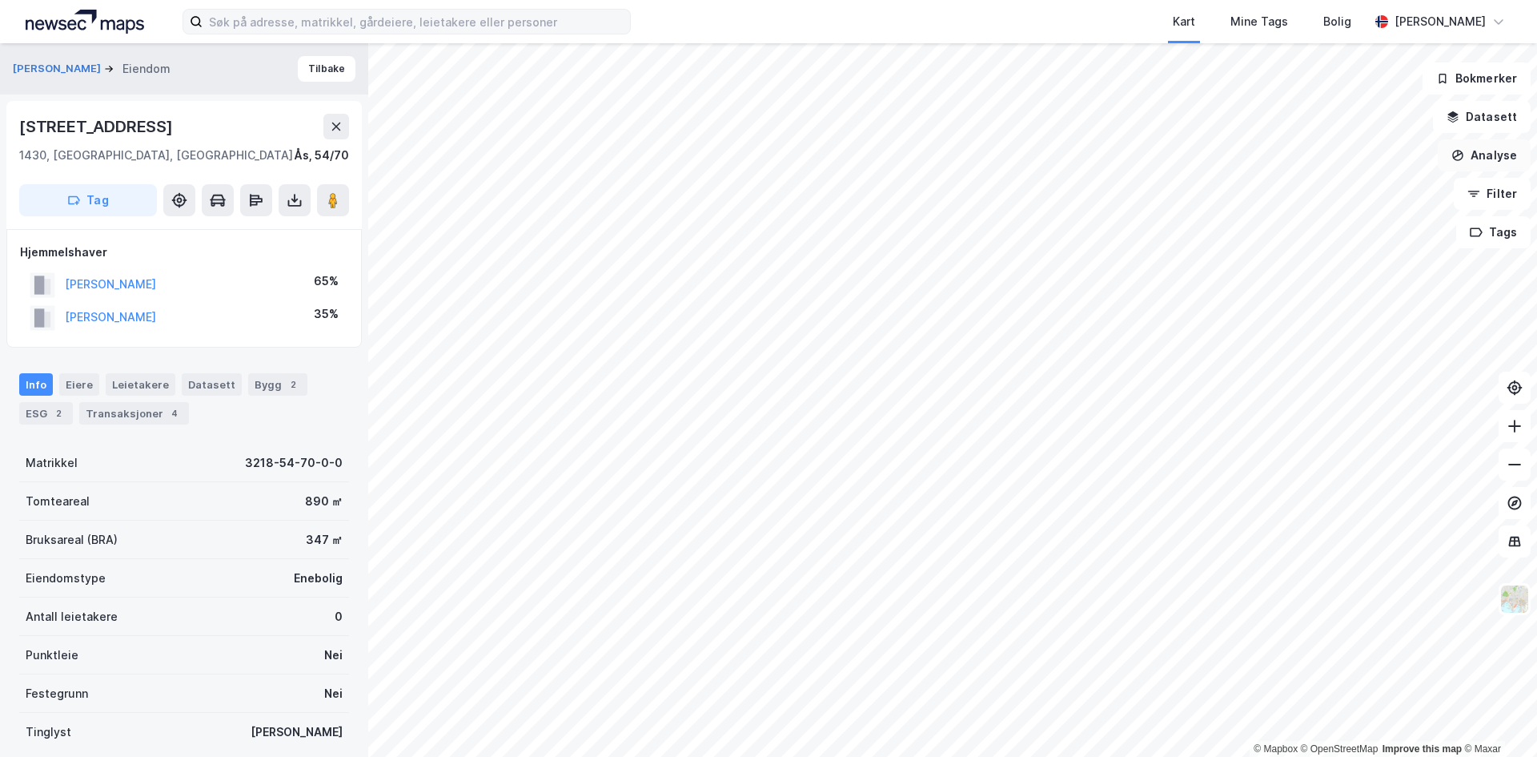
click at [1478, 151] on button "Analyse" at bounding box center [1484, 155] width 93 height 32
click at [1488, 196] on button "Filter" at bounding box center [1492, 194] width 77 height 32
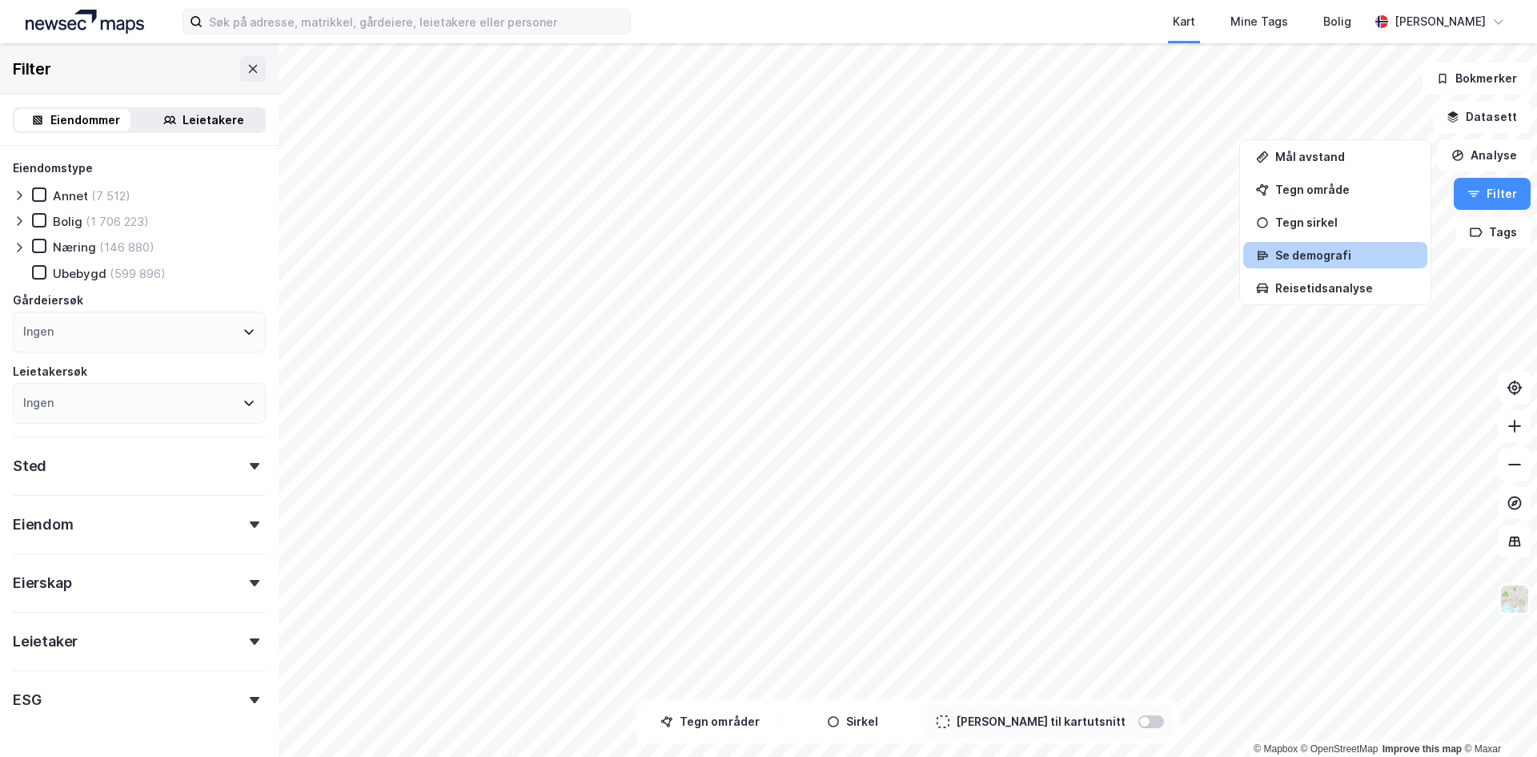
click at [1329, 243] on div "Se demografi" at bounding box center [1335, 255] width 184 height 26
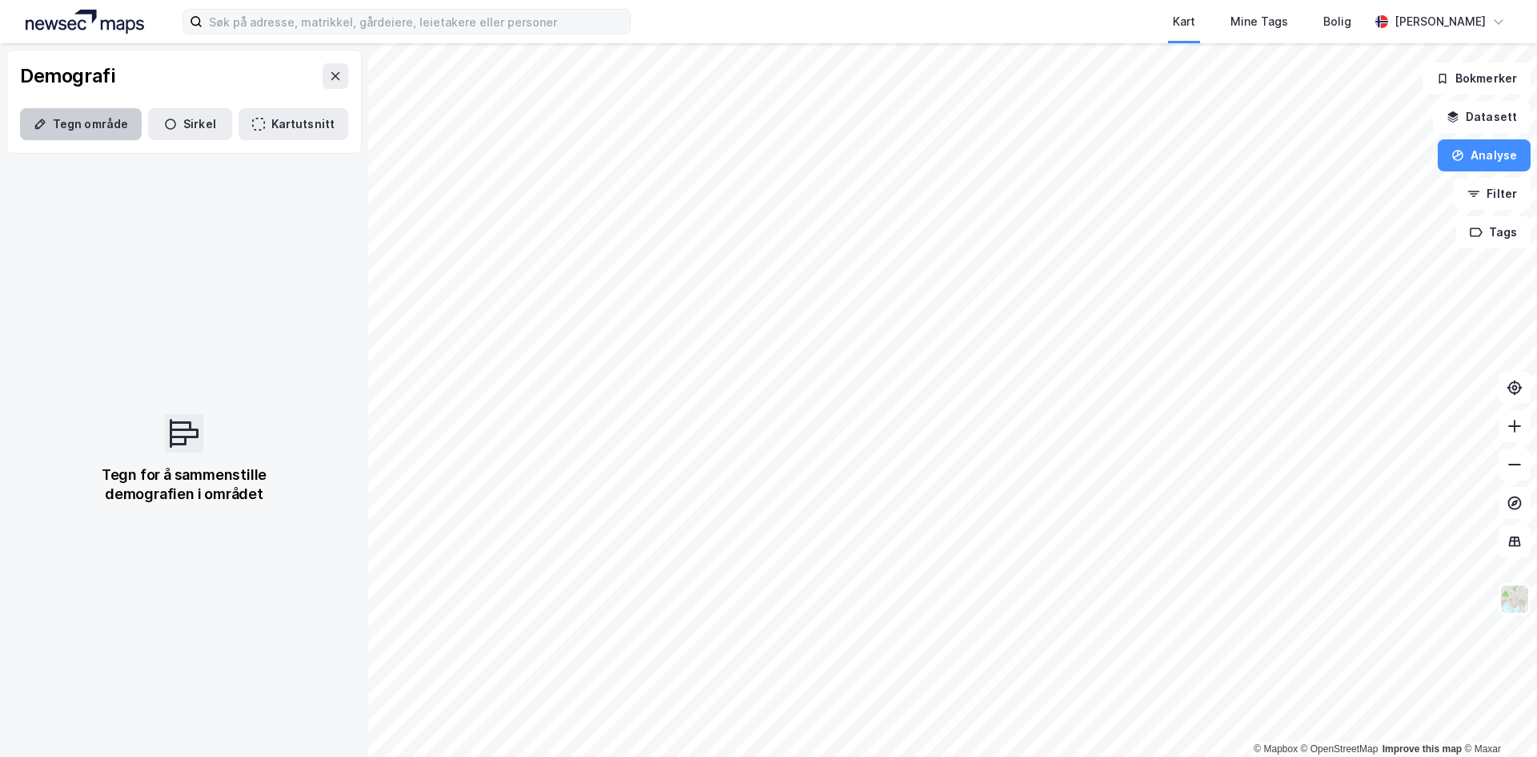
click at [70, 114] on button "Tegn område" at bounding box center [81, 124] width 122 height 32
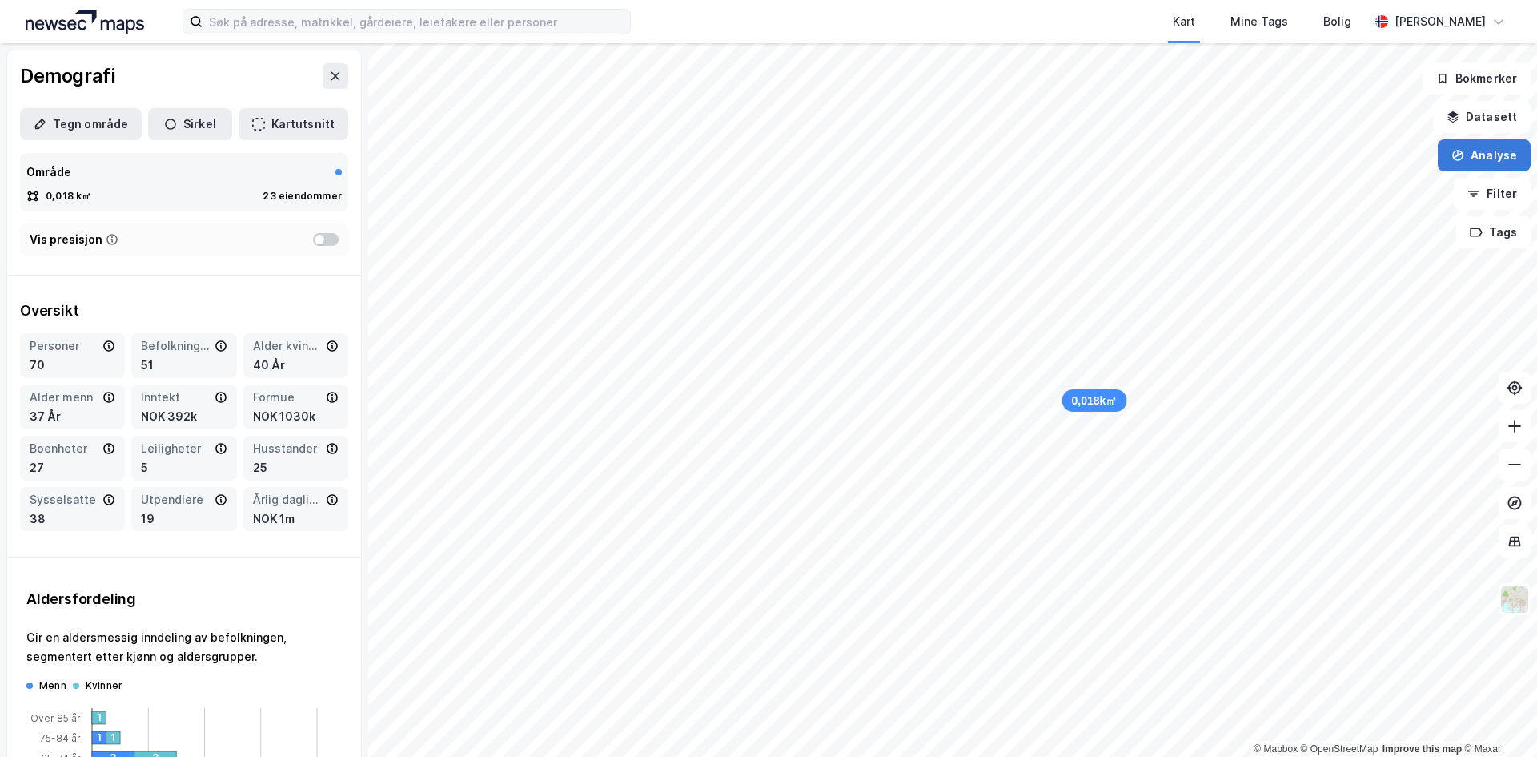
click at [1502, 160] on button "Analyse" at bounding box center [1484, 155] width 93 height 32
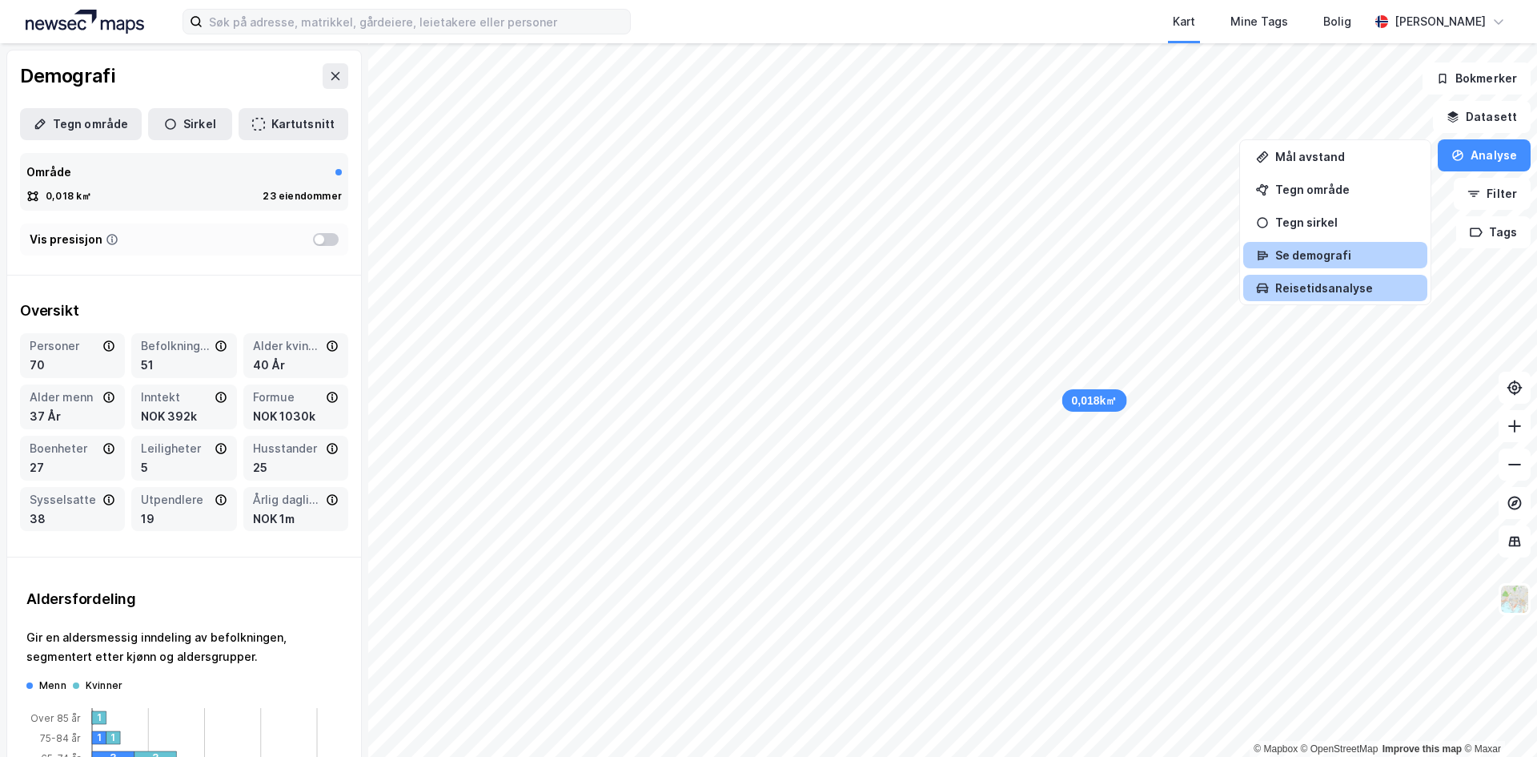
click at [1314, 291] on div "Reisetidsanalyse" at bounding box center [1344, 288] width 139 height 14
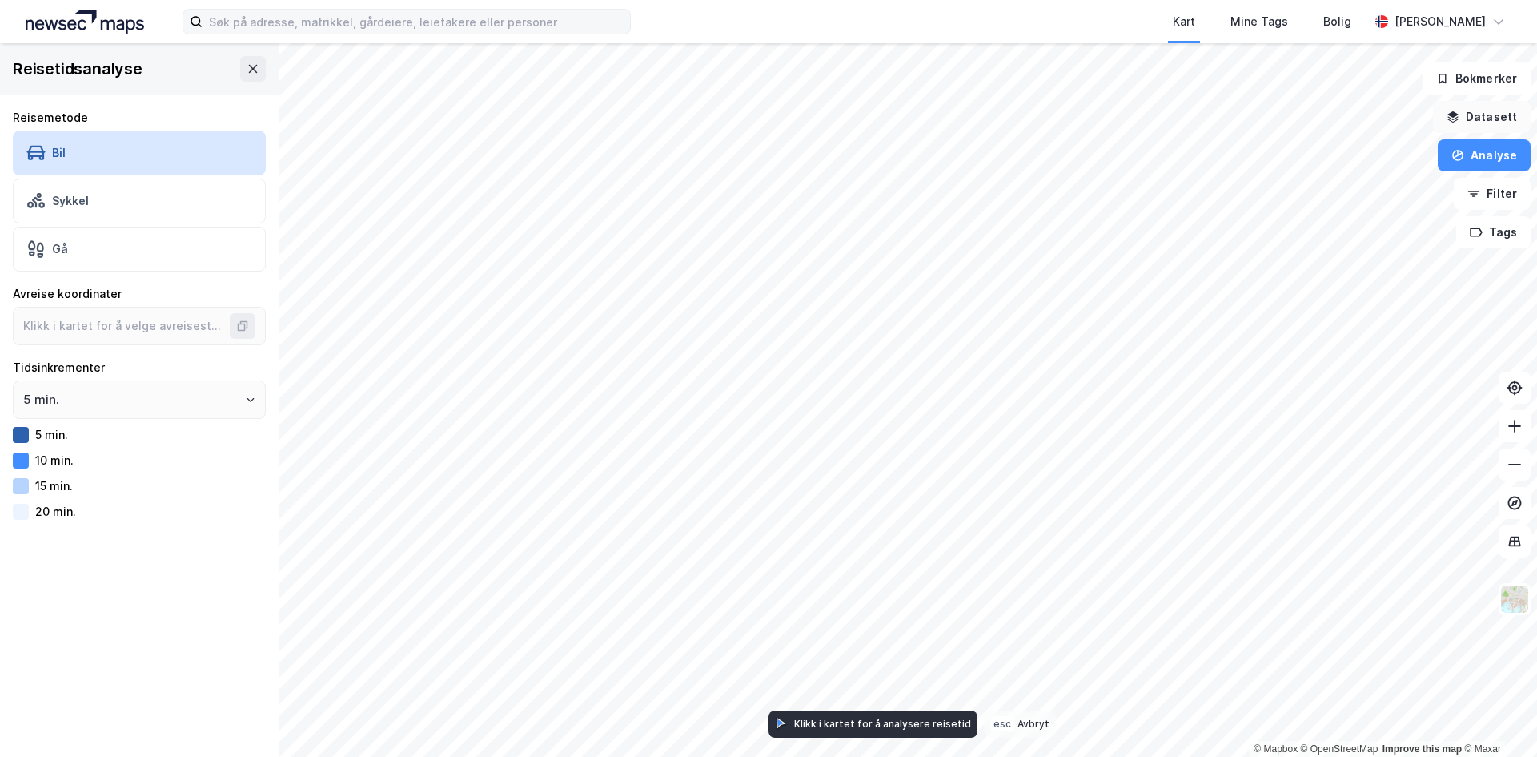
click at [1479, 122] on button "Datasett" at bounding box center [1482, 117] width 98 height 32
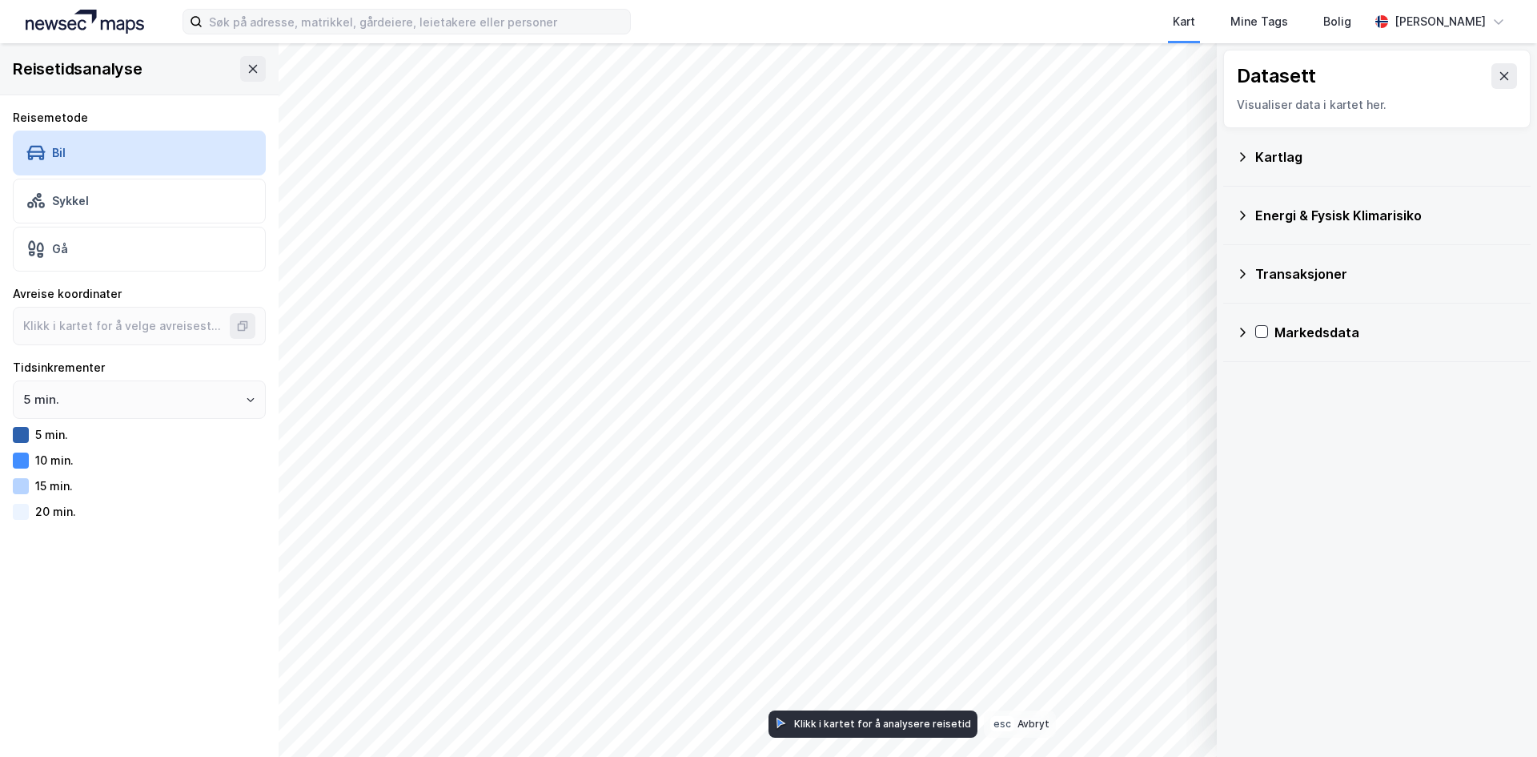
click at [1299, 152] on div "Kartlag" at bounding box center [1386, 156] width 263 height 19
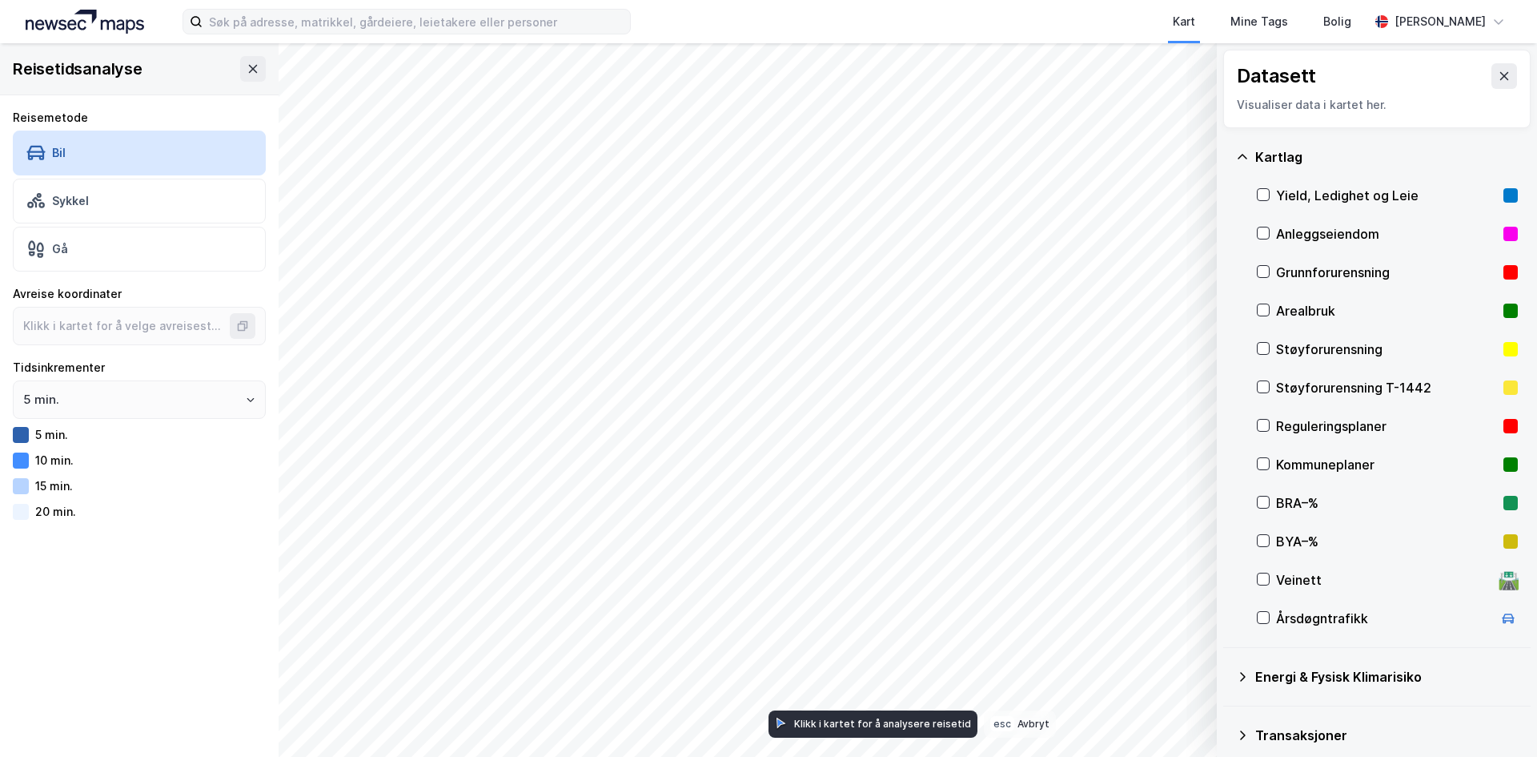
click at [1299, 152] on div "Kartlag" at bounding box center [1386, 156] width 263 height 19
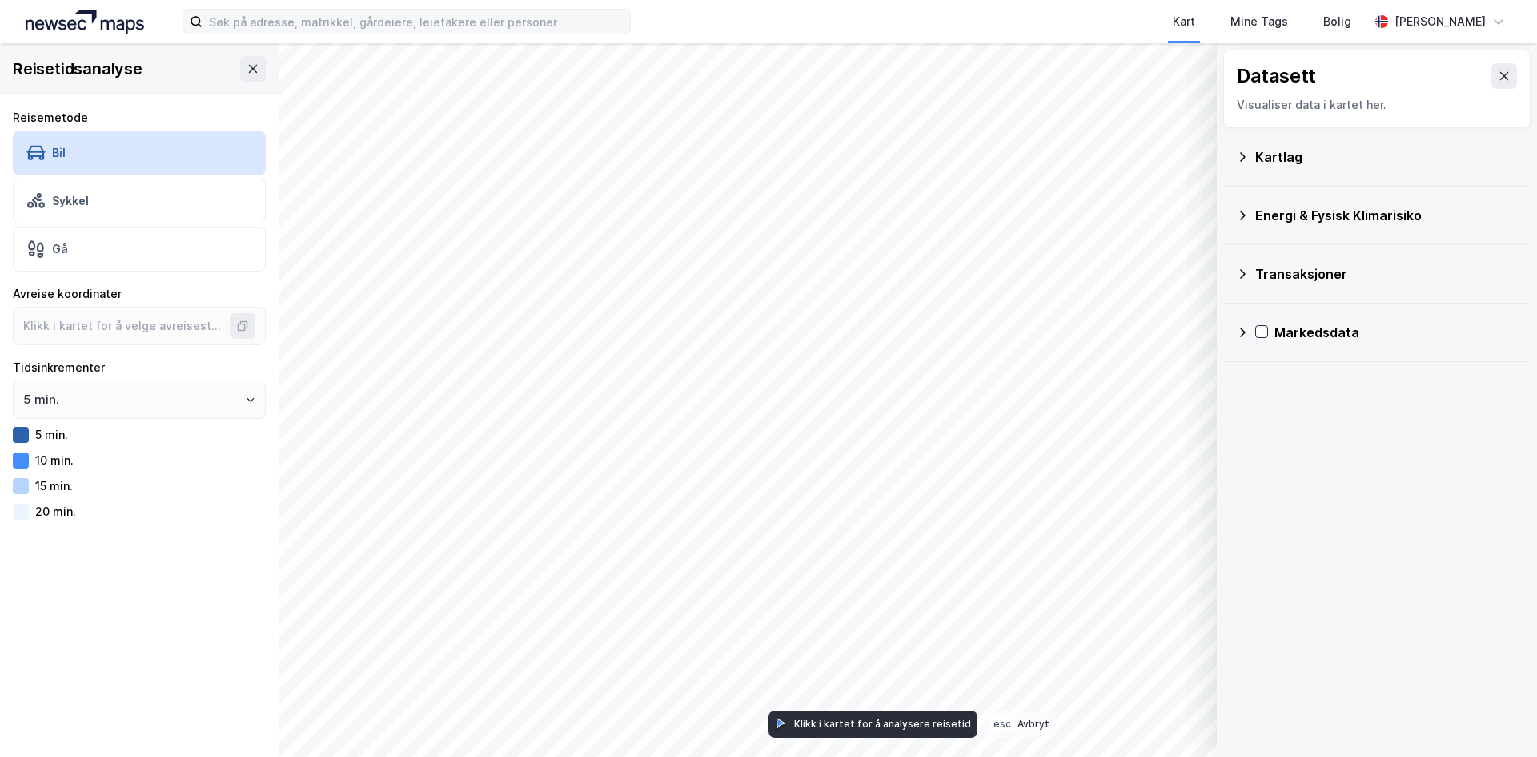
click at [1321, 142] on div "Kartlag" at bounding box center [1377, 157] width 282 height 38
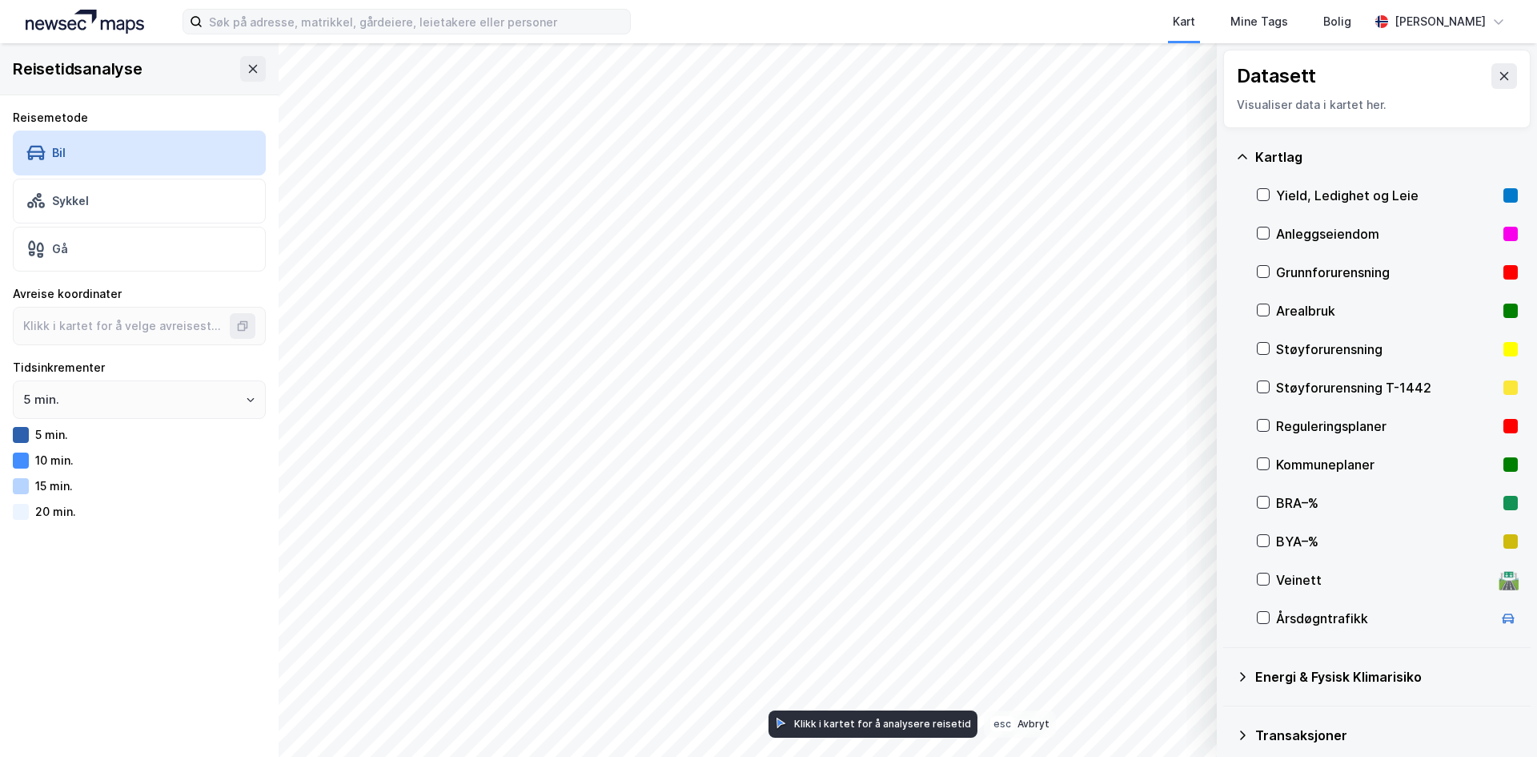
click at [1335, 197] on div "Yield, Ledighet og Leie" at bounding box center [1386, 195] width 221 height 19
click at [1300, 239] on div "Anleggseiendom" at bounding box center [1386, 233] width 221 height 19
click at [1103, 710] on button "Vis" at bounding box center [1134, 715] width 133 height 26
click at [1082, 710] on icon "button" at bounding box center [1076, 715] width 13 height 13
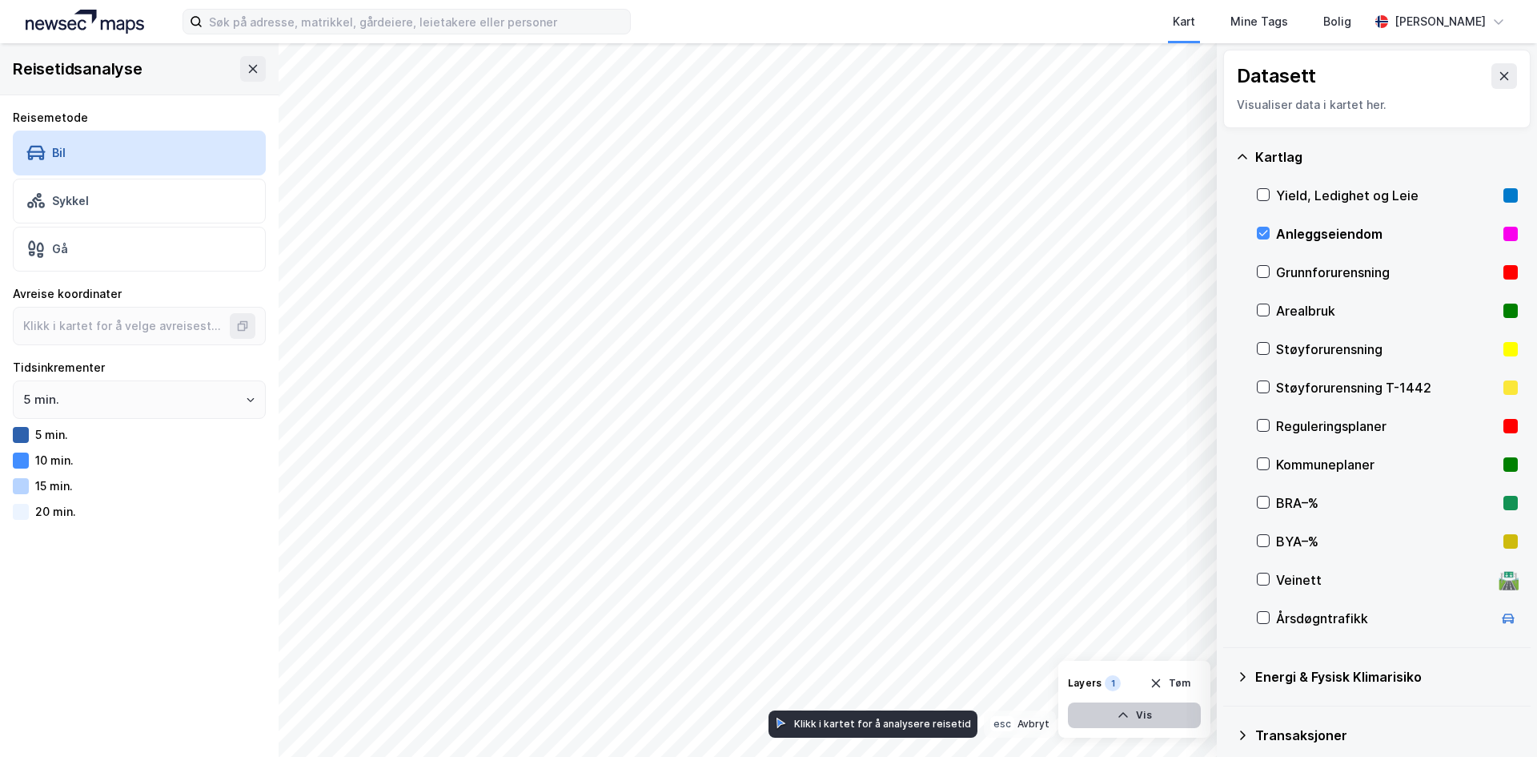
click at [1088, 679] on div "Layers" at bounding box center [1085, 683] width 34 height 13
click at [1356, 228] on div "Anleggseiendom" at bounding box center [1386, 233] width 221 height 19
click at [1354, 274] on div "Grunnforurensning" at bounding box center [1386, 272] width 221 height 19
click at [1288, 306] on div "Arealbruk" at bounding box center [1386, 310] width 221 height 19
click at [1305, 272] on div "Grunnforurensning" at bounding box center [1386, 272] width 221 height 19
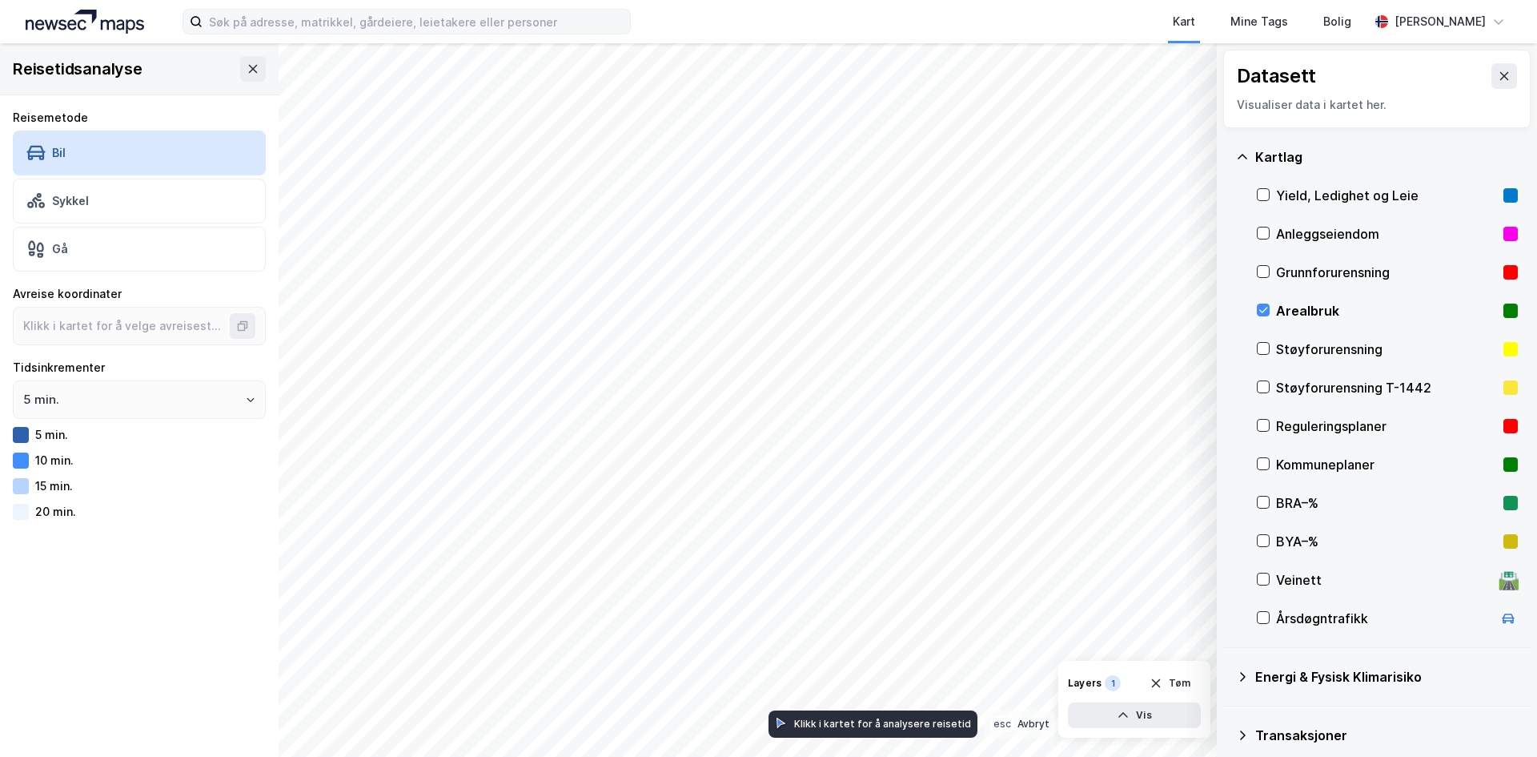
click at [1313, 317] on div "Arealbruk" at bounding box center [1386, 310] width 221 height 19
click at [1316, 343] on div "Støyforurensning" at bounding box center [1386, 348] width 221 height 19
click at [1304, 386] on div "Støyforurensning T-1442" at bounding box center [1386, 387] width 221 height 19
click at [1297, 354] on div "Støyforurensning" at bounding box center [1386, 348] width 221 height 19
drag, startPoint x: 1307, startPoint y: 385, endPoint x: 1307, endPoint y: 451, distance: 65.7
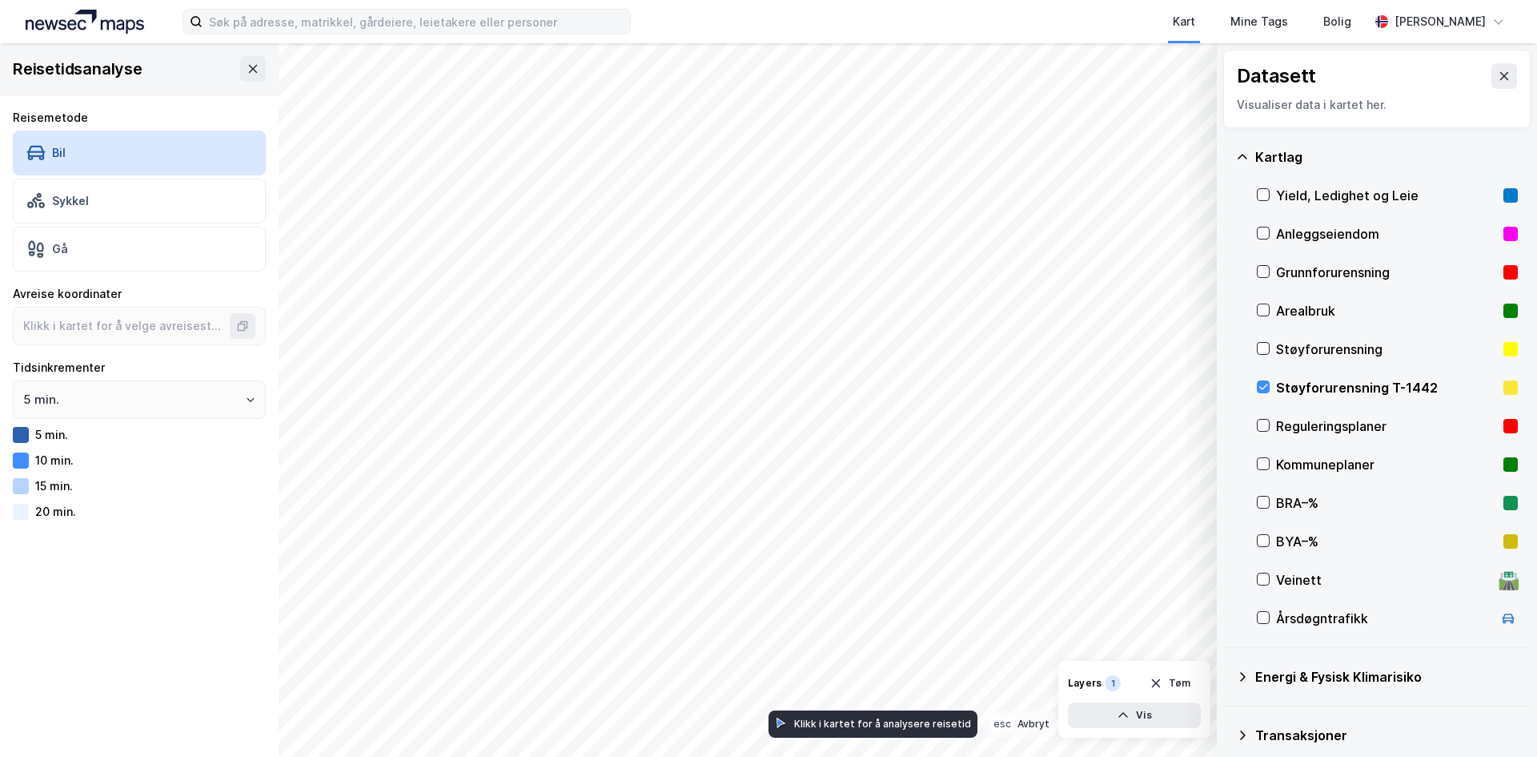
click at [1306, 385] on div "Støyforurensning T-1442" at bounding box center [1386, 387] width 221 height 19
click at [1307, 508] on div "BRA–%" at bounding box center [1386, 502] width 221 height 19
click at [1324, 539] on div "BYA–%" at bounding box center [1386, 541] width 221 height 19
click at [1304, 508] on div "BRA–%" at bounding box center [1386, 502] width 221 height 19
click at [1303, 548] on div "BYA–%" at bounding box center [1386, 541] width 221 height 19
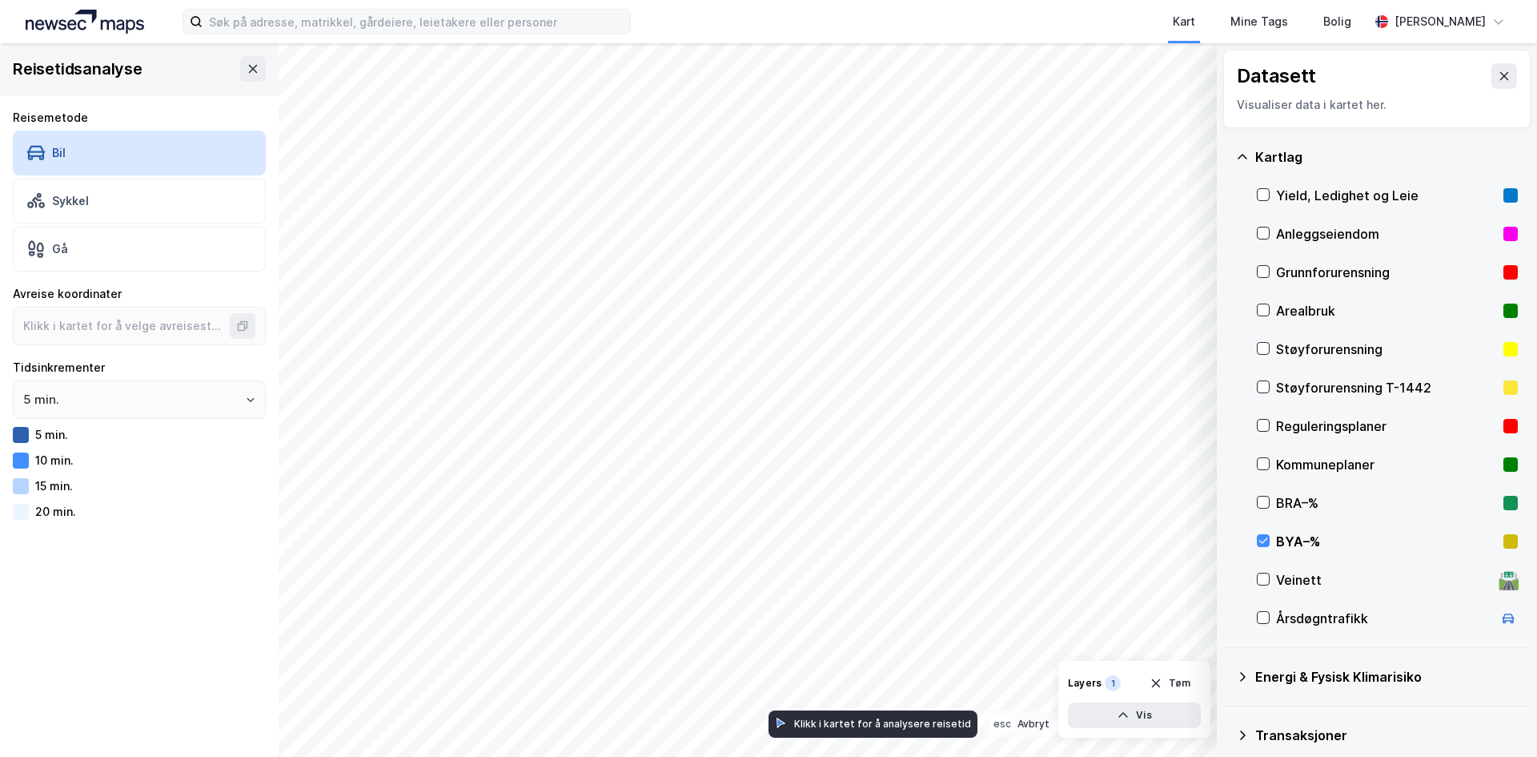
type input "59.65975016358348, 10.790432672972912"
click at [249, 68] on icon at bounding box center [253, 69] width 9 height 8
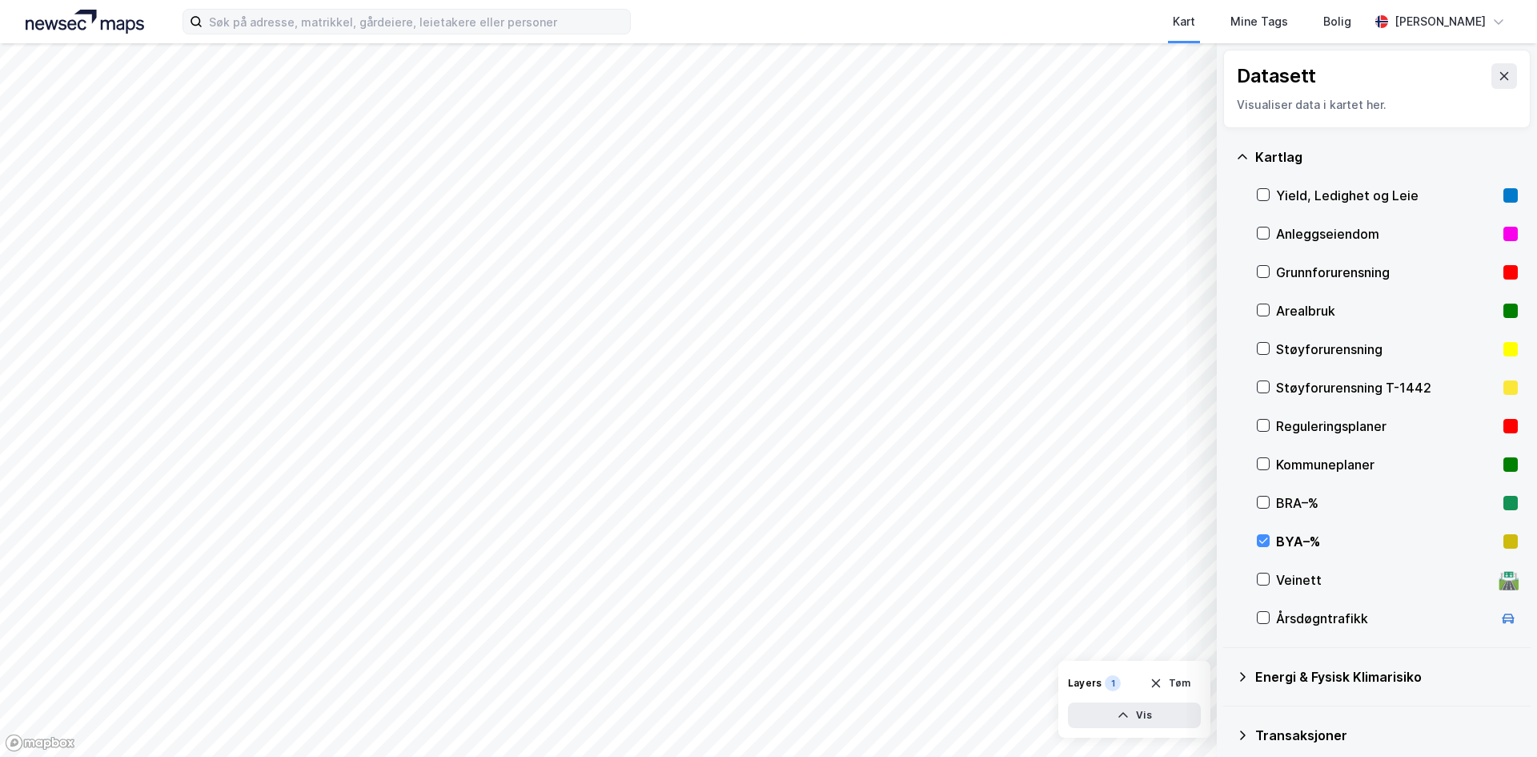
click at [1283, 548] on div "BYA–%" at bounding box center [1386, 541] width 221 height 19
click at [1290, 507] on div "BRA–%" at bounding box center [1386, 502] width 221 height 19
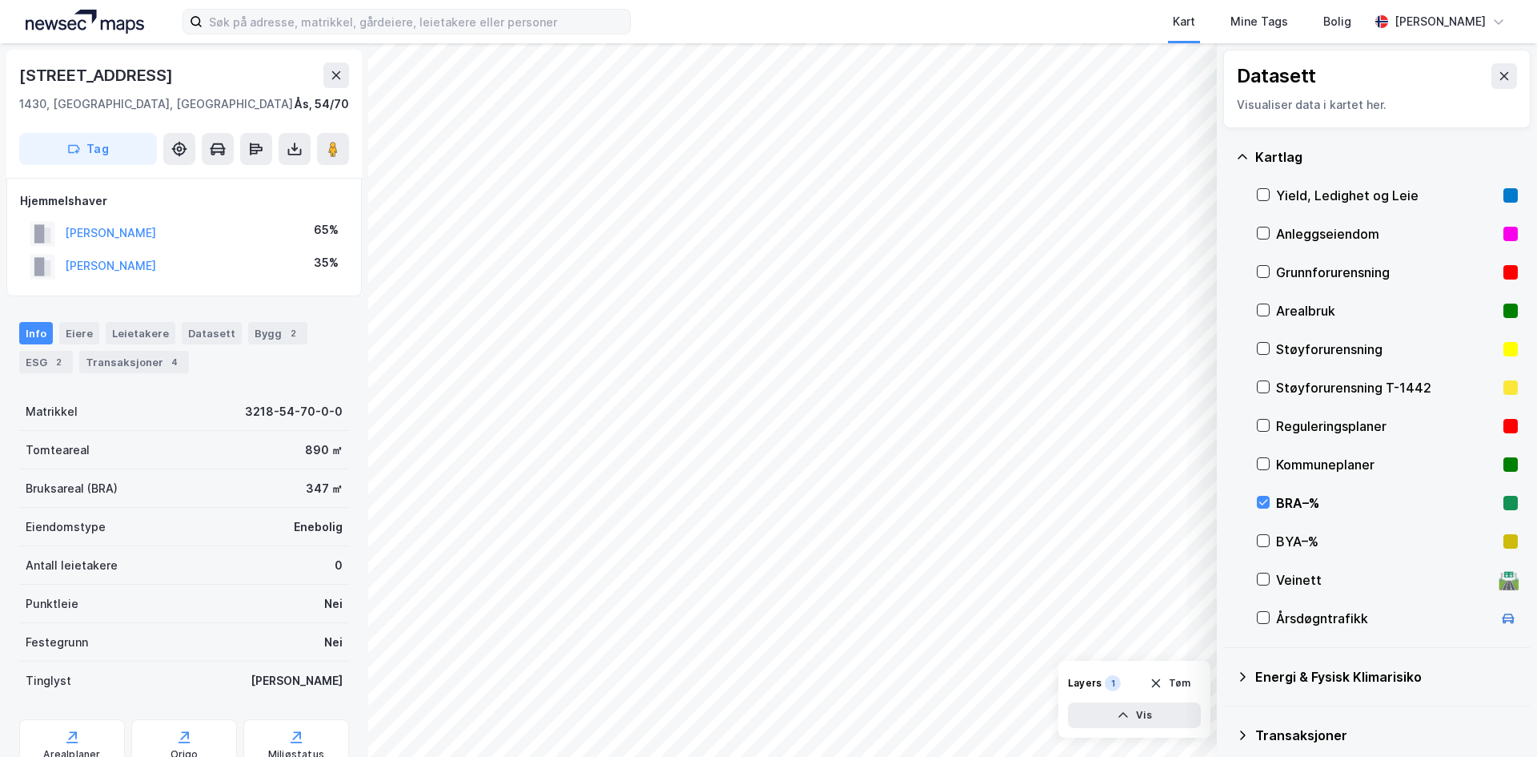
scroll to position [1, 0]
click at [1295, 555] on div "BYA–%" at bounding box center [1387, 541] width 261 height 38
click at [1292, 496] on div "BRA–%" at bounding box center [1386, 502] width 221 height 19
click at [1292, 535] on div "BYA–%" at bounding box center [1386, 541] width 221 height 19
click at [1300, 509] on div "BRA–%" at bounding box center [1386, 502] width 221 height 19
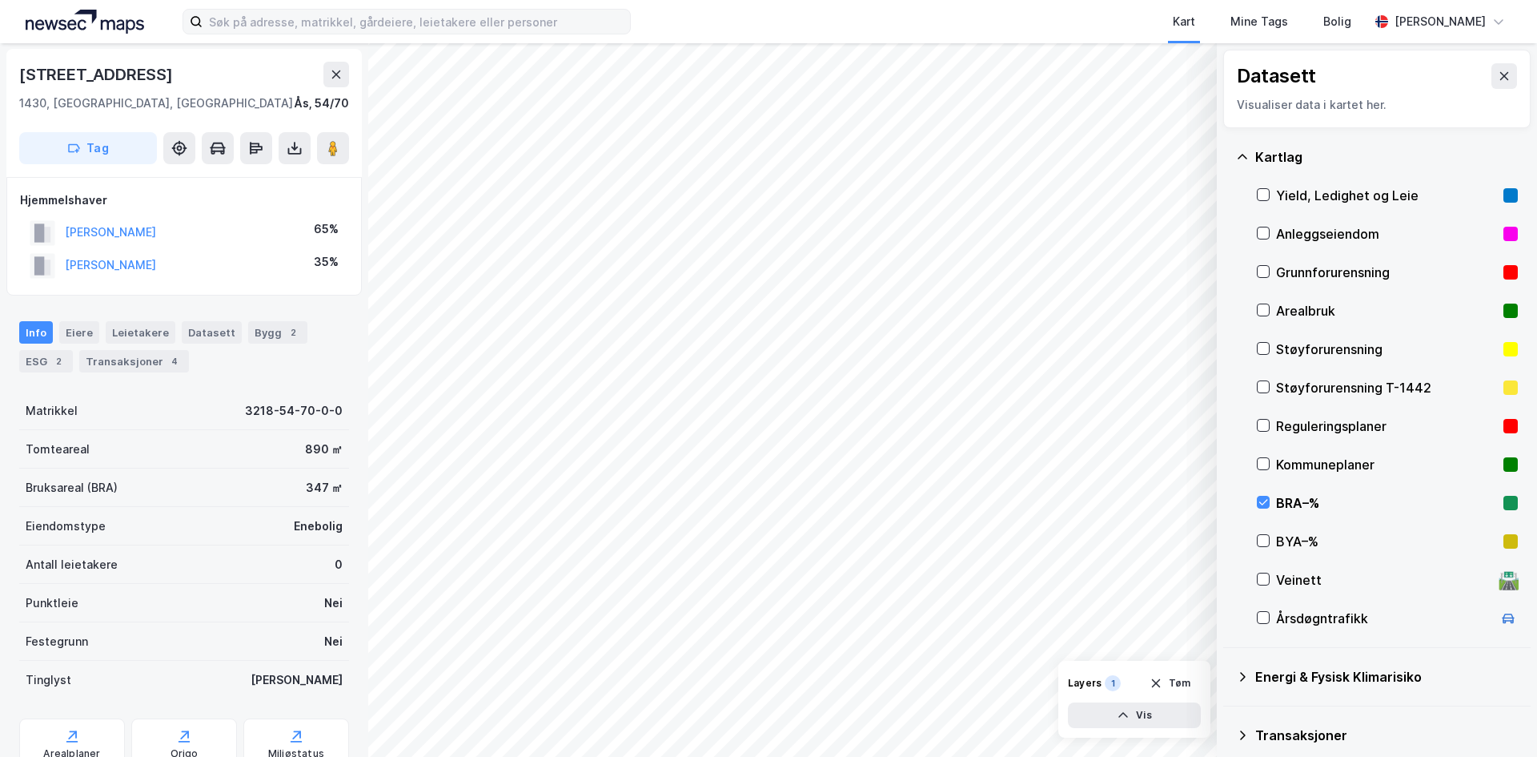
click at [1281, 543] on div "BYA–%" at bounding box center [1386, 541] width 221 height 19
click at [1320, 197] on div "Yield, Ledighet og Leie" at bounding box center [1386, 195] width 221 height 19
click at [1287, 539] on div "BYA–%" at bounding box center [1386, 541] width 221 height 19
click at [1347, 199] on div "Yield, Ledighet og Leie" at bounding box center [1386, 195] width 221 height 19
click at [1428, 746] on div "© Mapbox © OpenStreetMap Improve this map © Maxar Datasett Visualiser data i ka…" at bounding box center [768, 399] width 1537 height 713
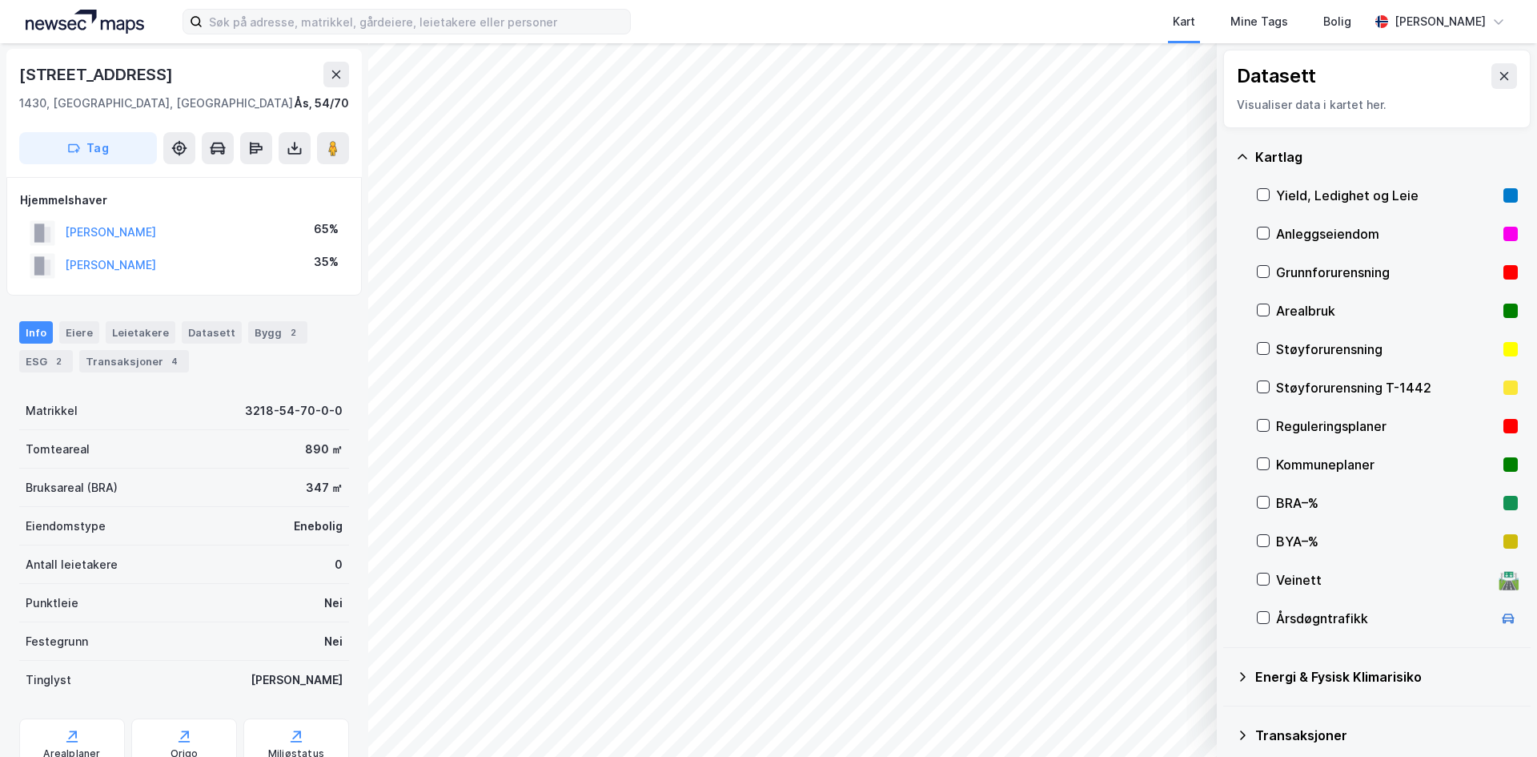
click at [1255, 756] on html "Kart Mine Tags Bolig [PERSON_NAME] © Mapbox © OpenStreetMap Improve this map © …" at bounding box center [768, 378] width 1537 height 757
click at [793, 756] on html "Kart Mine Tags Bolig [PERSON_NAME] © Mapbox © OpenStreetMap Improve this map © …" at bounding box center [768, 378] width 1537 height 757
click at [816, 756] on html "Kart Mine Tags Bolig [PERSON_NAME] © Mapbox © OpenStreetMap Improve this map © …" at bounding box center [768, 378] width 1537 height 757
click at [699, 756] on html "Kart Mine Tags Bolig [PERSON_NAME] © Mapbox © OpenStreetMap Improve this map © …" at bounding box center [768, 378] width 1537 height 757
click at [1264, 535] on icon at bounding box center [1263, 540] width 11 height 11
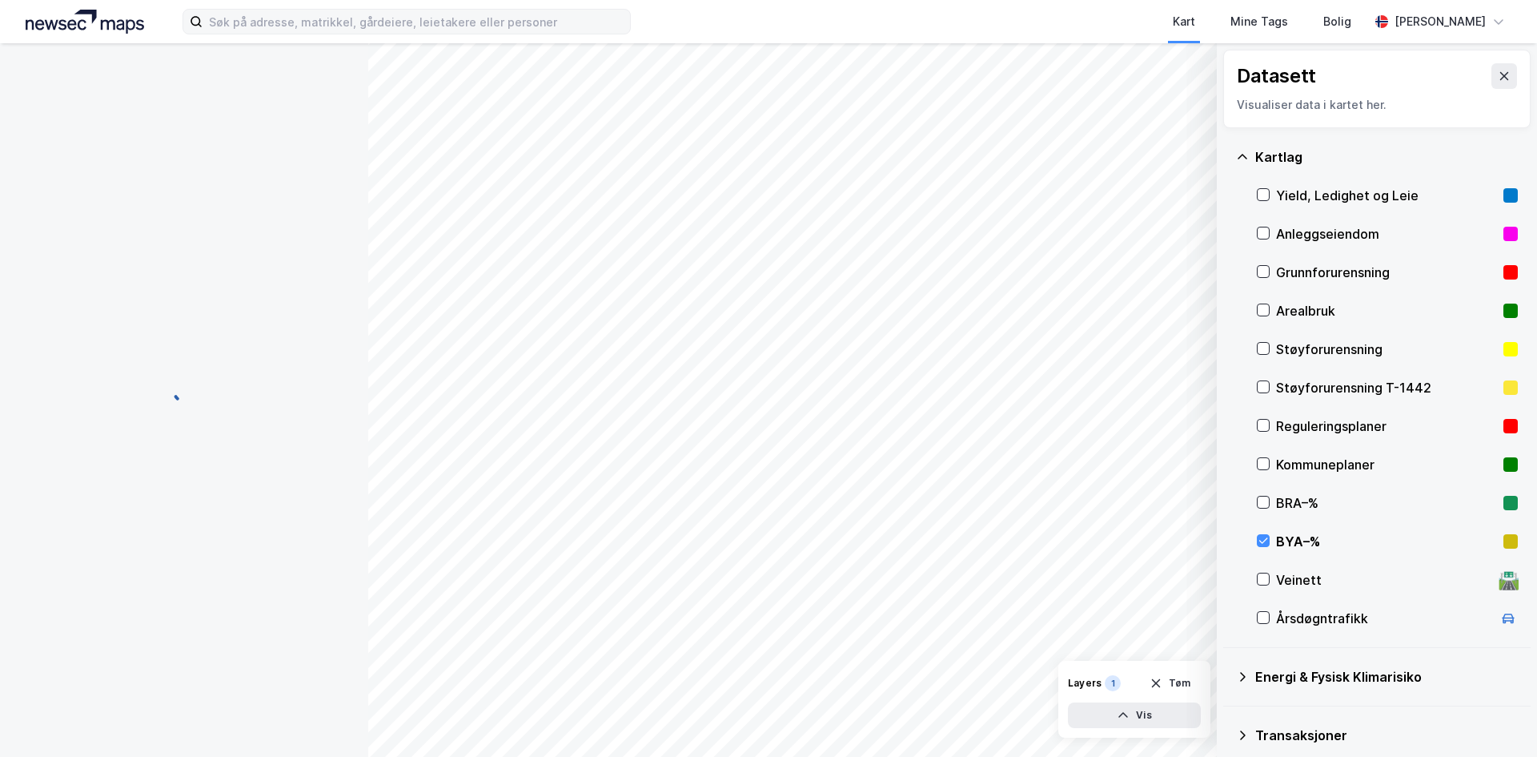
scroll to position [1, 0]
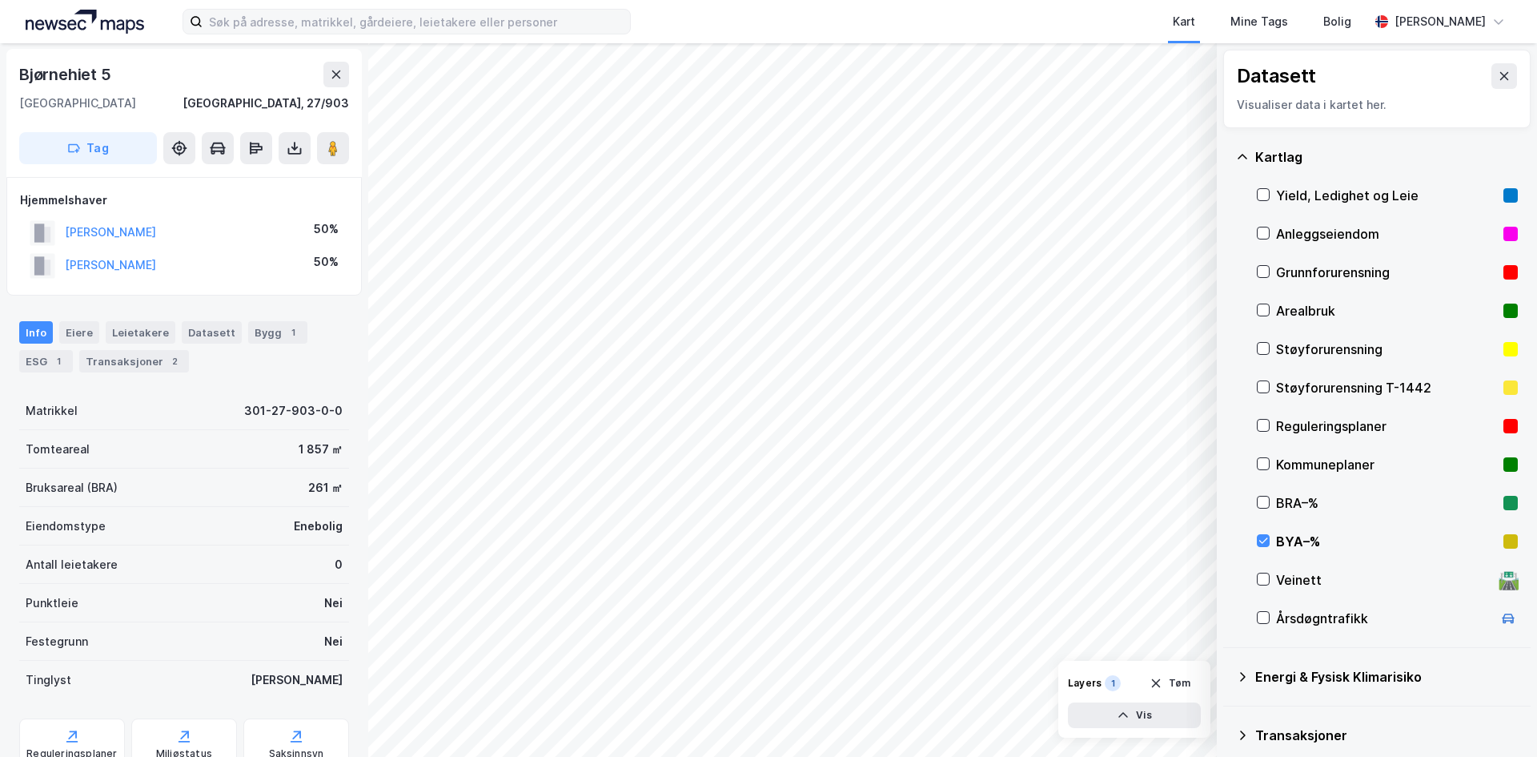
click at [1282, 504] on div "BRA–%" at bounding box center [1386, 502] width 221 height 19
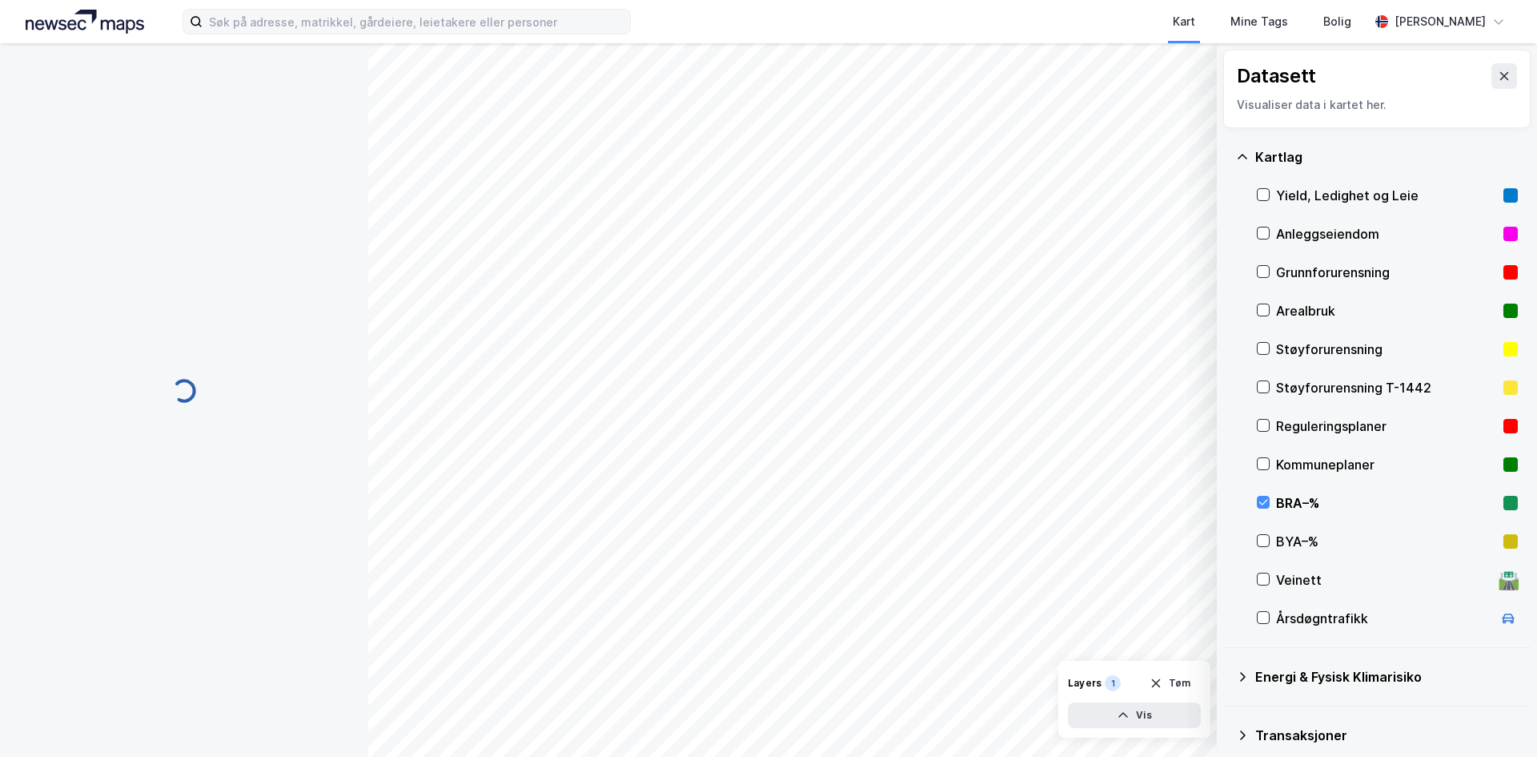
scroll to position [1, 0]
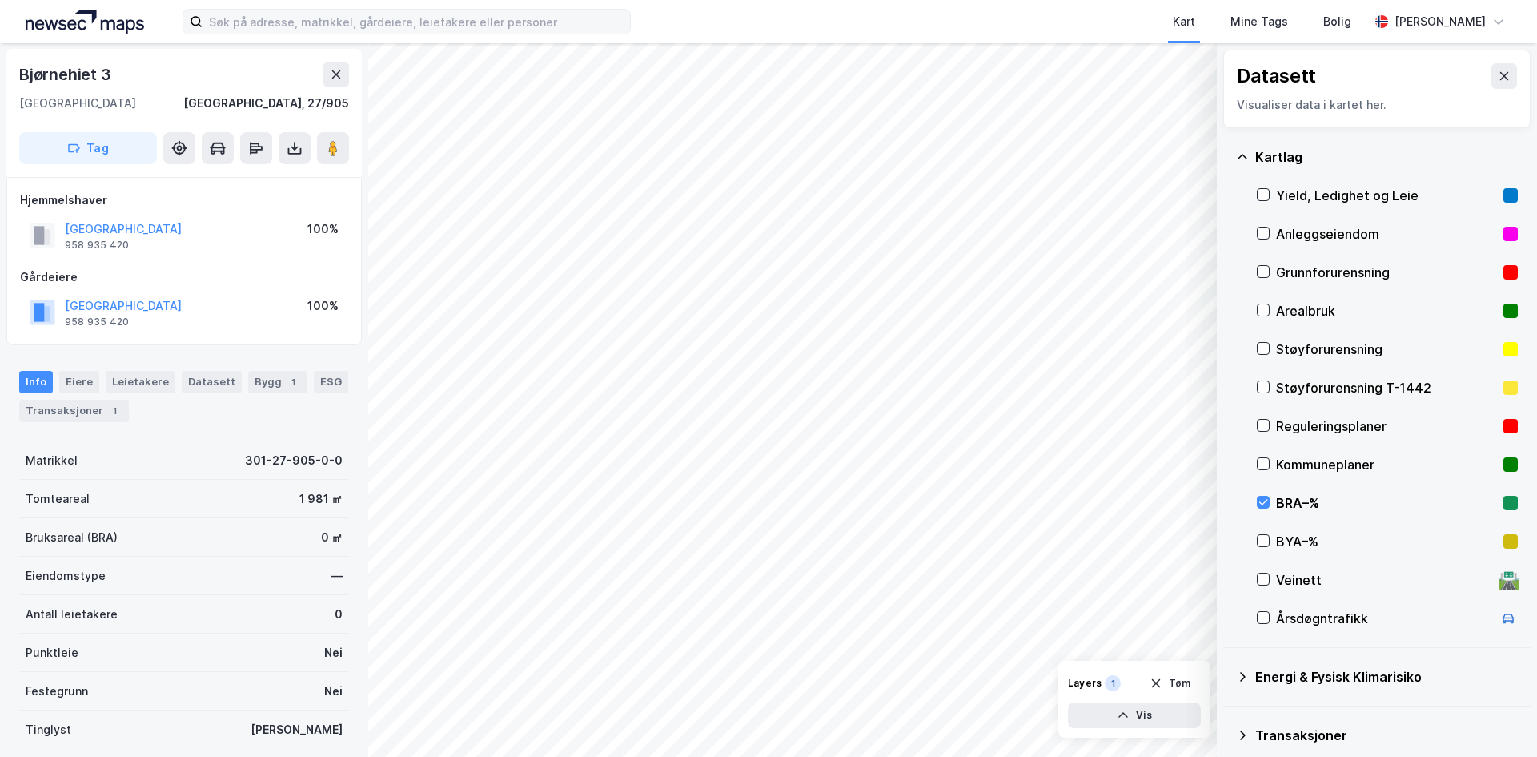
click at [1291, 535] on div "BYA–%" at bounding box center [1386, 541] width 221 height 19
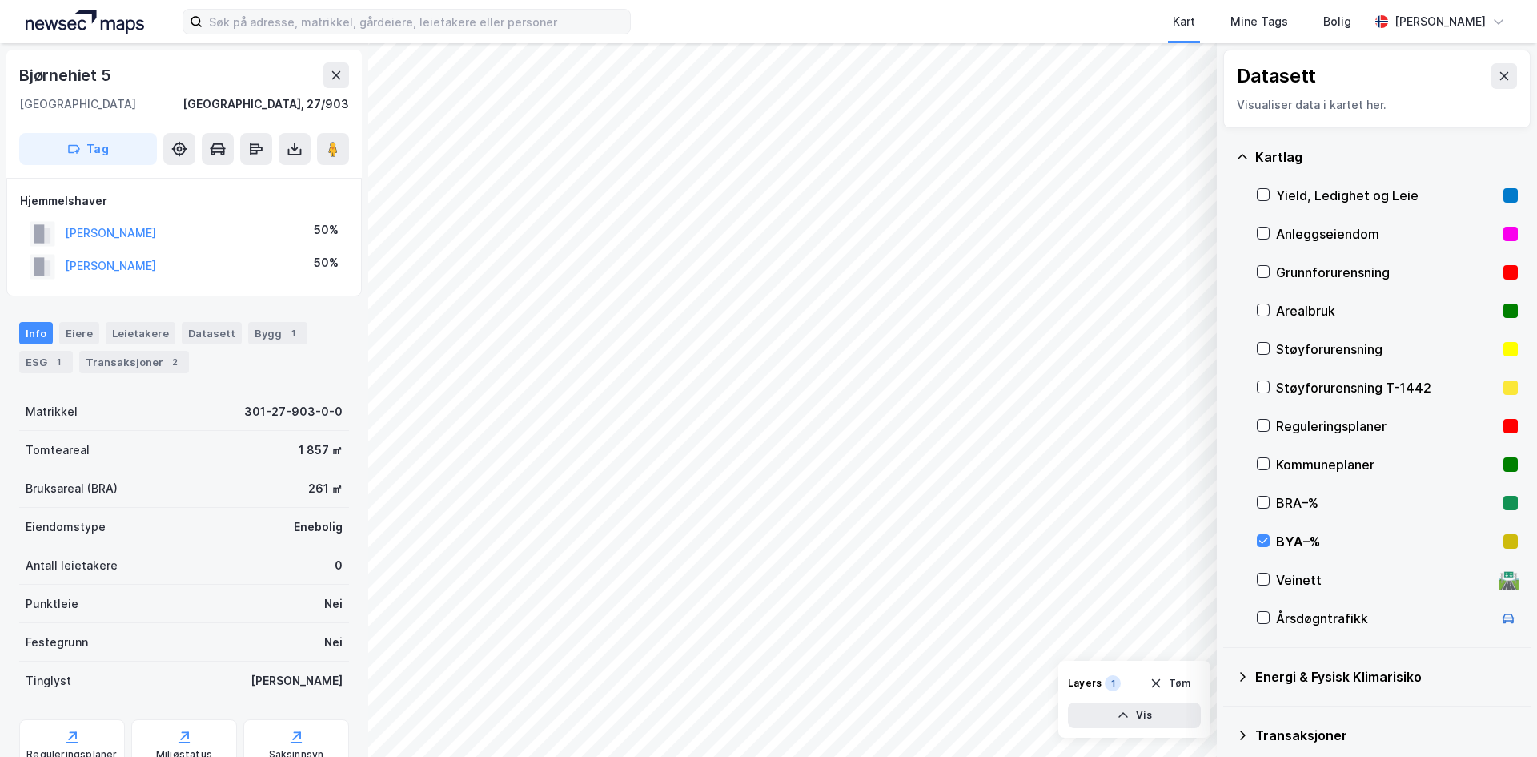
scroll to position [1, 0]
click at [1307, 511] on div "BRA–%" at bounding box center [1386, 502] width 221 height 19
click at [1296, 536] on div "BYA–%" at bounding box center [1386, 541] width 221 height 19
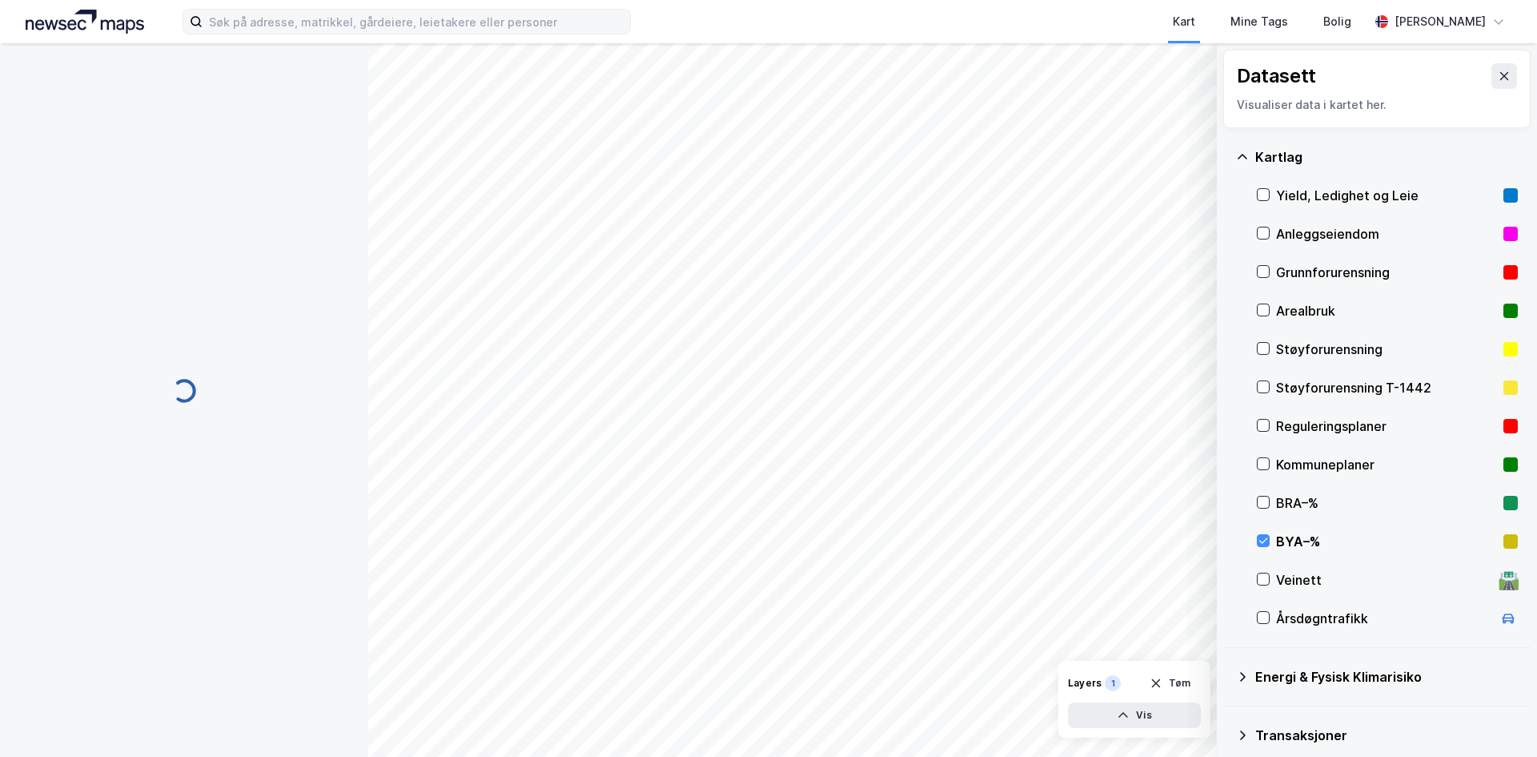
scroll to position [1, 0]
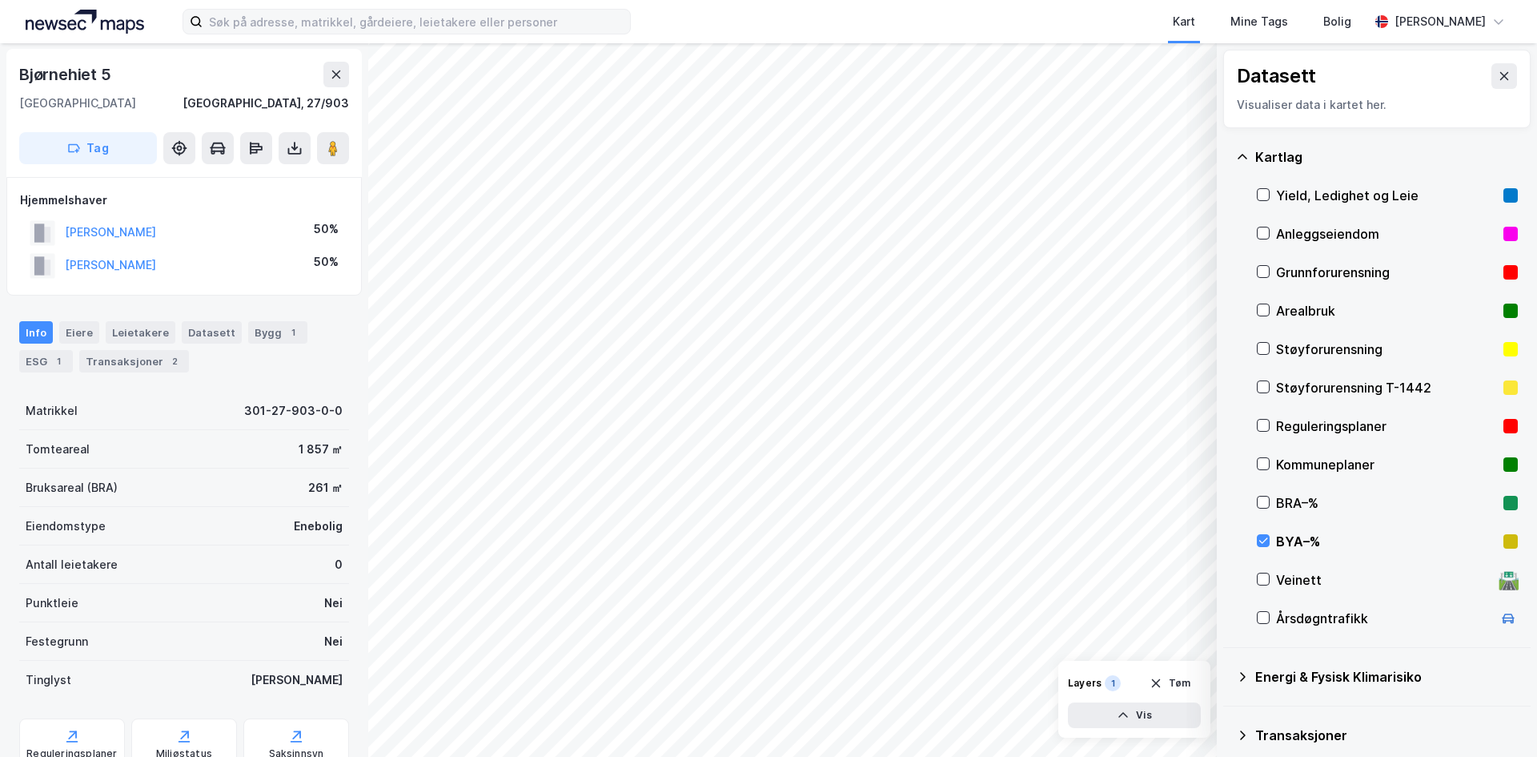
click at [1302, 364] on div "© Mapbox © OpenStreetMap Improve this map © Maxar Datasett Visualiser data i ka…" at bounding box center [768, 399] width 1537 height 713
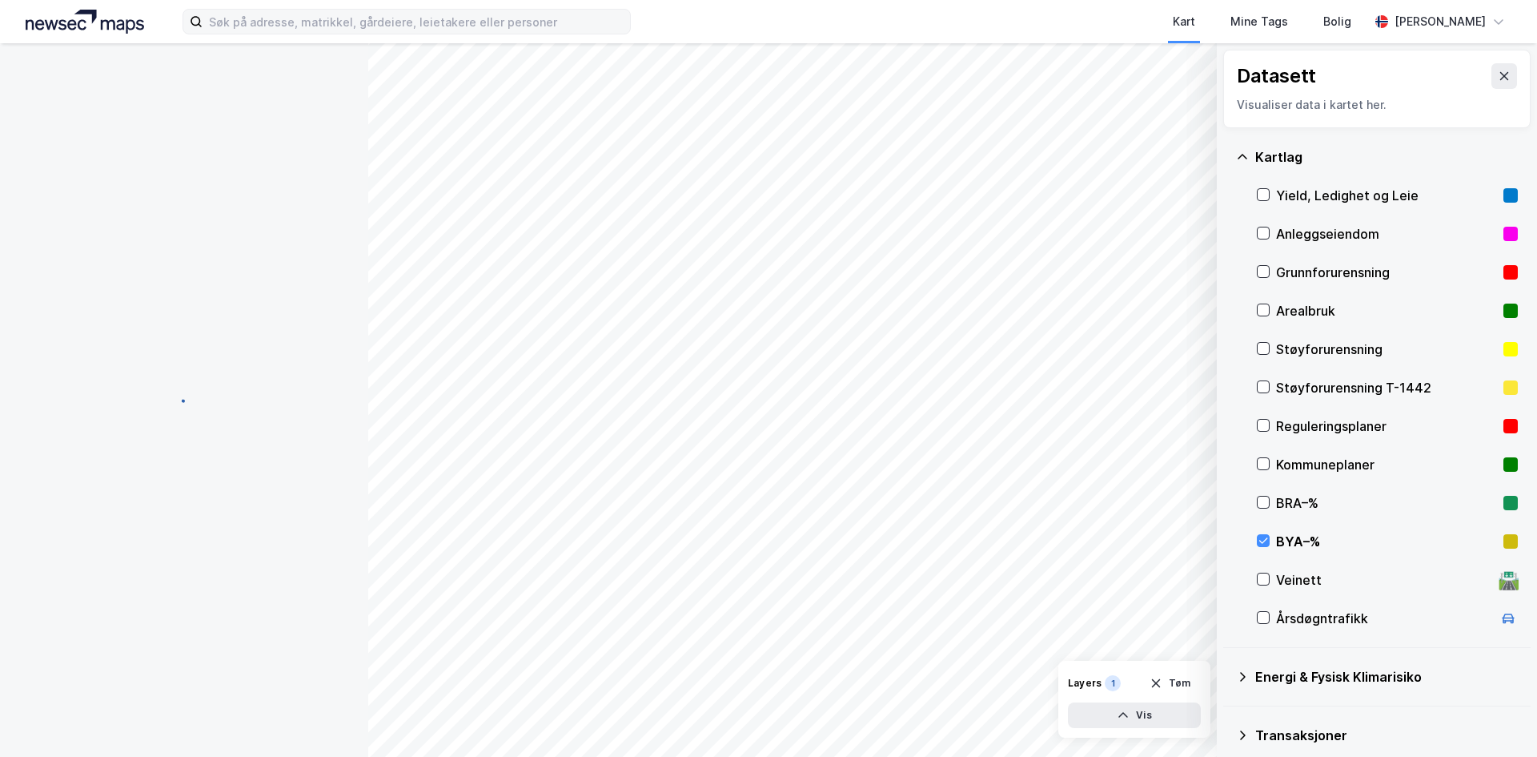
scroll to position [1, 0]
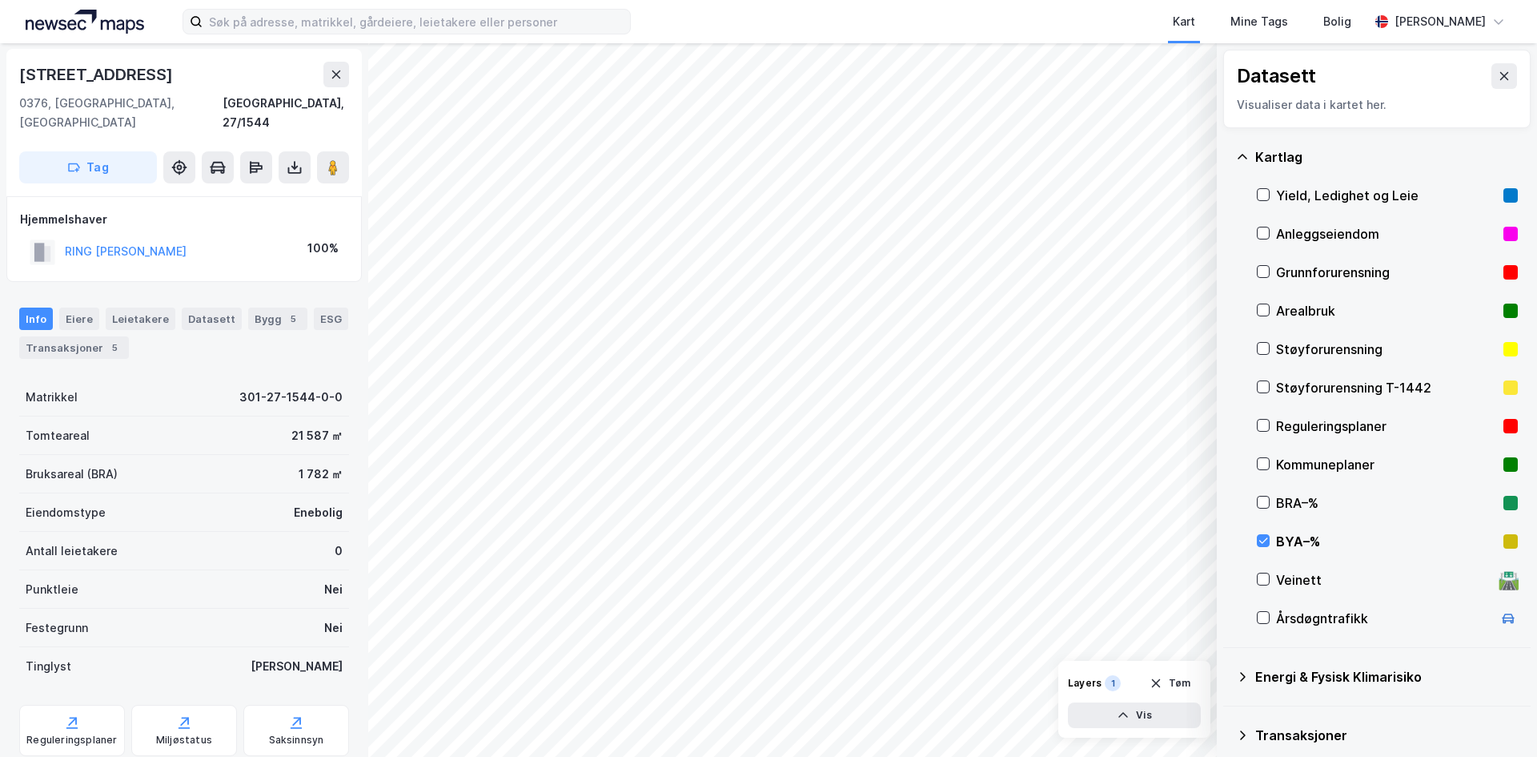
scroll to position [1, 0]
click at [90, 336] on div "Transaksjoner 5" at bounding box center [74, 347] width 110 height 22
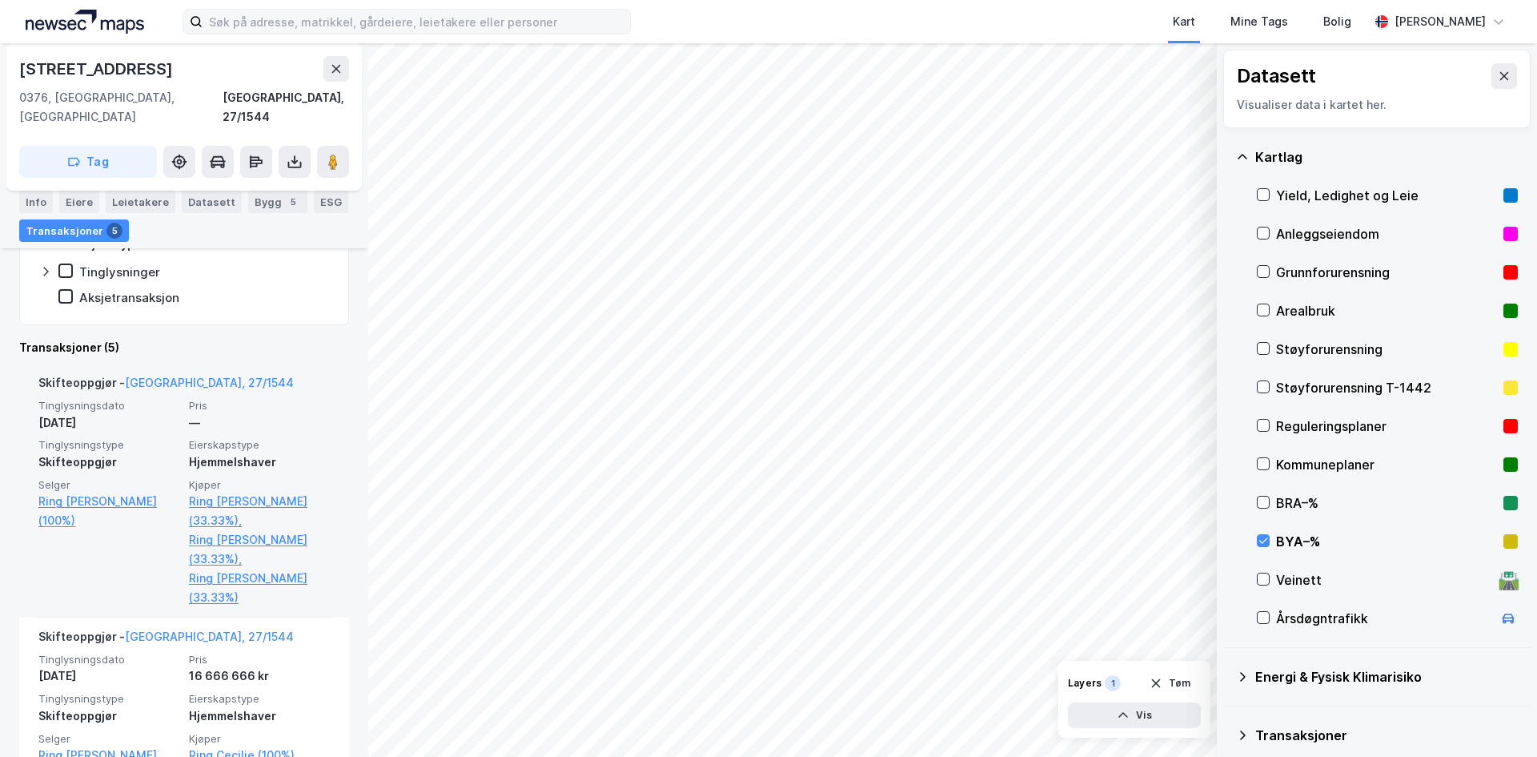
scroll to position [320, 0]
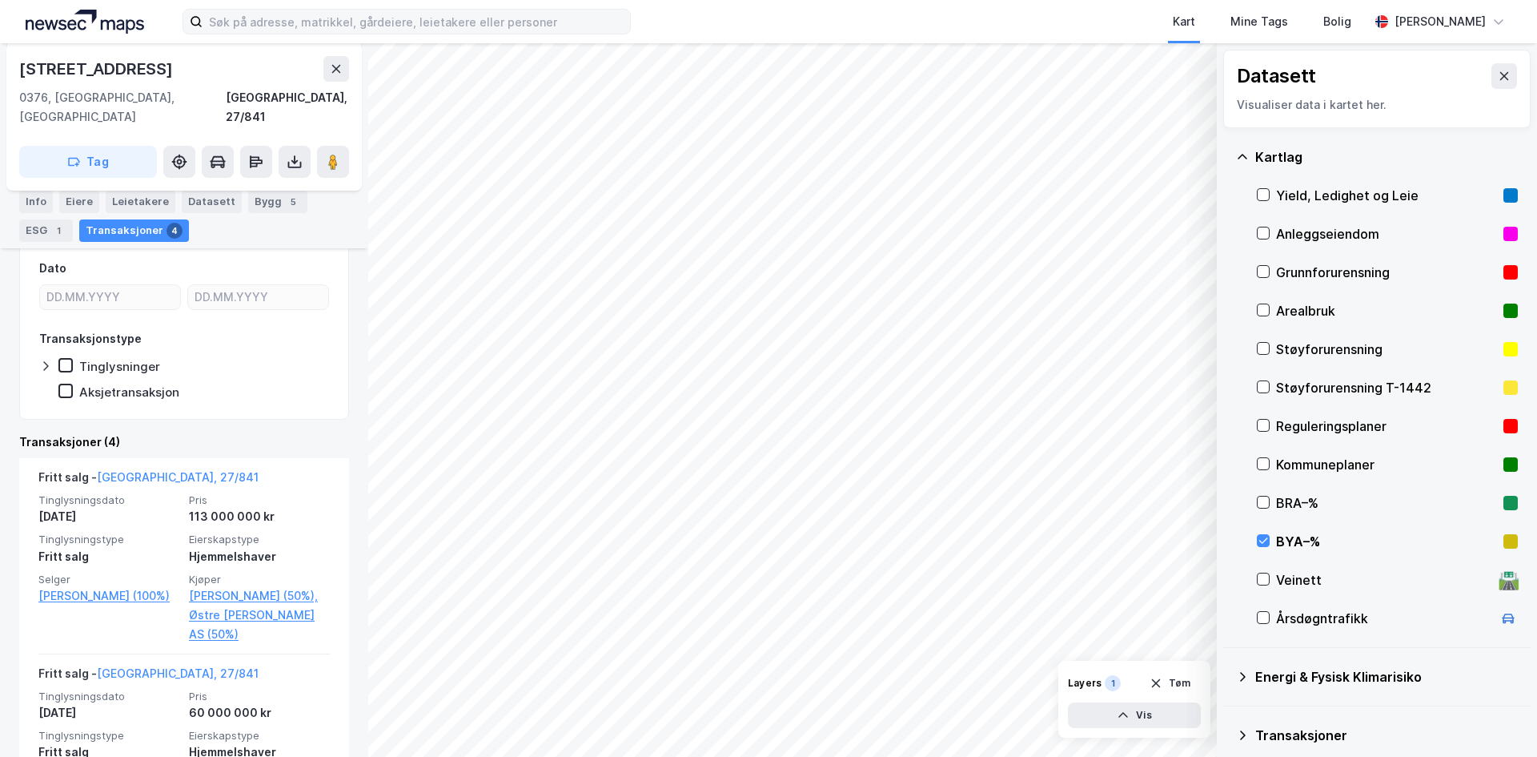
scroll to position [371, 0]
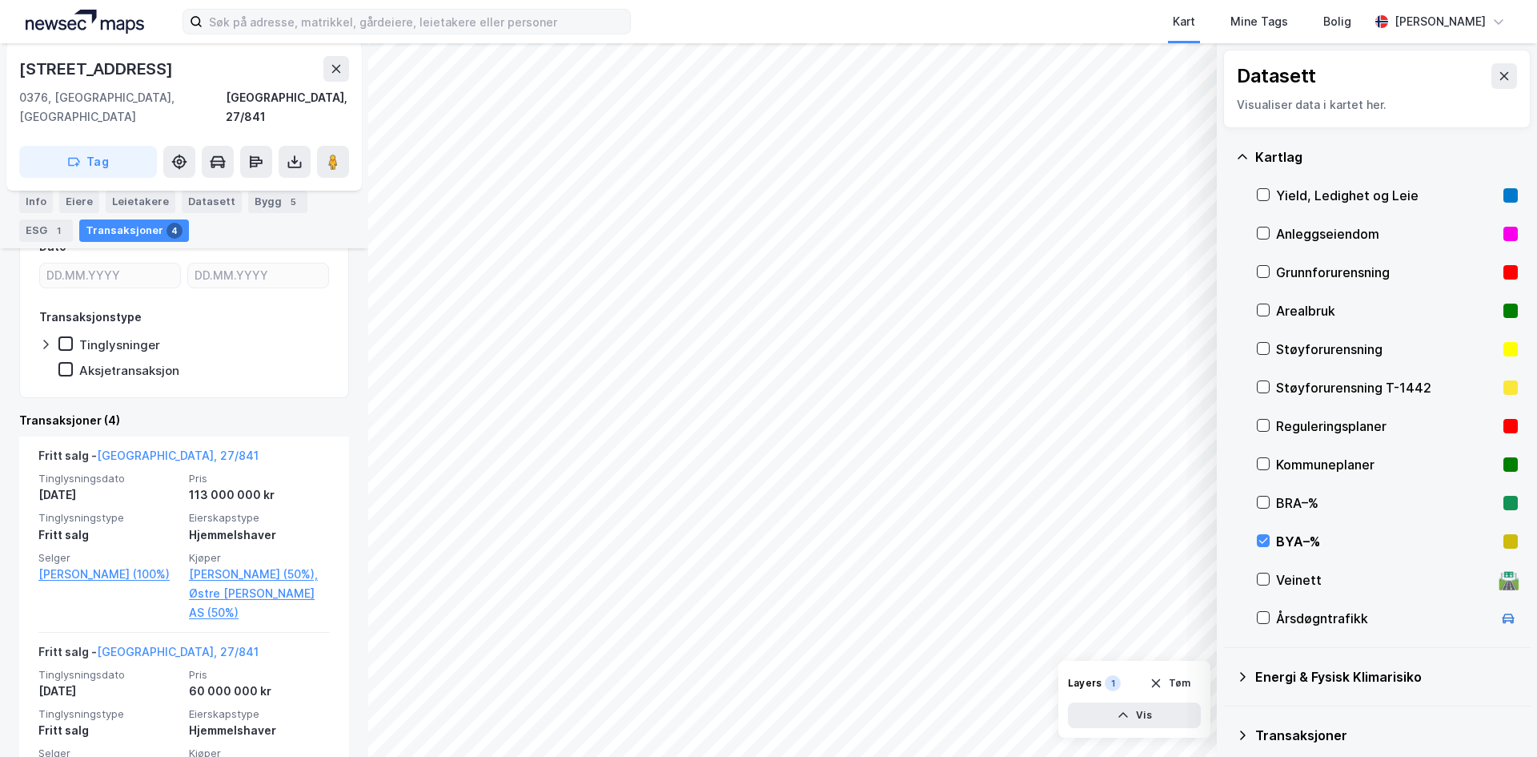
click at [781, 756] on html "Kart Mine Tags Bolig [PERSON_NAME] © Mapbox © OpenStreetMap Improve this map © …" at bounding box center [768, 378] width 1537 height 757
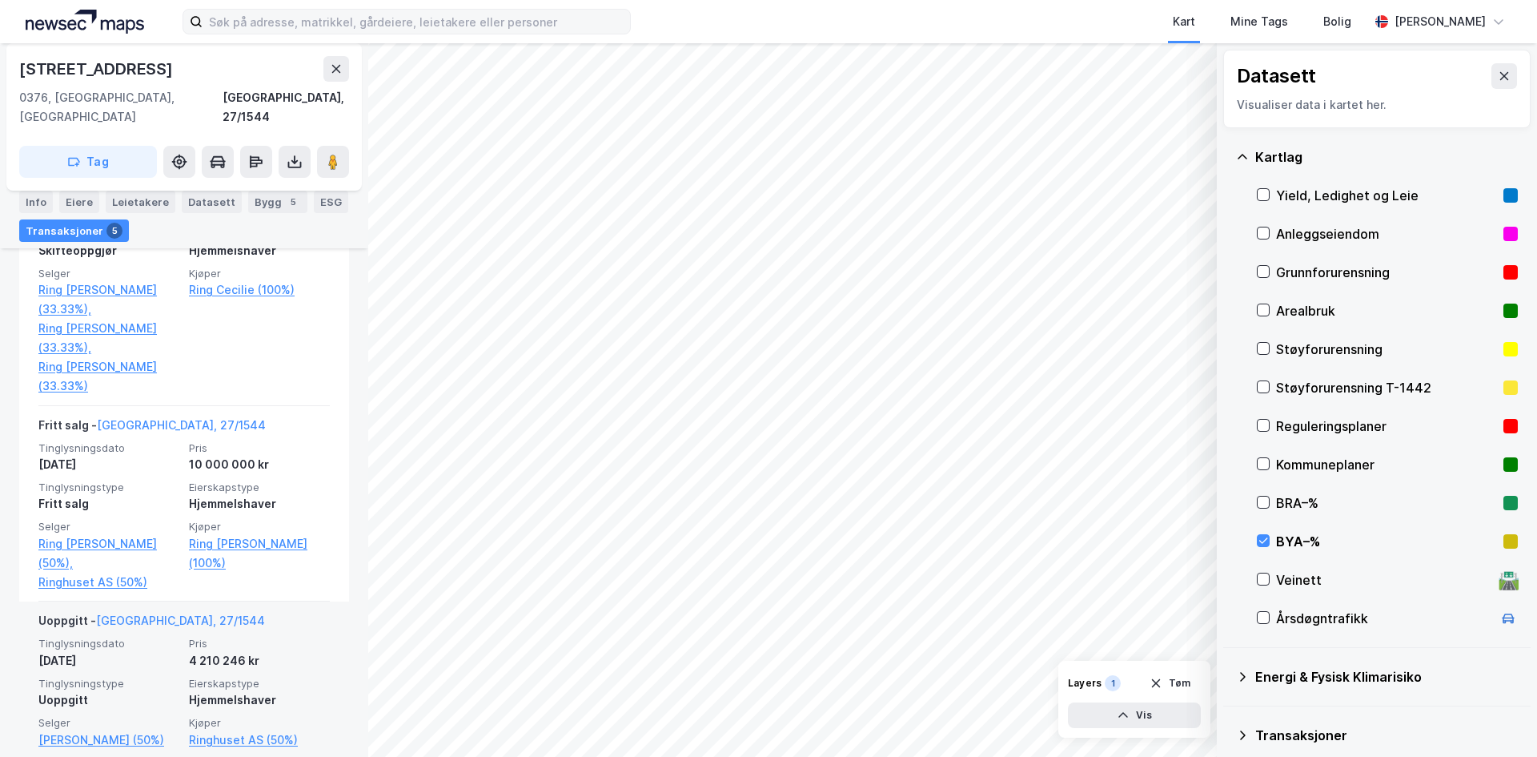
scroll to position [681, 0]
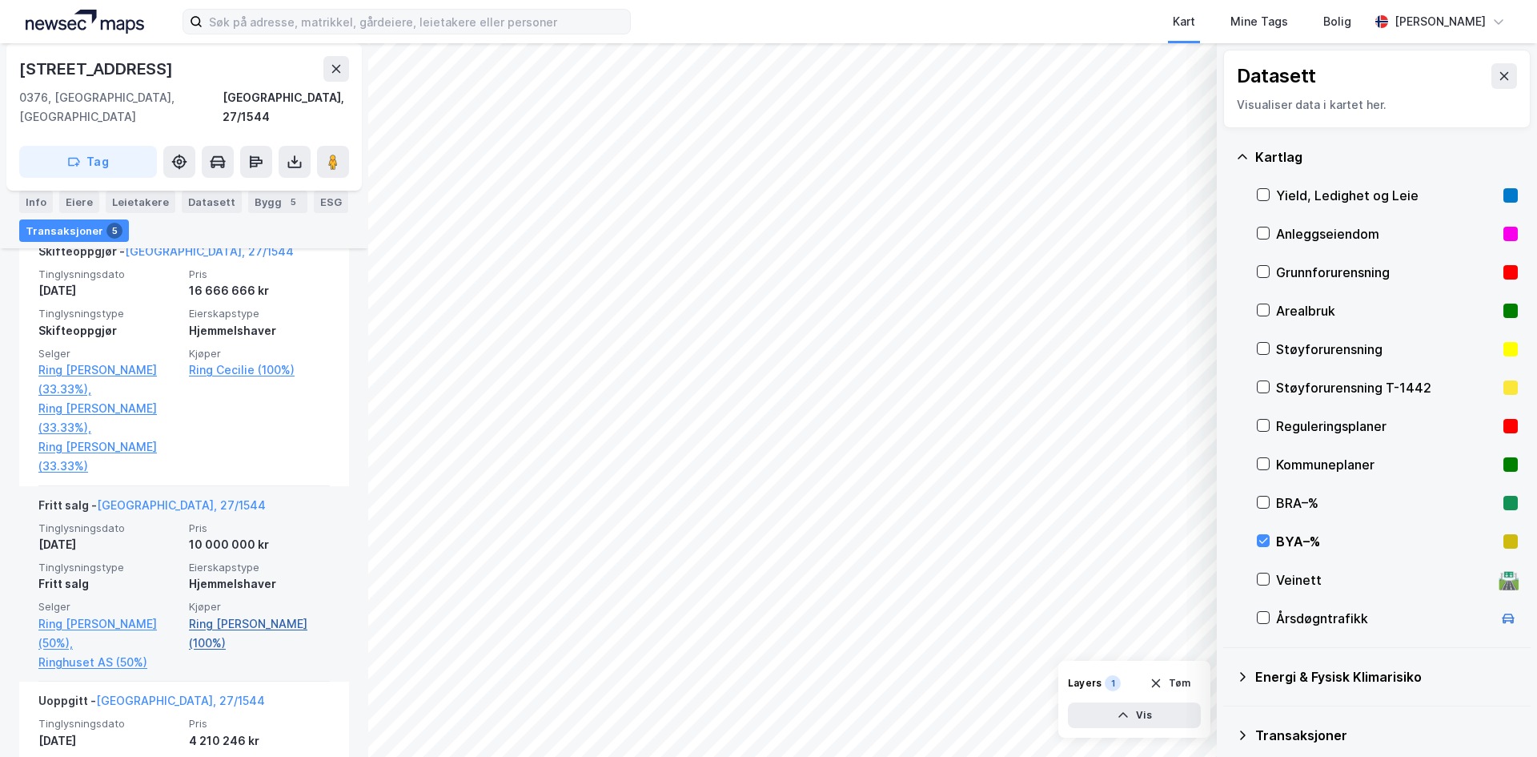
click at [205, 614] on link "Ring [PERSON_NAME] (100%)" at bounding box center [259, 633] width 141 height 38
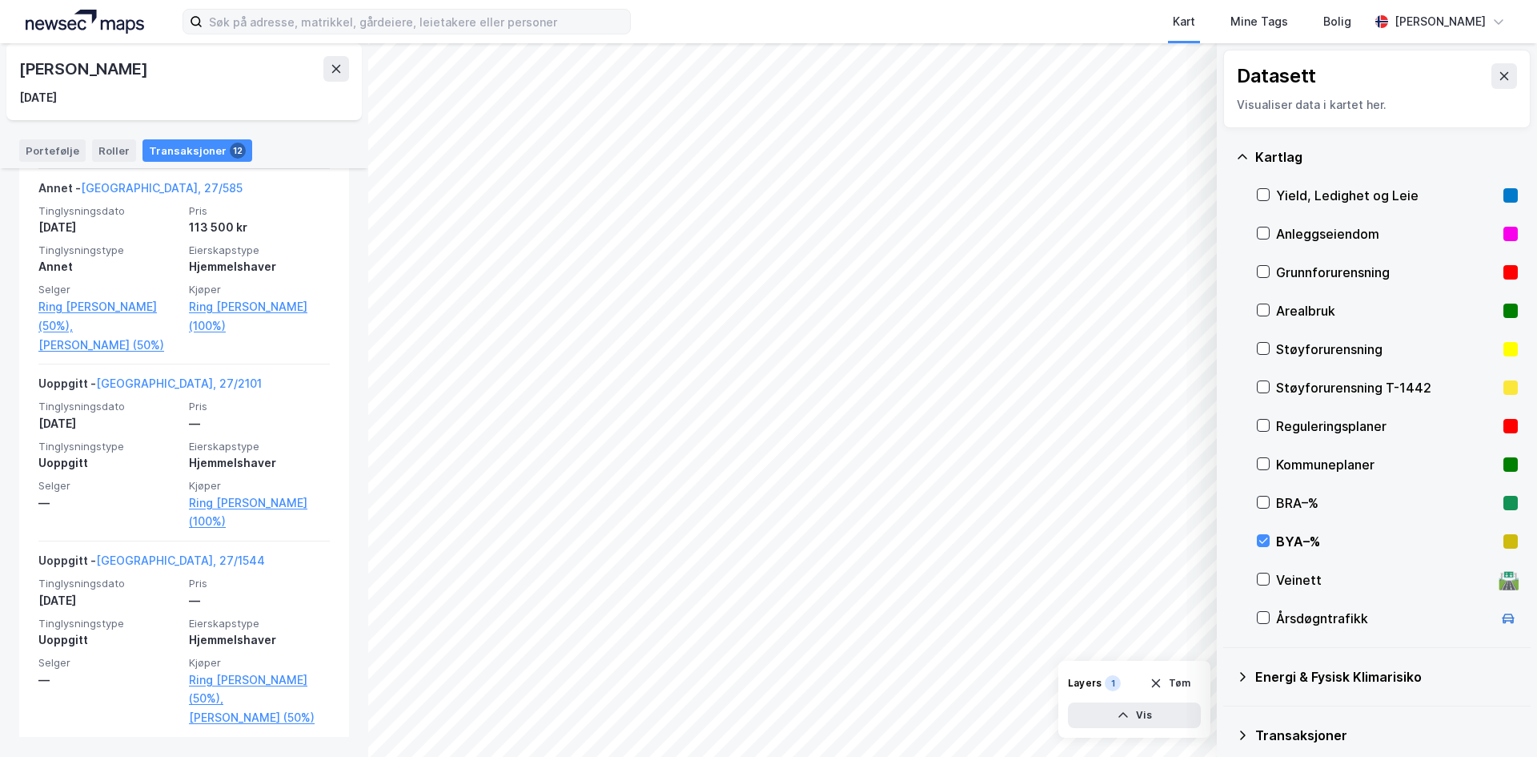
scroll to position [1576, 0]
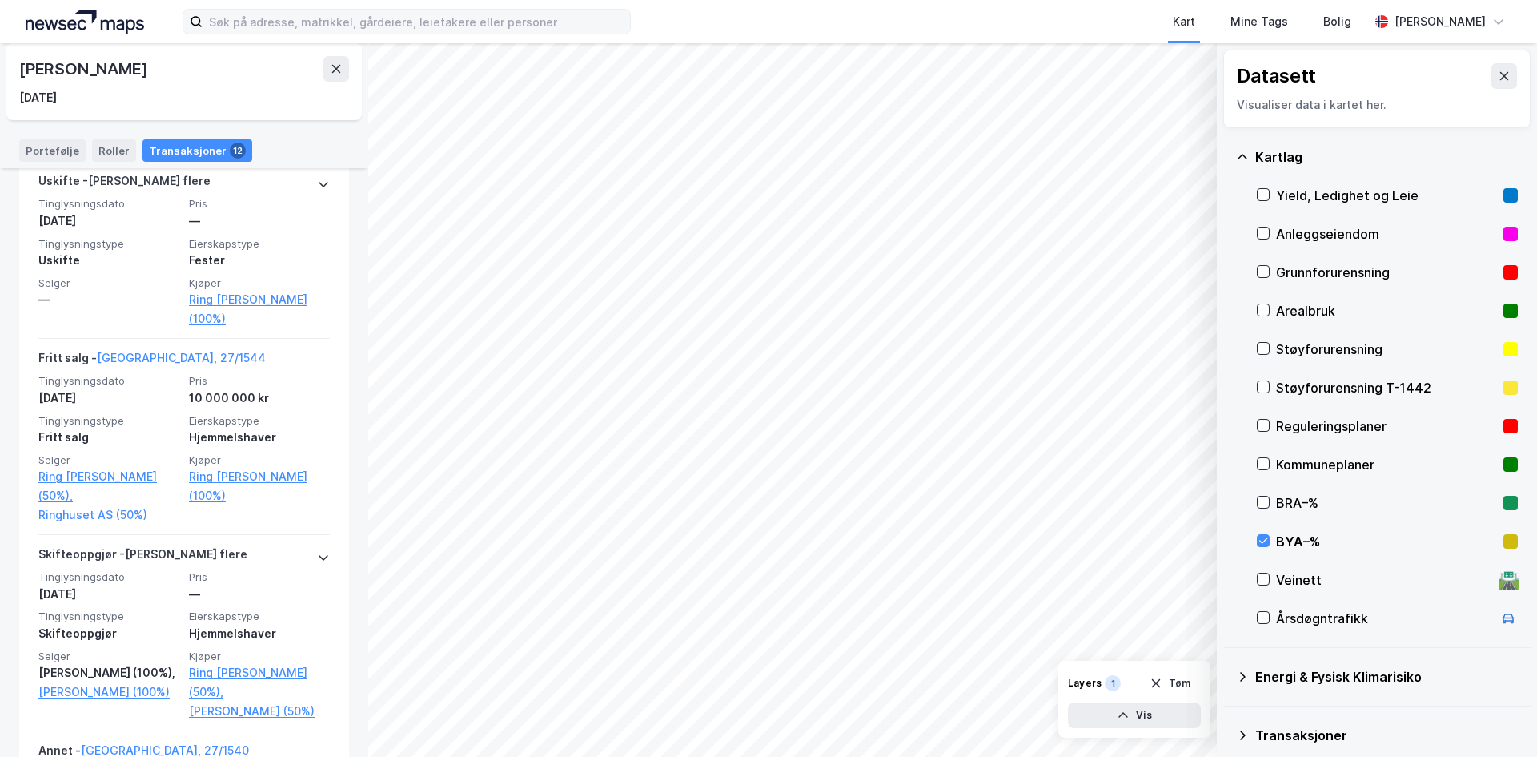
click at [1290, 539] on div "BYA–%" at bounding box center [1386, 541] width 221 height 19
click at [1498, 72] on icon at bounding box center [1504, 76] width 13 height 13
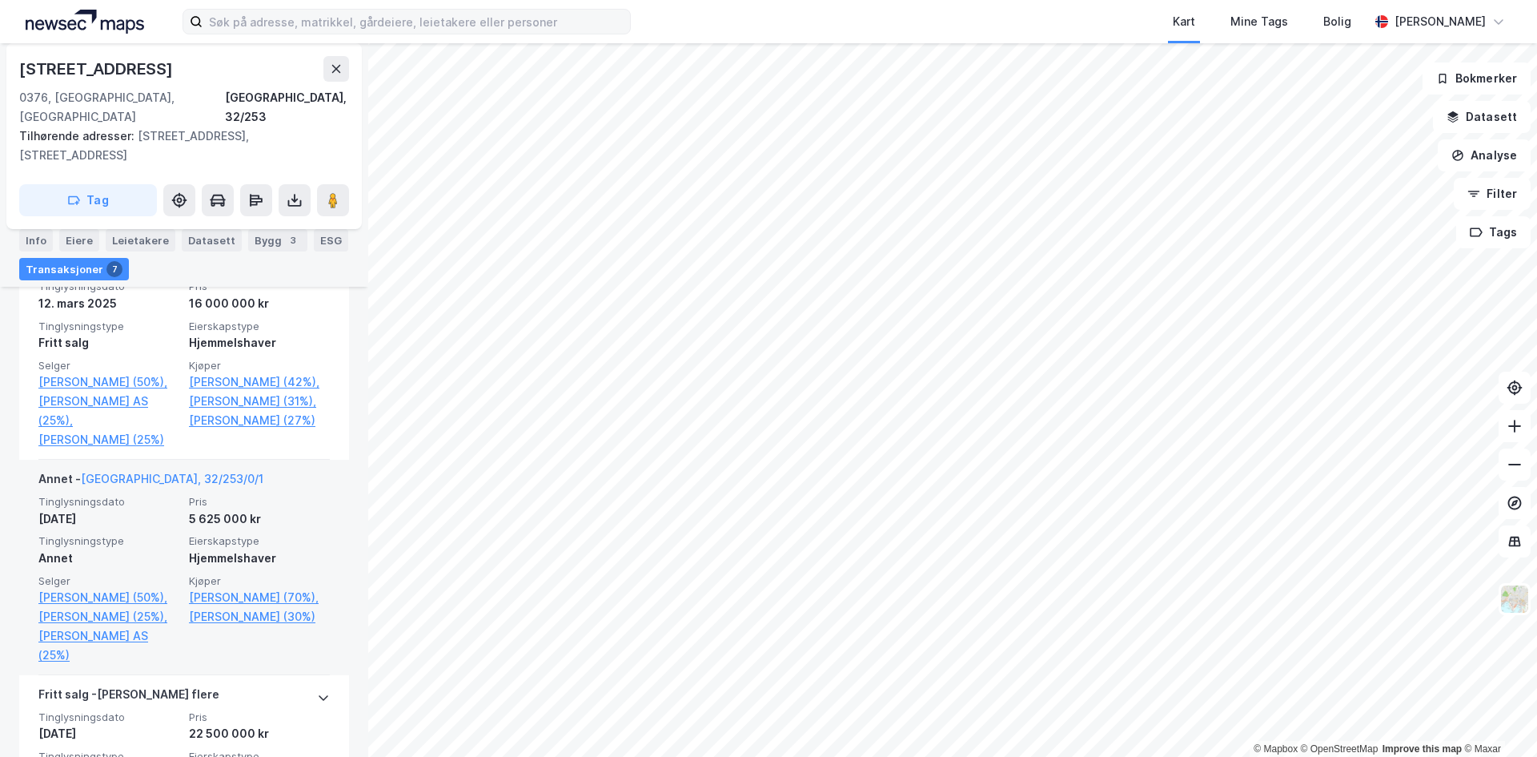
scroll to position [640, 0]
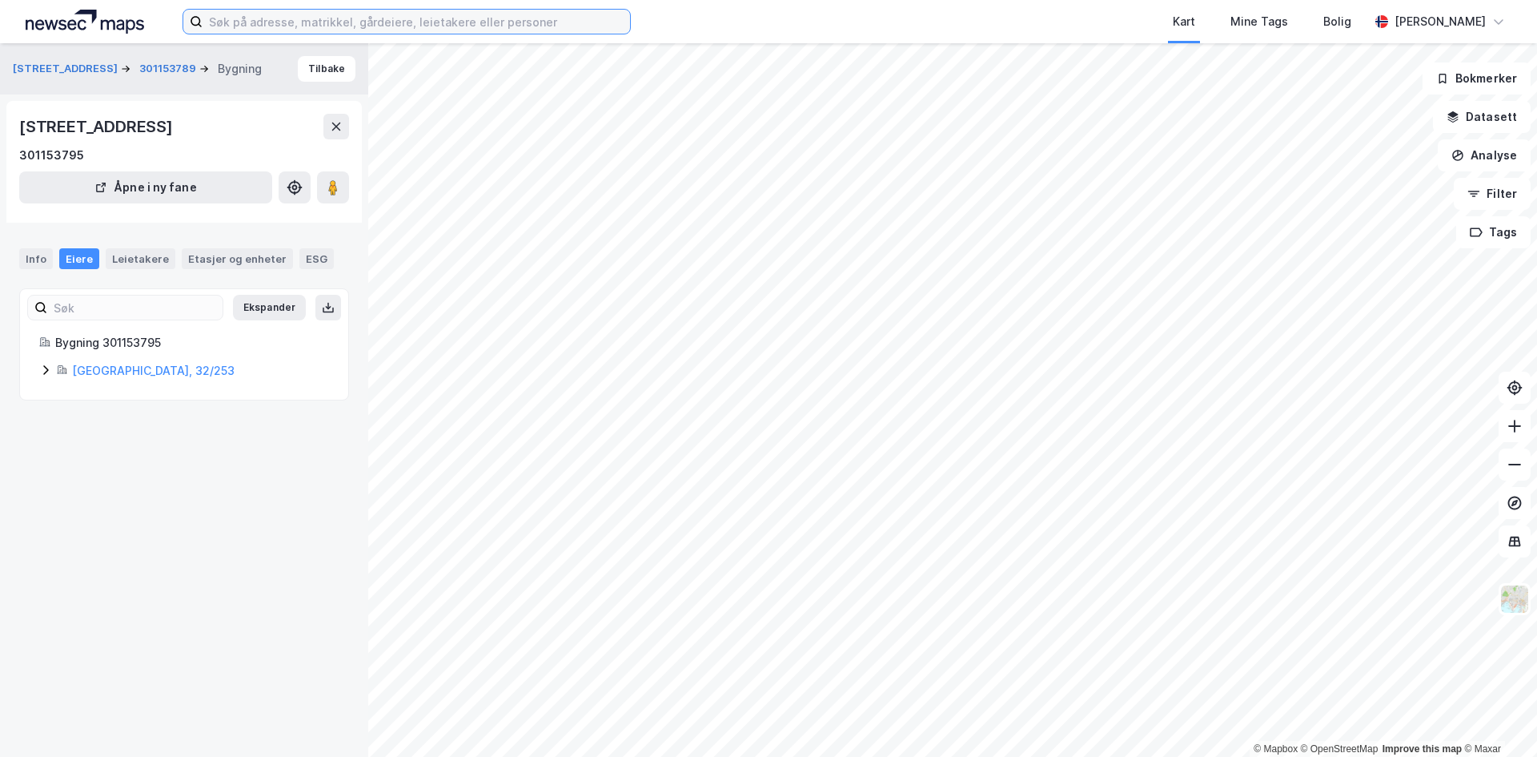
click at [400, 22] on input at bounding box center [417, 22] width 428 height 24
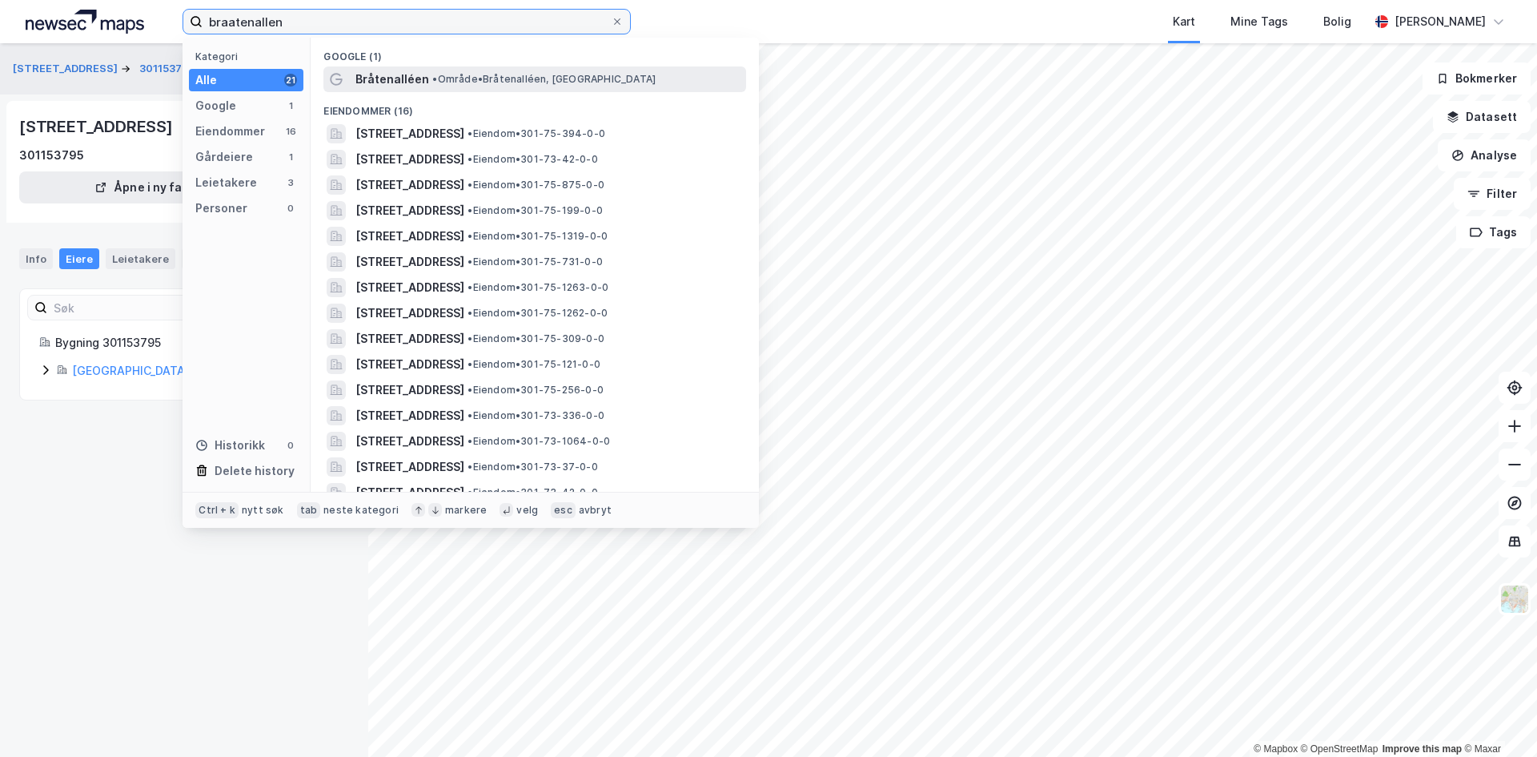
type input "braatenallen"
click at [446, 75] on span "• Område • [GEOGRAPHIC_DATA], [GEOGRAPHIC_DATA]" at bounding box center [543, 79] width 223 height 13
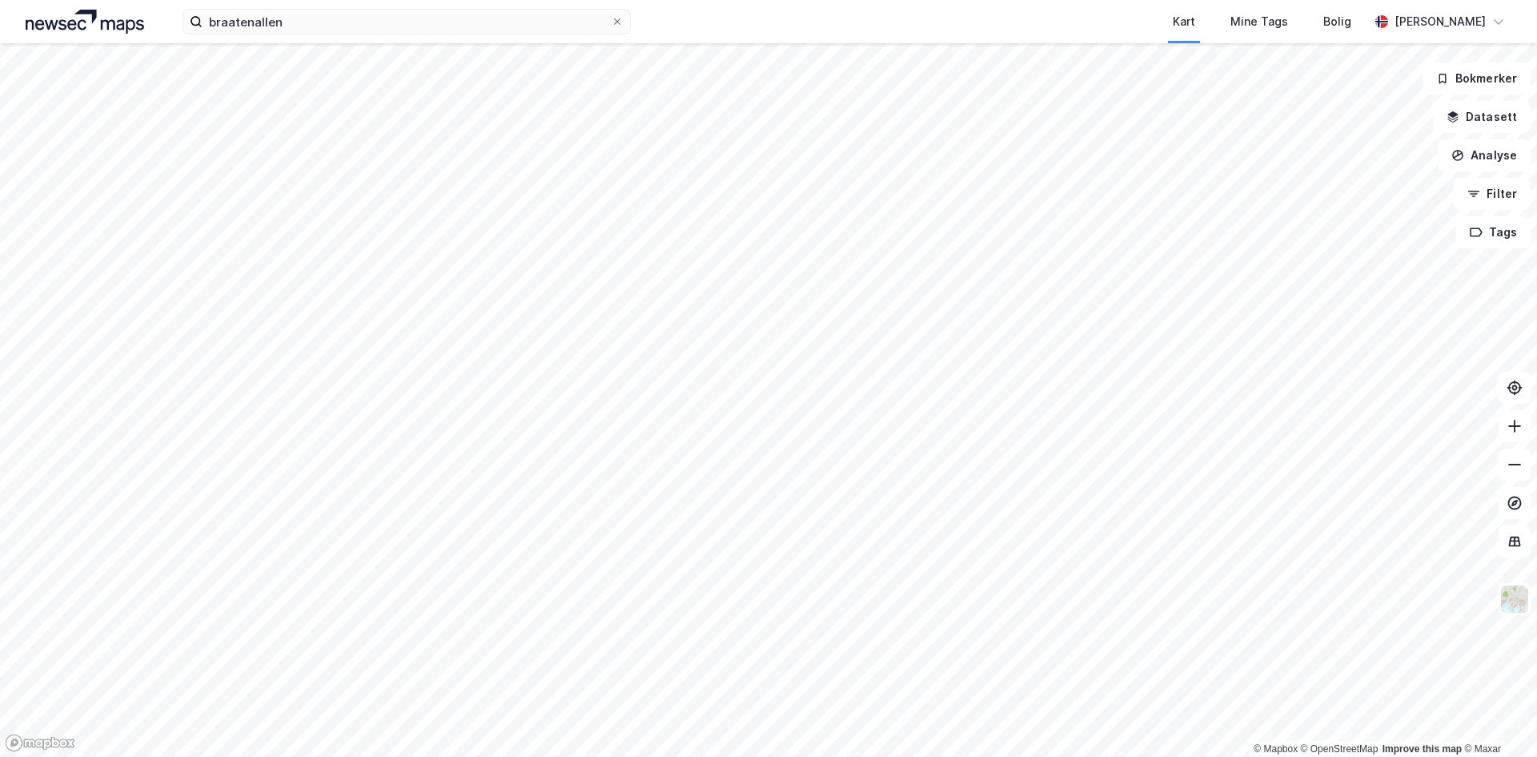
click at [1405, 756] on html "braatenallen Kart Mine Tags Bolig [PERSON_NAME] © Mapbox © OpenStreetMap Improv…" at bounding box center [768, 378] width 1537 height 757
click at [1434, 756] on html "braatenallen Kart Mine Tags Bolig [PERSON_NAME] © Mapbox © OpenStreetMap Improv…" at bounding box center [768, 378] width 1537 height 757
